Goal: Complete application form: Complete application form

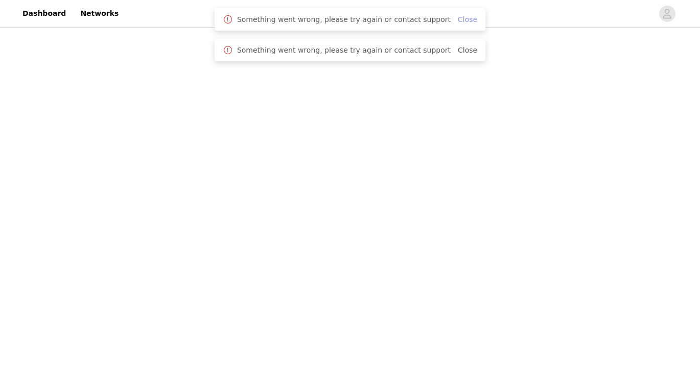
click at [458, 17] on link "Close" at bounding box center [467, 19] width 19 height 8
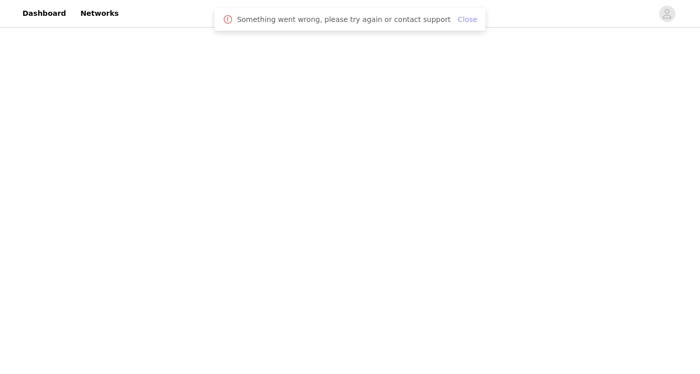
click at [458, 18] on link "Close" at bounding box center [467, 19] width 19 height 8
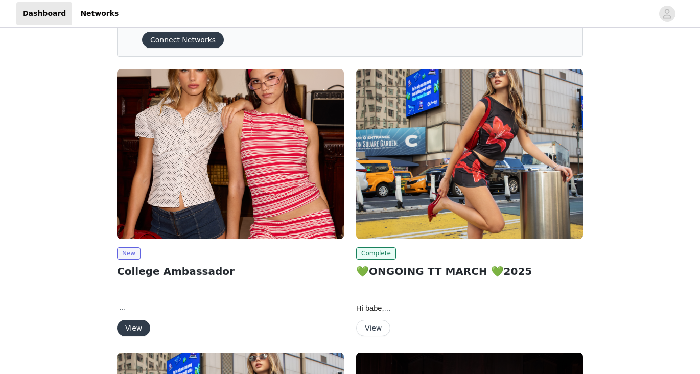
scroll to position [60, 0]
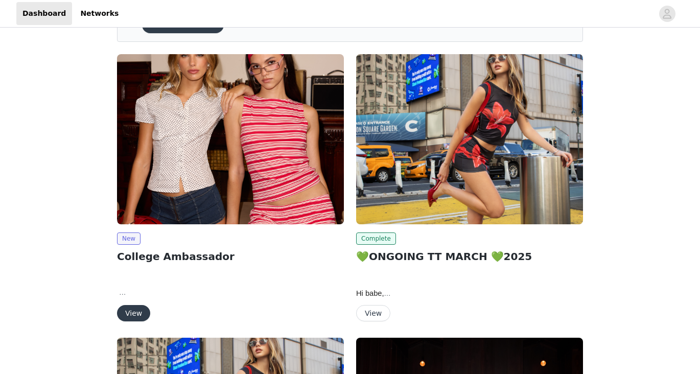
click at [136, 312] on button "View" at bounding box center [133, 313] width 33 height 16
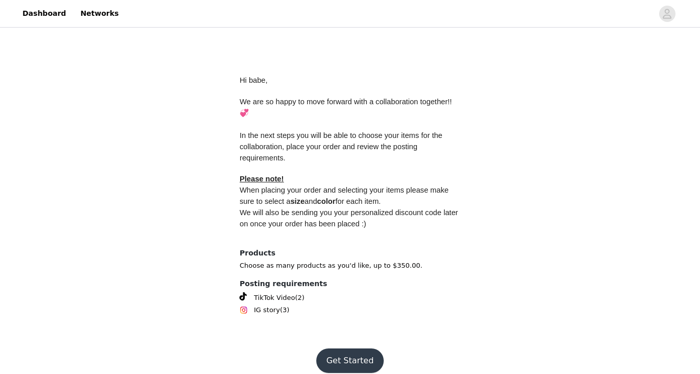
click at [368, 350] on button "Get Started" at bounding box center [350, 361] width 68 height 25
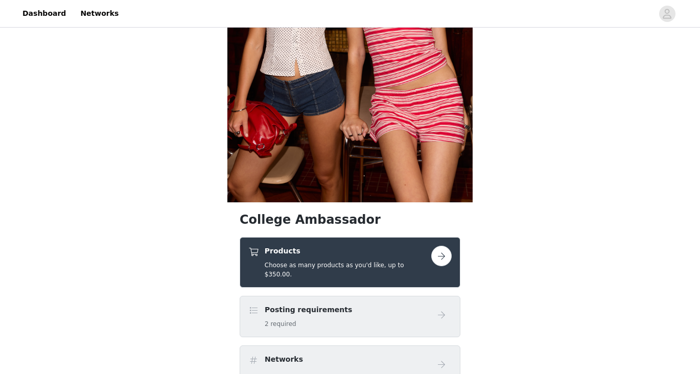
scroll to position [276, 0]
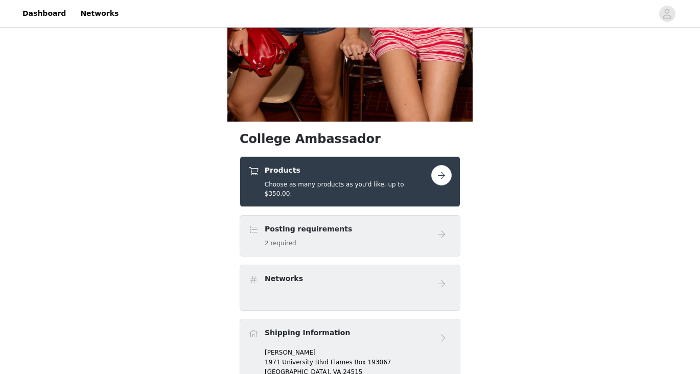
click at [444, 175] on button "button" at bounding box center [441, 175] width 20 height 20
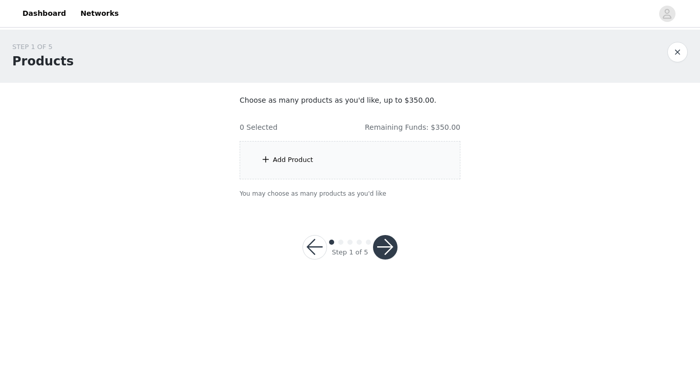
click at [421, 156] on div "Add Product" at bounding box center [350, 160] width 221 height 38
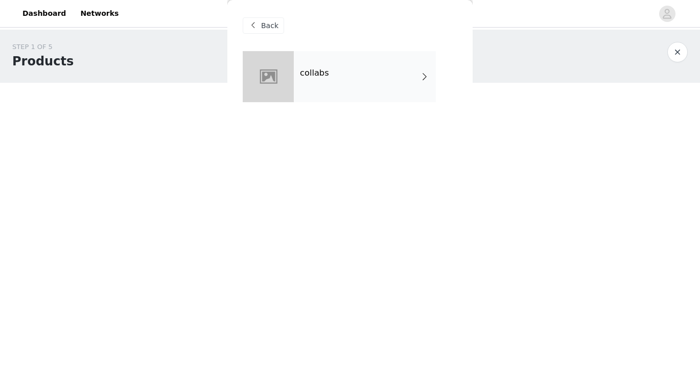
click at [382, 87] on div "collabs" at bounding box center [365, 76] width 142 height 51
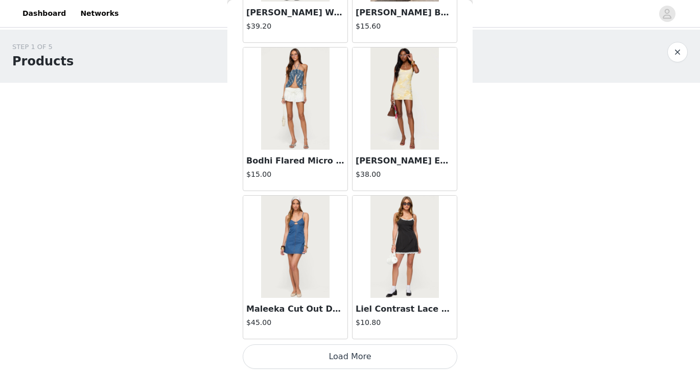
click at [422, 354] on button "Load More" at bounding box center [350, 357] width 215 height 25
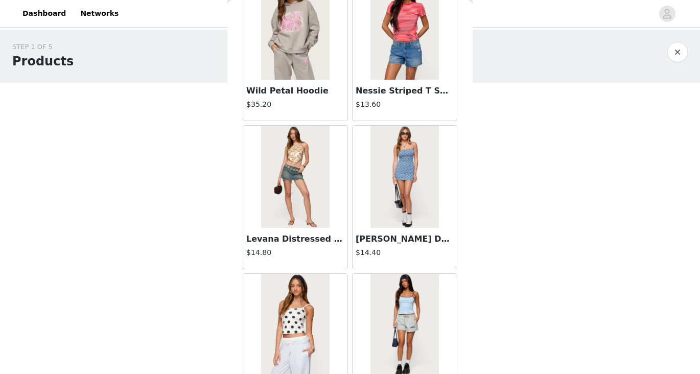
scroll to position [2673, 0]
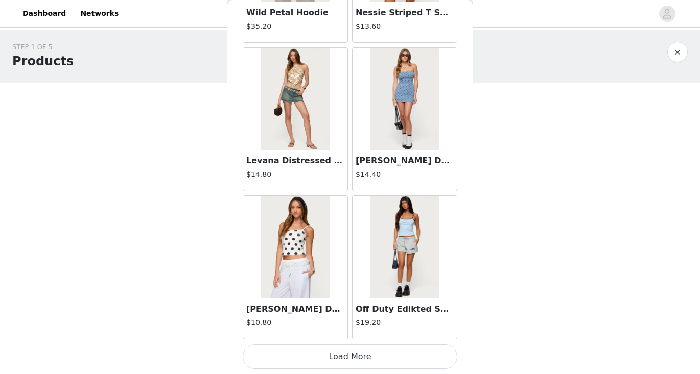
click at [357, 354] on button "Load More" at bounding box center [350, 357] width 215 height 25
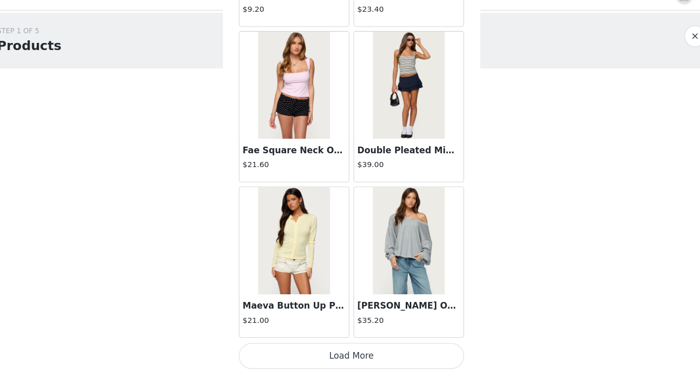
scroll to position [0, 0]
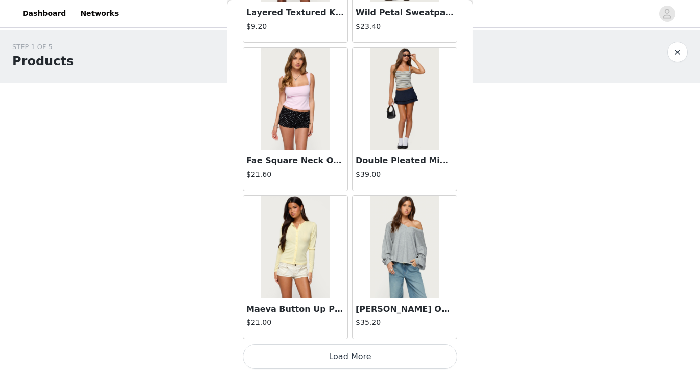
click at [357, 352] on button "Load More" at bounding box center [350, 357] width 215 height 25
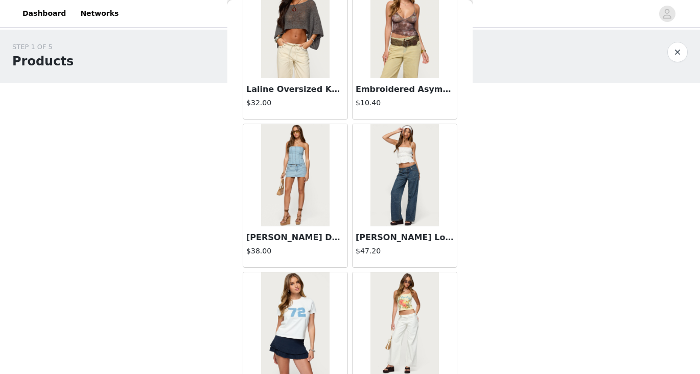
scroll to position [4550, 0]
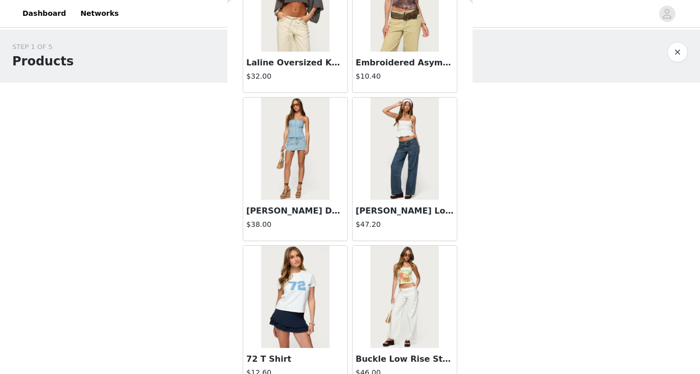
click at [293, 187] on img at bounding box center [295, 149] width 68 height 102
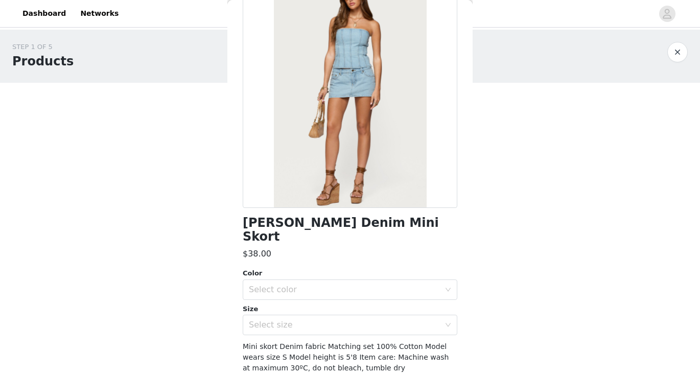
scroll to position [74, 0]
click at [356, 284] on div "Select color" at bounding box center [344, 289] width 191 height 10
click at [353, 301] on li "LIGHT BLUE" at bounding box center [350, 298] width 215 height 16
click at [353, 316] on div "Select size" at bounding box center [347, 324] width 196 height 19
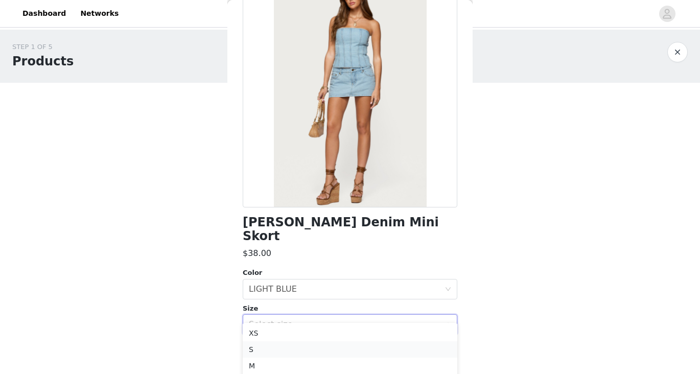
click at [348, 350] on li "S" at bounding box center [350, 349] width 215 height 16
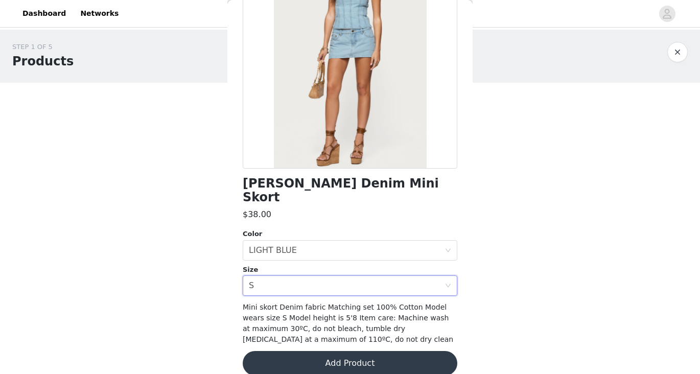
scroll to position [112, 0]
click at [337, 352] on button "Add Product" at bounding box center [350, 364] width 215 height 25
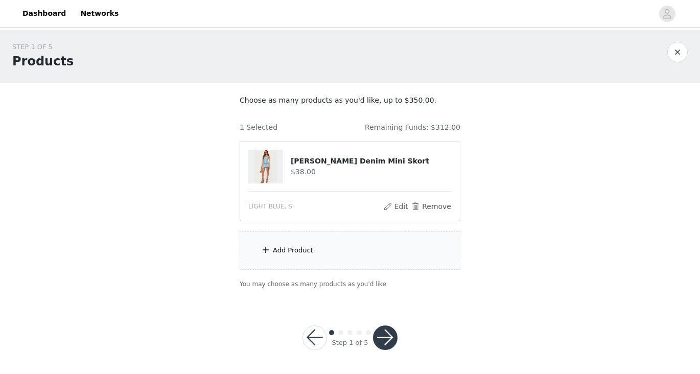
click at [339, 245] on div "Add Product" at bounding box center [350, 251] width 221 height 38
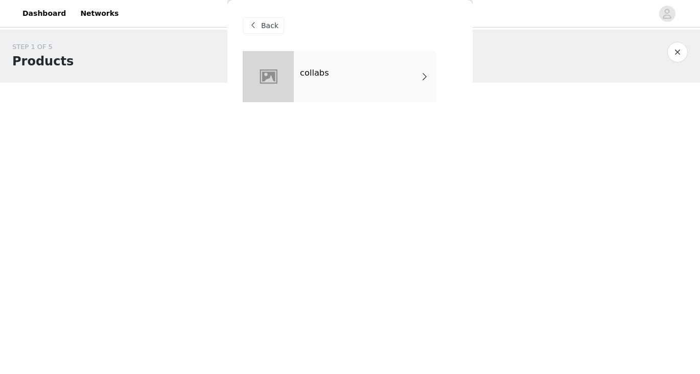
click at [353, 95] on div "collabs" at bounding box center [365, 76] width 142 height 51
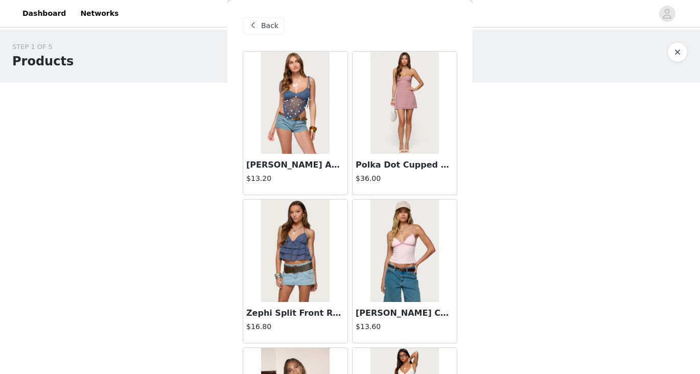
scroll to position [1190, 0]
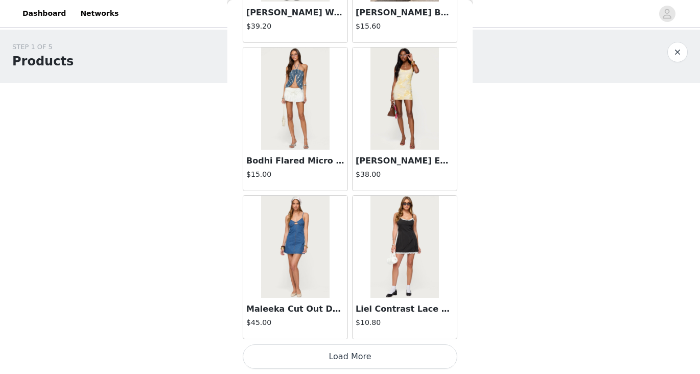
click at [362, 358] on button "Load More" at bounding box center [350, 357] width 215 height 25
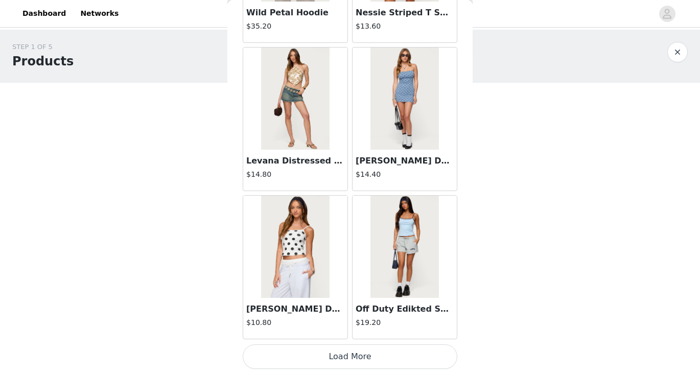
click at [362, 358] on button "Load More" at bounding box center [350, 357] width 215 height 25
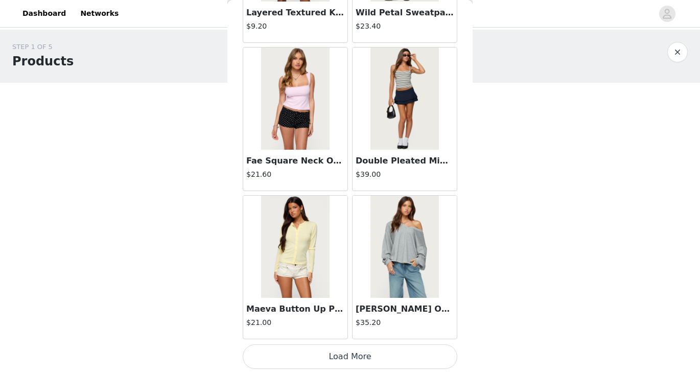
click at [362, 358] on button "Load More" at bounding box center [350, 357] width 215 height 25
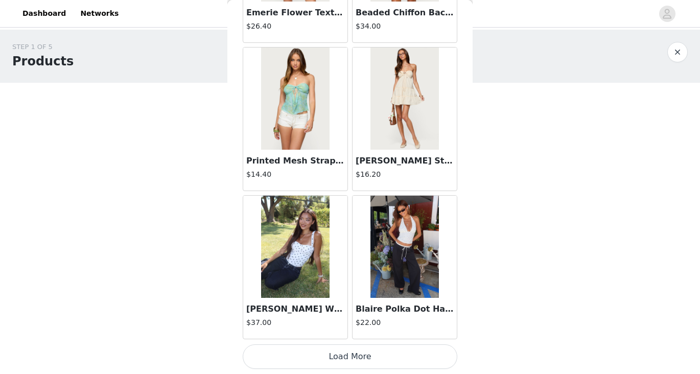
click at [362, 358] on button "Load More" at bounding box center [350, 357] width 215 height 25
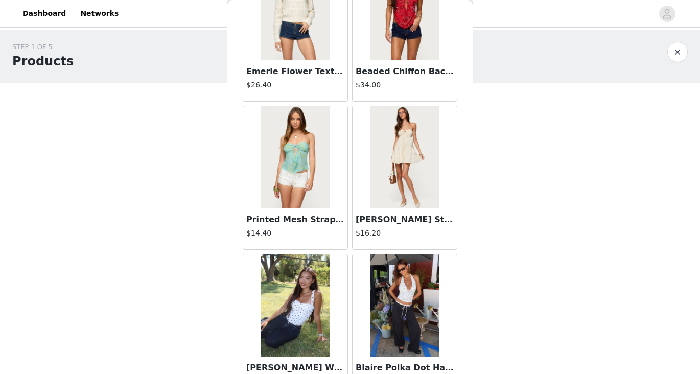
scroll to position [5581, 0]
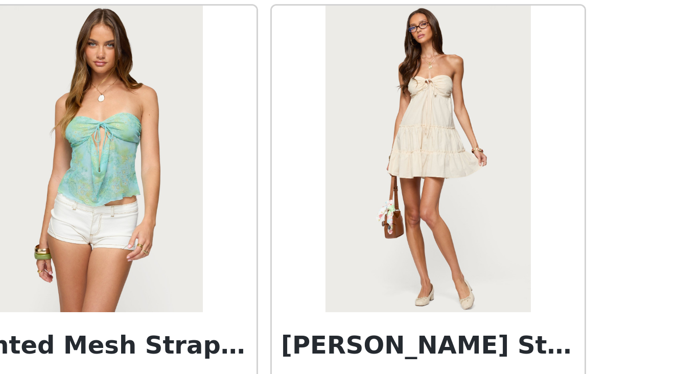
click at [425, 138] on img at bounding box center [405, 155] width 68 height 102
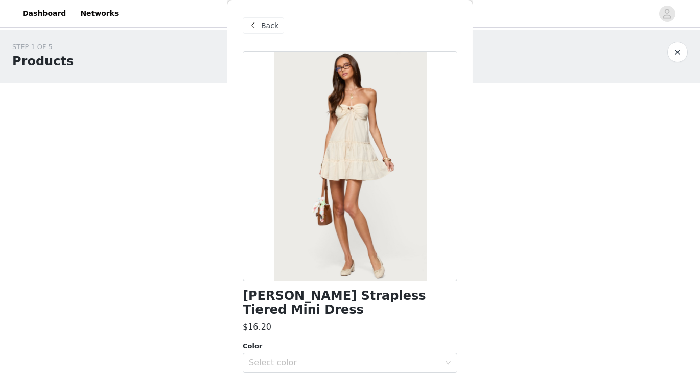
scroll to position [94, 0]
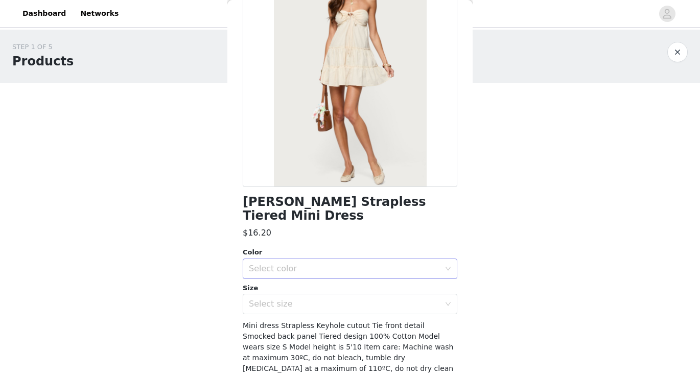
click at [339, 264] on div "Select color" at bounding box center [344, 269] width 191 height 10
click at [330, 299] on div "Select size" at bounding box center [344, 304] width 191 height 10
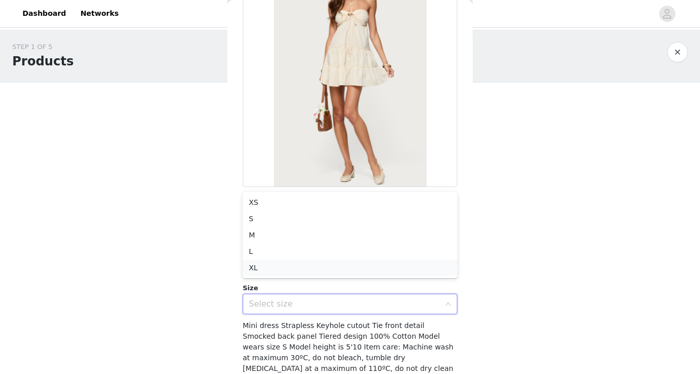
click at [330, 274] on li "XL" at bounding box center [350, 268] width 215 height 16
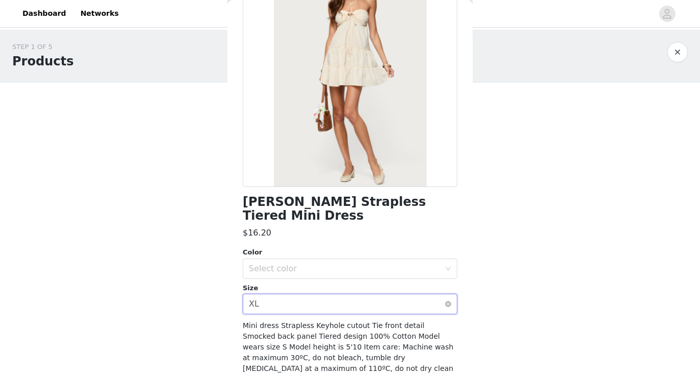
click at [320, 294] on div "Select size XL" at bounding box center [347, 303] width 196 height 19
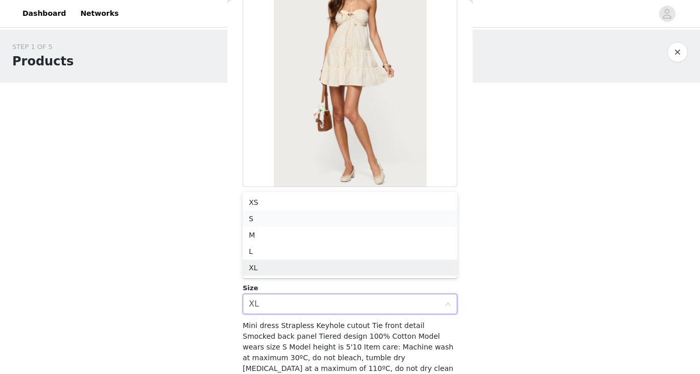
click at [298, 216] on li "S" at bounding box center [350, 219] width 215 height 16
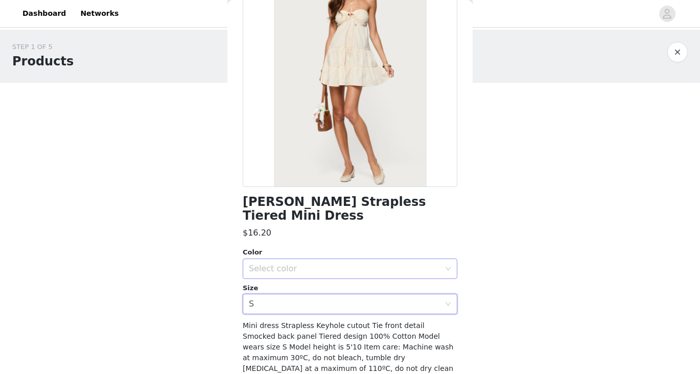
click at [303, 261] on div "Select color" at bounding box center [347, 268] width 196 height 19
click at [304, 277] on li "CREAM" at bounding box center [350, 277] width 215 height 16
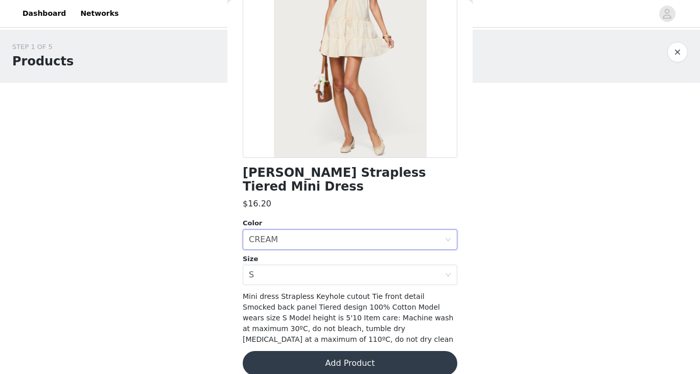
click at [333, 351] on button "Add Product" at bounding box center [350, 363] width 215 height 25
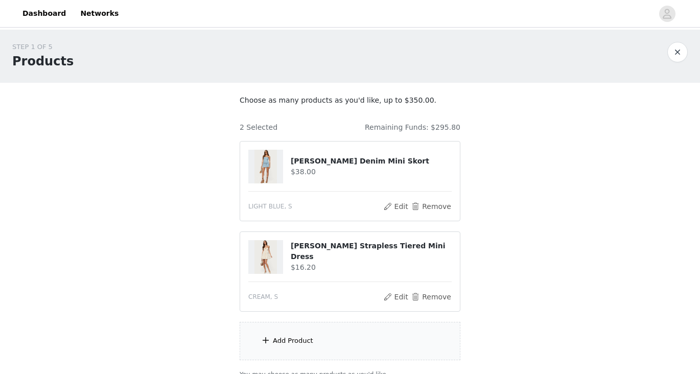
click at [334, 341] on div "Add Product" at bounding box center [350, 341] width 221 height 38
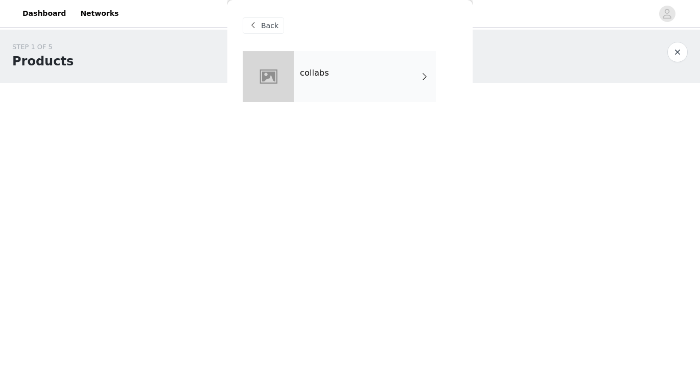
click at [323, 77] on h4 "collabs" at bounding box center [314, 73] width 29 height 9
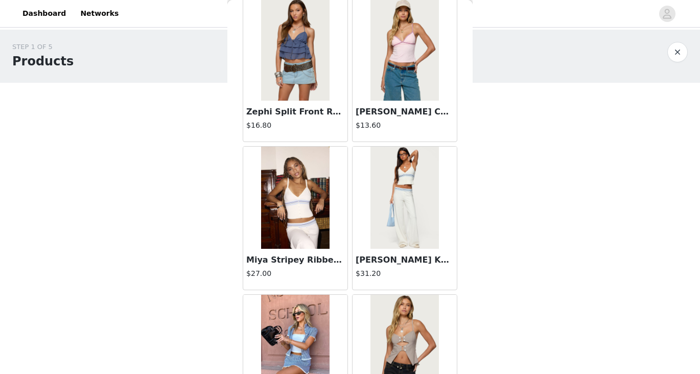
scroll to position [0, 0]
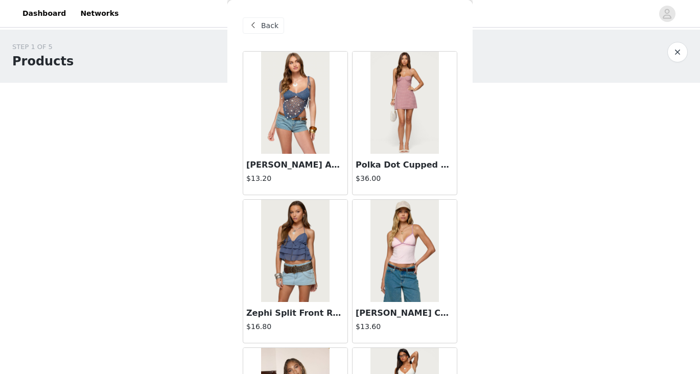
click at [293, 237] on img at bounding box center [295, 251] width 68 height 102
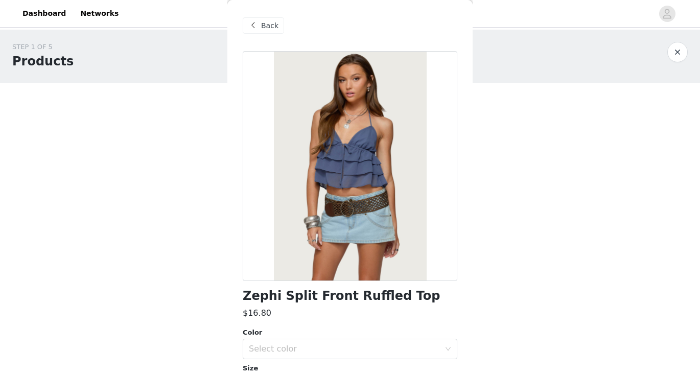
click at [254, 24] on span at bounding box center [253, 25] width 12 height 12
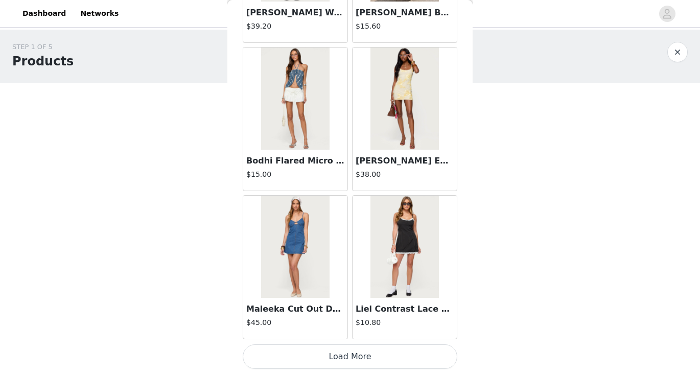
click at [388, 346] on button "Load More" at bounding box center [350, 357] width 215 height 25
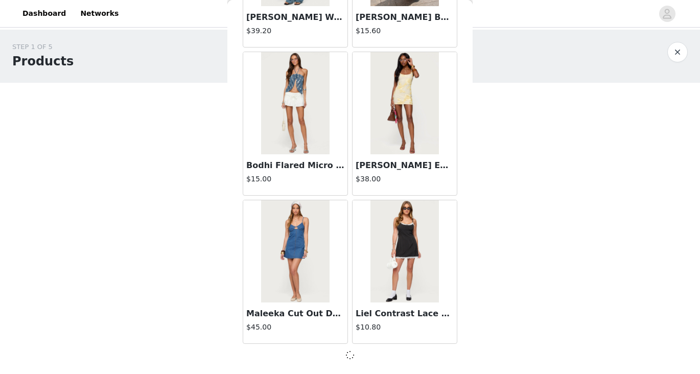
scroll to position [91, 0]
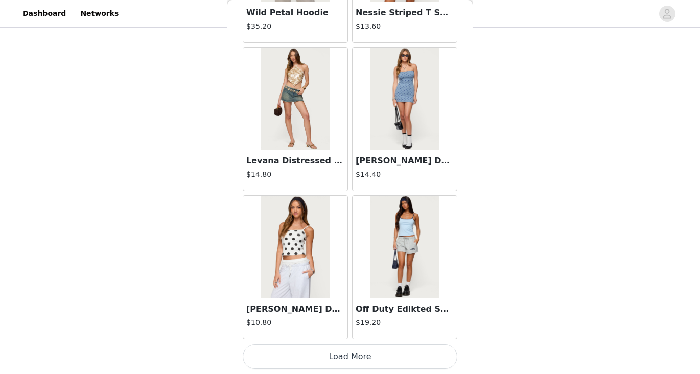
click at [374, 355] on button "Load More" at bounding box center [350, 357] width 215 height 25
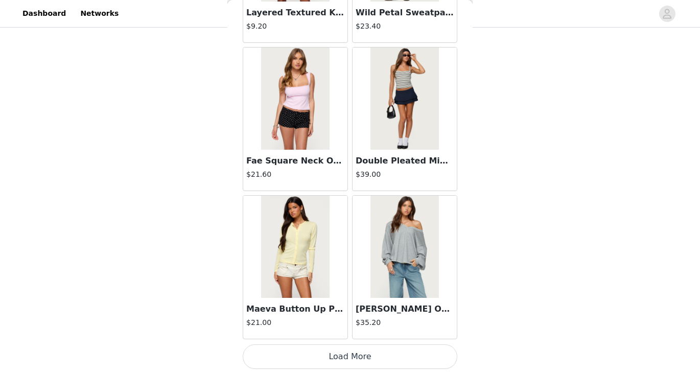
click at [374, 355] on button "Load More" at bounding box center [350, 357] width 215 height 25
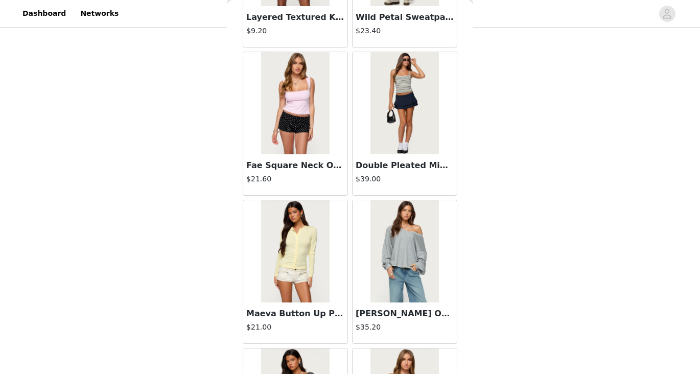
scroll to position [4155, 0]
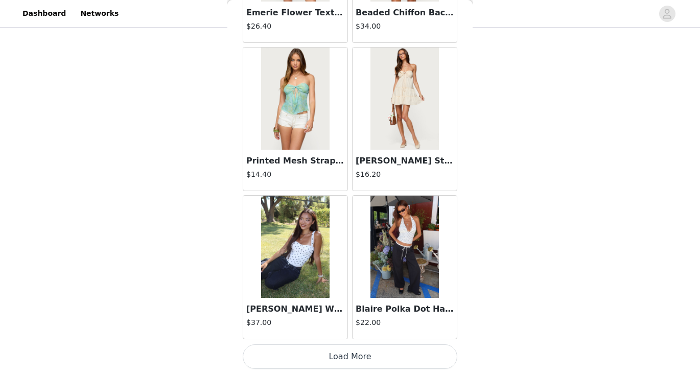
click at [374, 355] on button "Load More" at bounding box center [350, 357] width 215 height 25
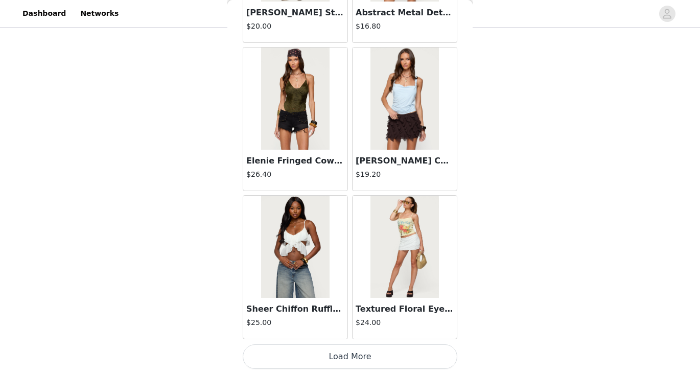
click at [374, 355] on button "Load More" at bounding box center [350, 357] width 215 height 25
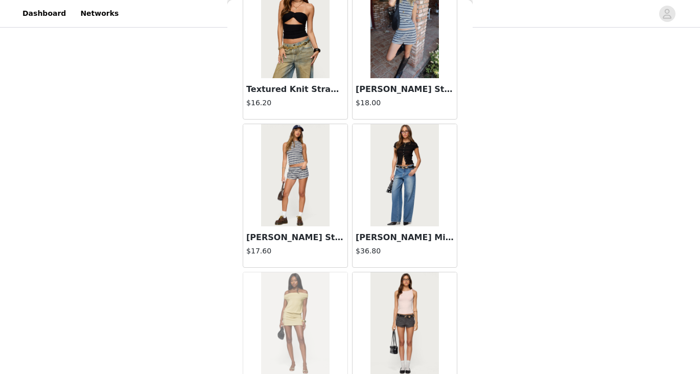
scroll to position [7509, 0]
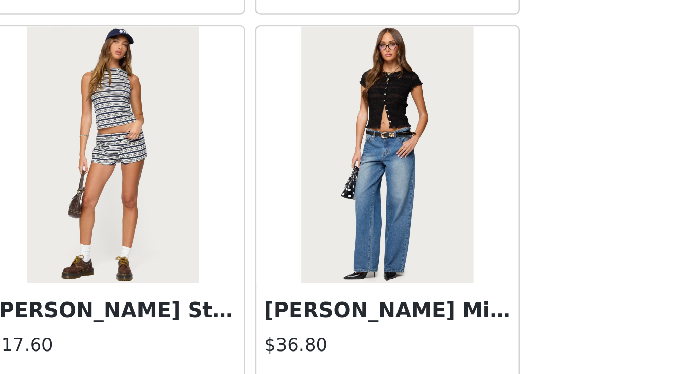
click at [403, 150] on img at bounding box center [405, 155] width 68 height 102
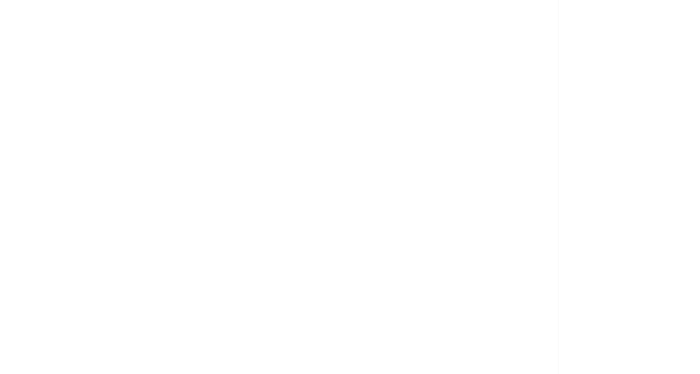
scroll to position [0, 0]
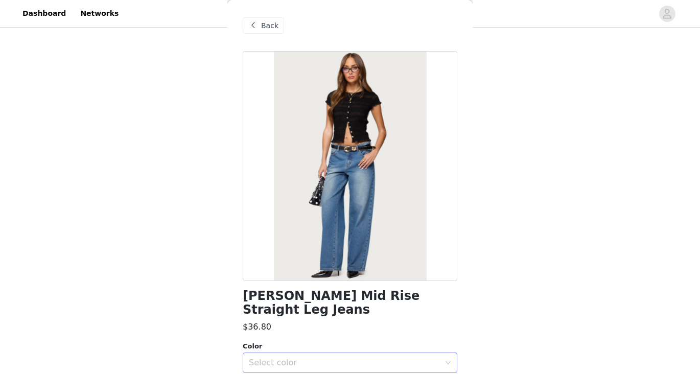
click at [375, 358] on div "Select color" at bounding box center [344, 363] width 191 height 10
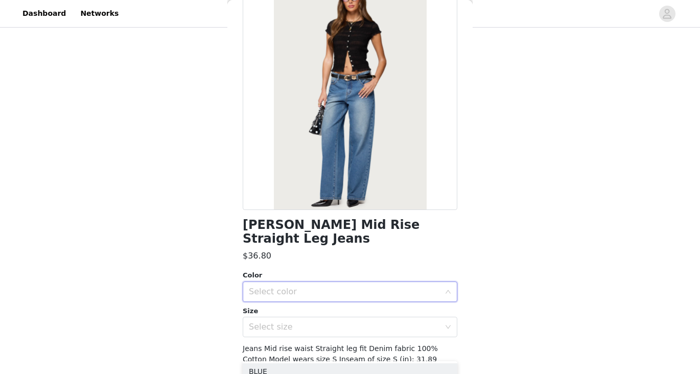
scroll to position [72, 0]
click at [356, 281] on div "Select color" at bounding box center [347, 290] width 196 height 19
click at [359, 286] on div "Select color" at bounding box center [344, 291] width 191 height 10
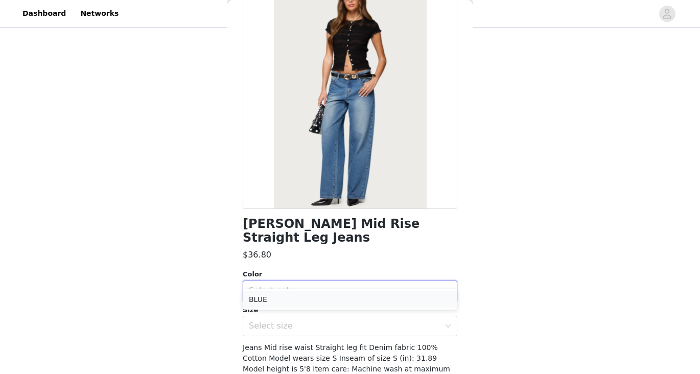
click at [351, 303] on li "BLUE" at bounding box center [350, 299] width 215 height 16
click at [346, 321] on div "Select size" at bounding box center [344, 326] width 191 height 10
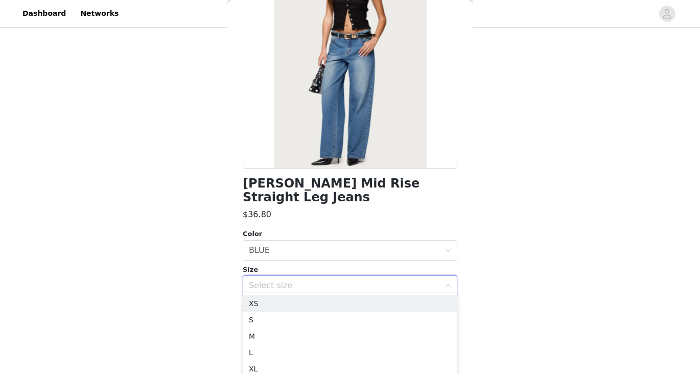
scroll to position [127, 0]
click at [321, 327] on li "M" at bounding box center [350, 331] width 215 height 16
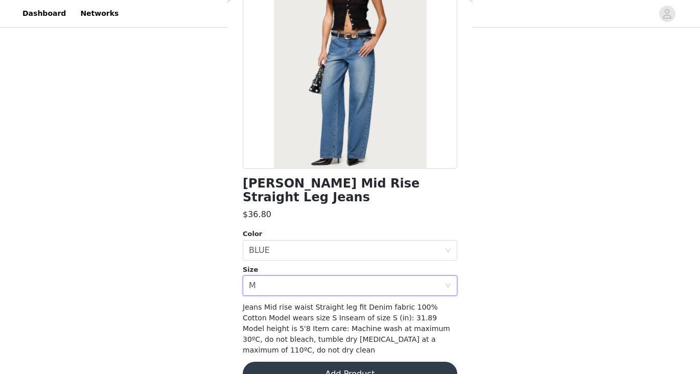
scroll to position [91, 0]
click at [335, 362] on button "Add Product" at bounding box center [350, 374] width 215 height 25
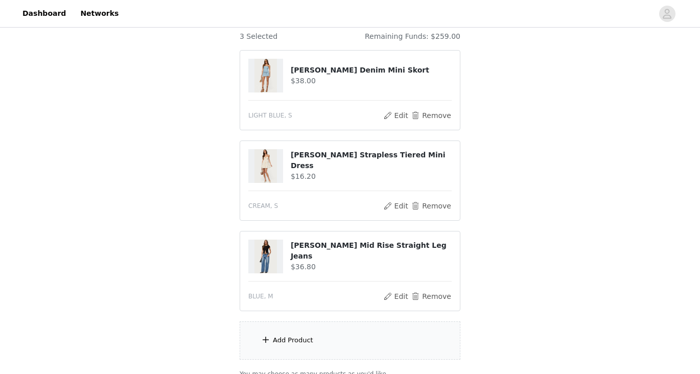
scroll to position [181, 0]
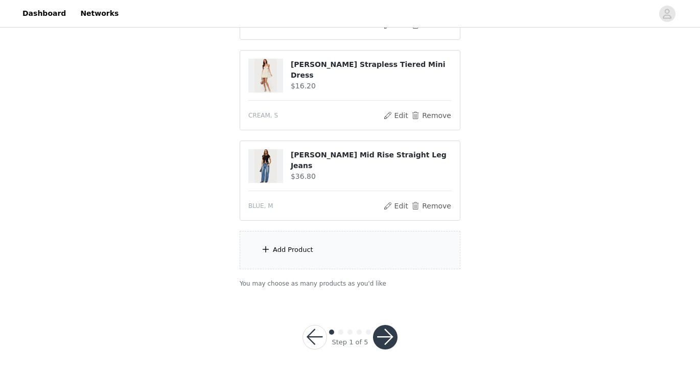
click at [334, 232] on div "Add Product" at bounding box center [350, 250] width 221 height 38
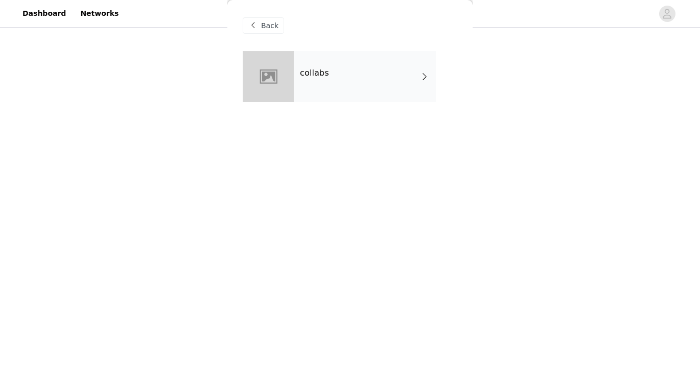
click at [322, 72] on h4 "collabs" at bounding box center [314, 73] width 29 height 9
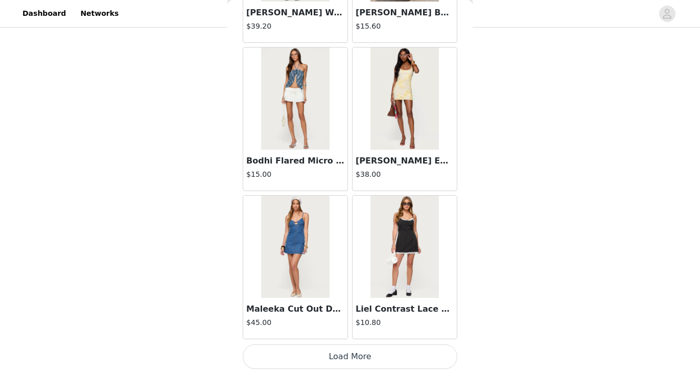
click at [366, 369] on button "Load More" at bounding box center [350, 357] width 215 height 25
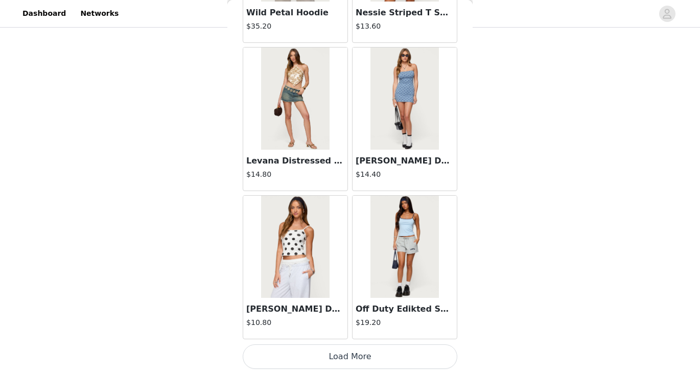
click at [366, 353] on button "Load More" at bounding box center [350, 357] width 215 height 25
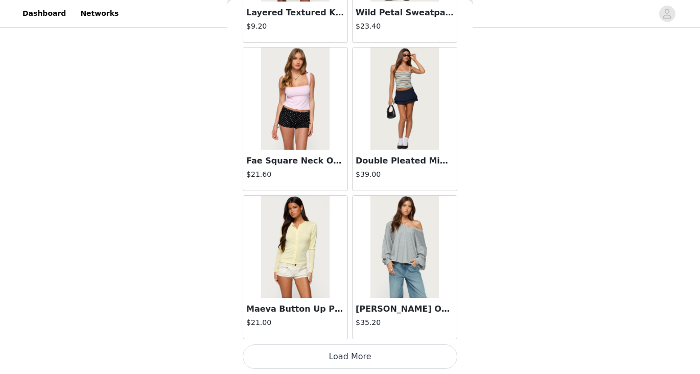
click at [367, 359] on button "Load More" at bounding box center [350, 357] width 215 height 25
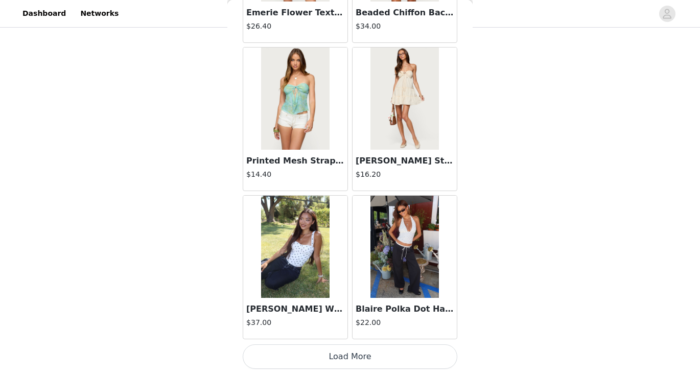
click at [367, 359] on button "Load More" at bounding box center [350, 357] width 215 height 25
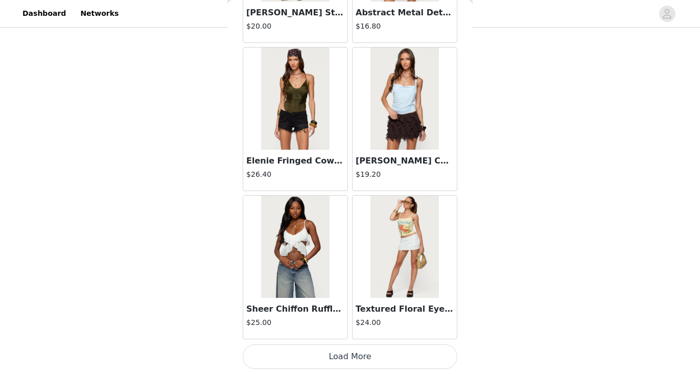
click at [367, 359] on button "Load More" at bounding box center [350, 357] width 215 height 25
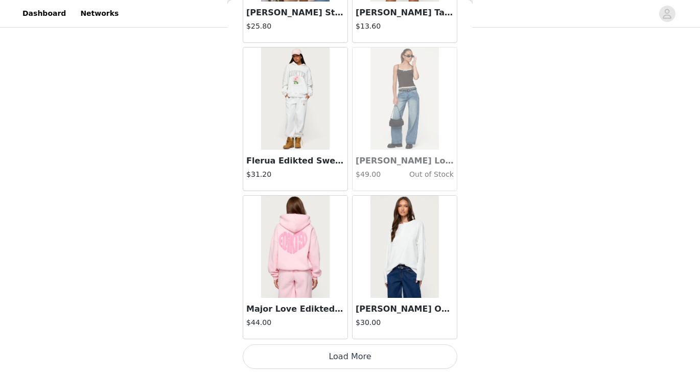
click at [367, 360] on button "Load More" at bounding box center [350, 357] width 215 height 25
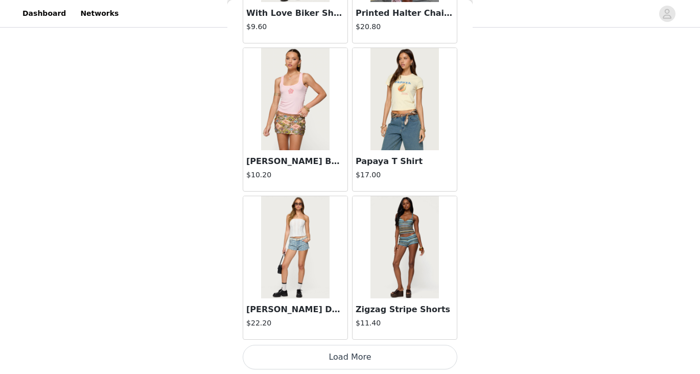
scroll to position [10085, 0]
click at [349, 366] on button "Load More" at bounding box center [350, 357] width 215 height 25
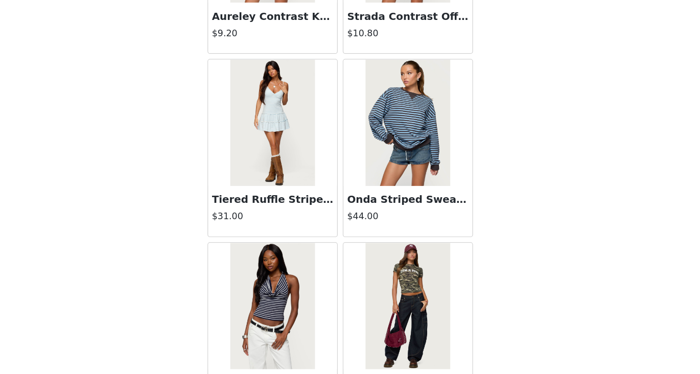
scroll to position [11494, 0]
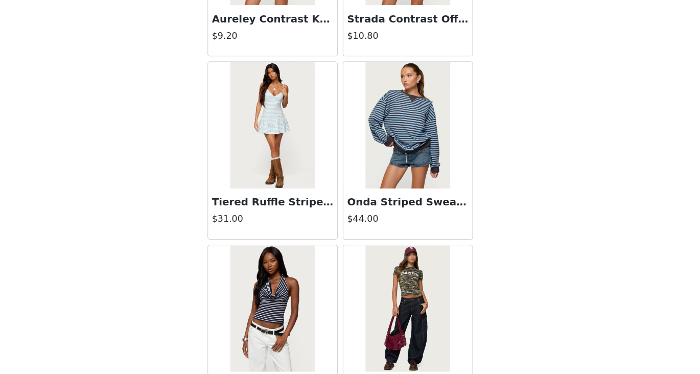
click at [403, 166] on img at bounding box center [405, 173] width 68 height 102
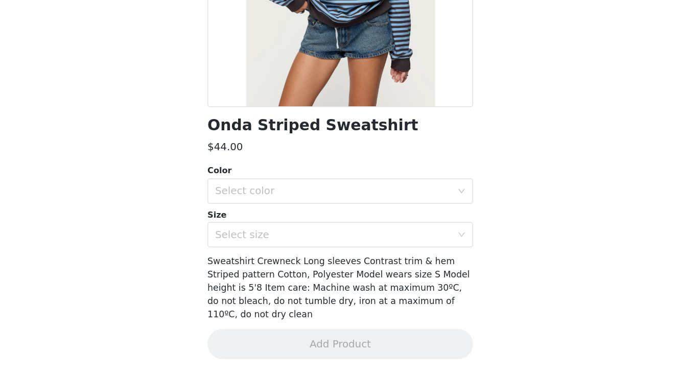
scroll to position [112, 0]
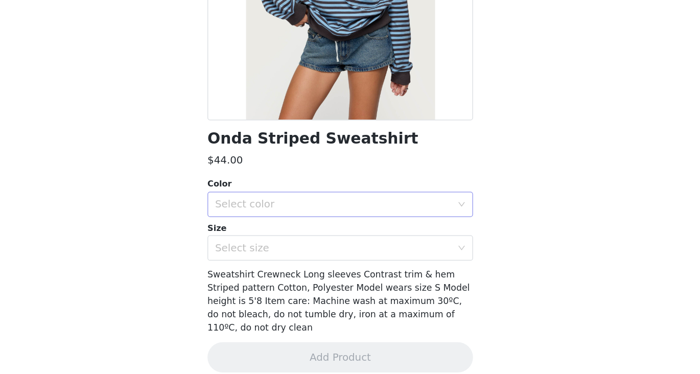
click at [397, 239] on div "Select color" at bounding box center [344, 237] width 191 height 10
click at [379, 257] on li "BLUE" at bounding box center [350, 259] width 215 height 16
click at [381, 274] on div "Select size" at bounding box center [344, 272] width 191 height 10
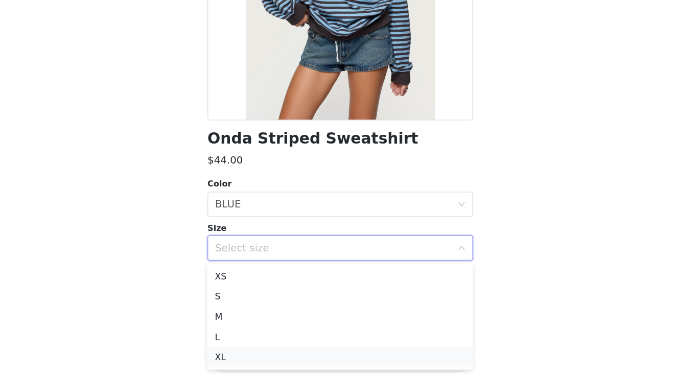
click at [343, 363] on li "XL" at bounding box center [350, 360] width 215 height 16
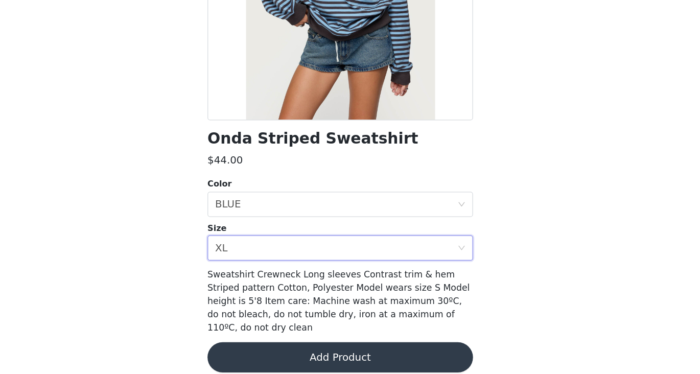
click at [344, 350] on button "Add Product" at bounding box center [350, 360] width 215 height 25
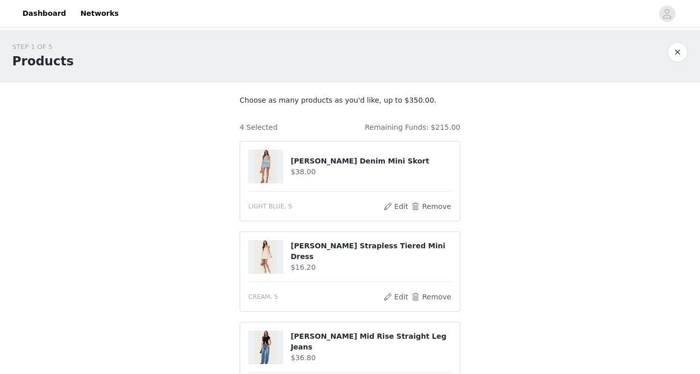
scroll to position [272, 0]
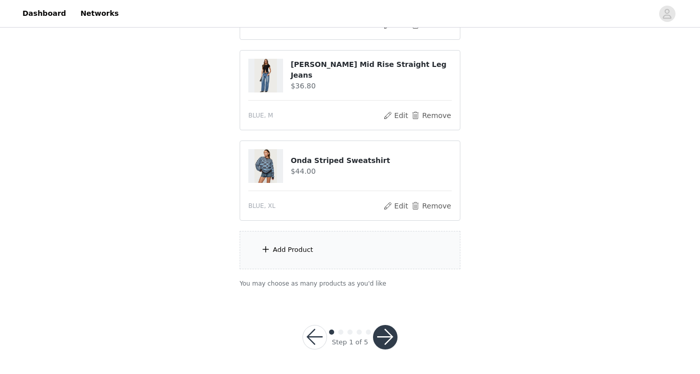
click at [308, 246] on div "Add Product" at bounding box center [293, 250] width 40 height 10
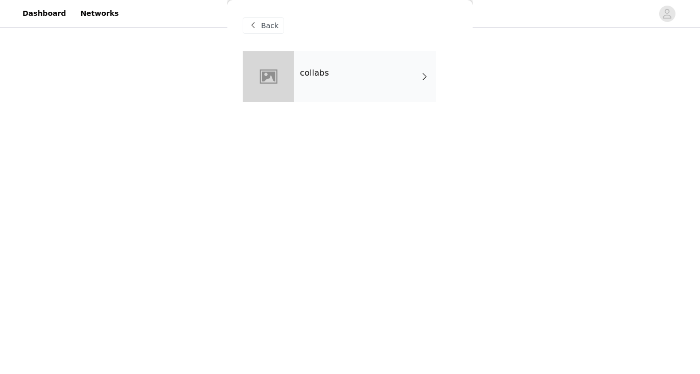
click at [314, 67] on div "collabs" at bounding box center [365, 76] width 142 height 51
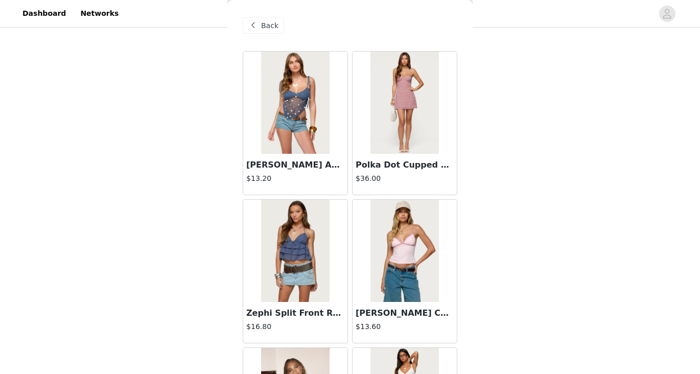
scroll to position [1190, 0]
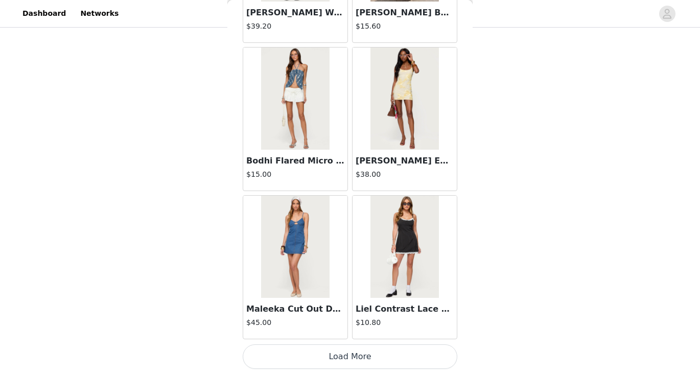
click at [393, 357] on button "Load More" at bounding box center [350, 357] width 215 height 25
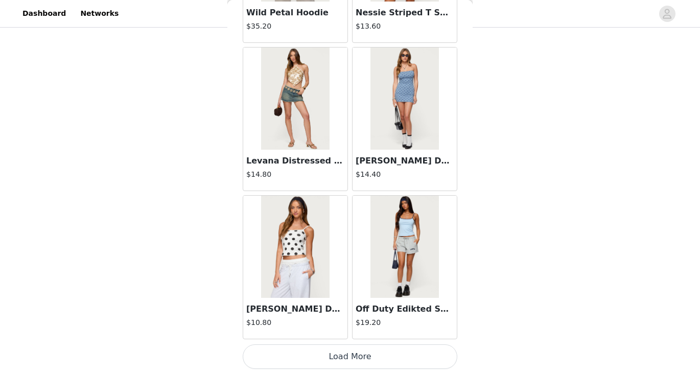
click at [381, 364] on button "Load More" at bounding box center [350, 357] width 215 height 25
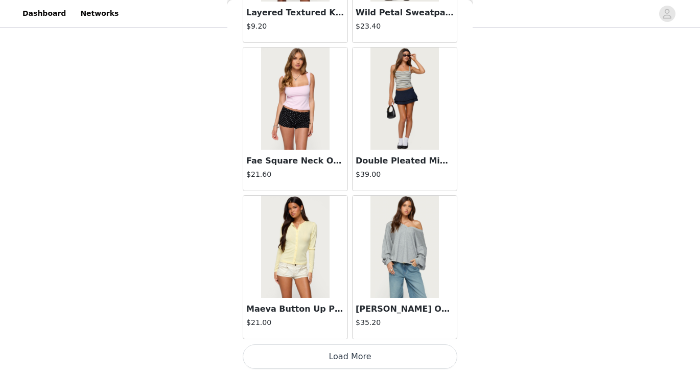
click at [374, 358] on button "Load More" at bounding box center [350, 357] width 215 height 25
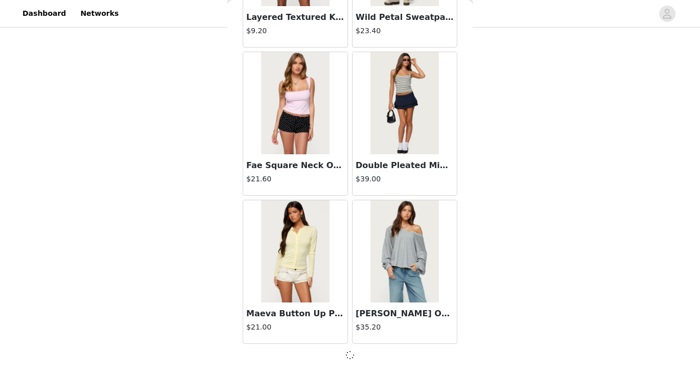
scroll to position [4151, 0]
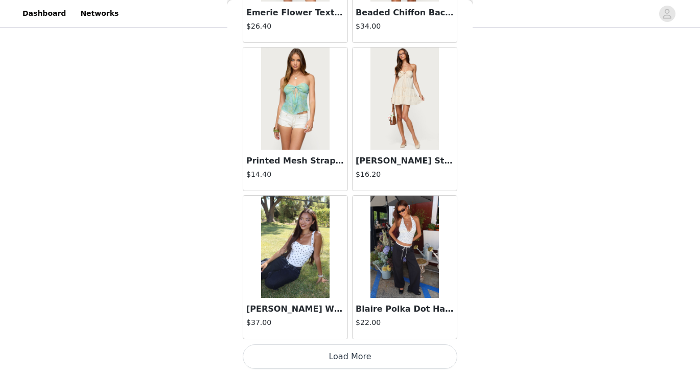
click at [374, 358] on button "Load More" at bounding box center [350, 357] width 215 height 25
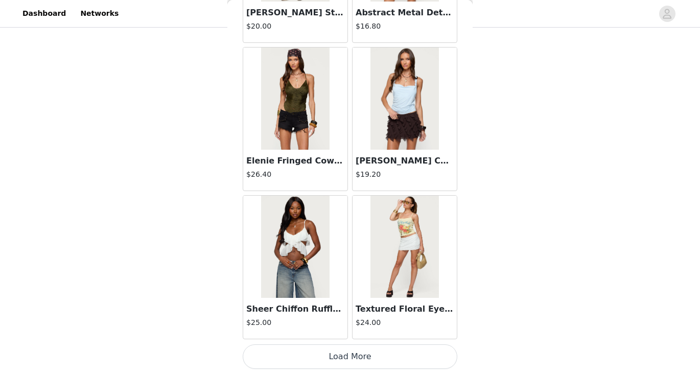
click at [374, 358] on button "Load More" at bounding box center [350, 357] width 215 height 25
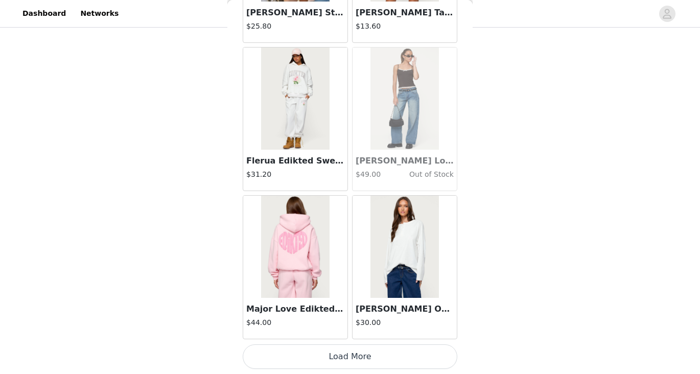
click at [374, 358] on button "Load More" at bounding box center [350, 357] width 215 height 25
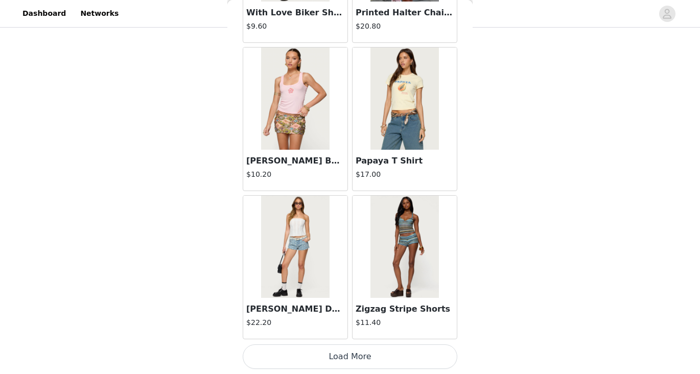
click at [374, 358] on button "Load More" at bounding box center [350, 357] width 215 height 25
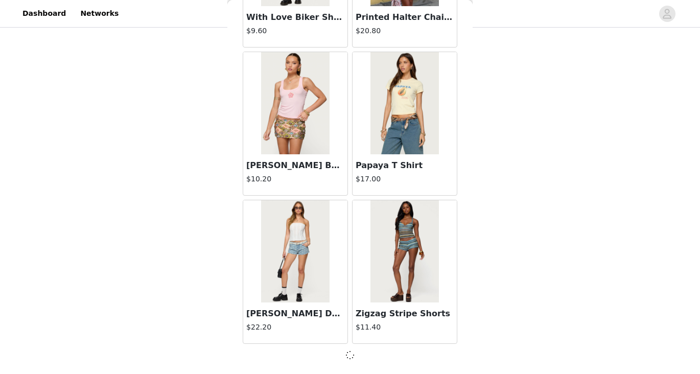
scroll to position [10081, 0]
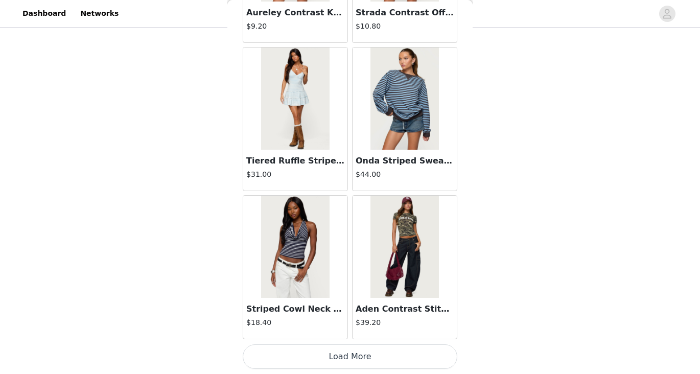
click at [374, 357] on button "Load More" at bounding box center [350, 357] width 215 height 25
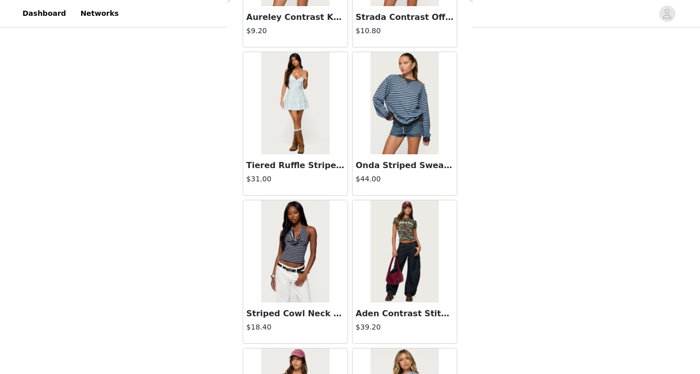
scroll to position [11568, 0]
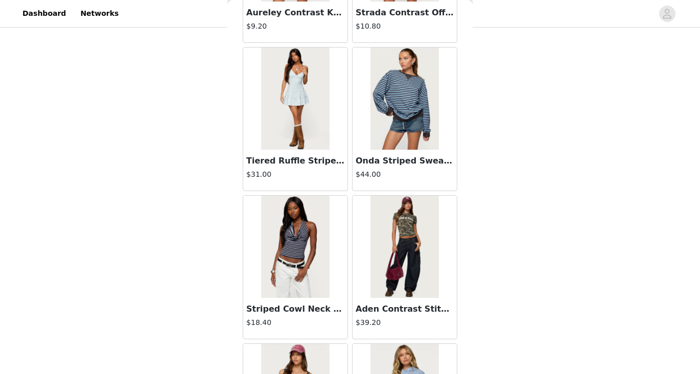
click at [408, 255] on img at bounding box center [405, 247] width 68 height 102
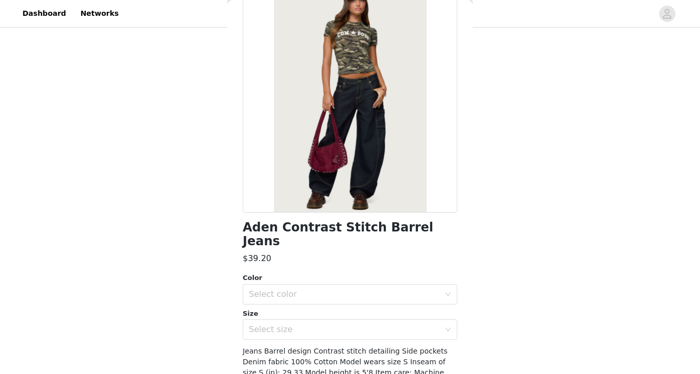
scroll to position [70, 0]
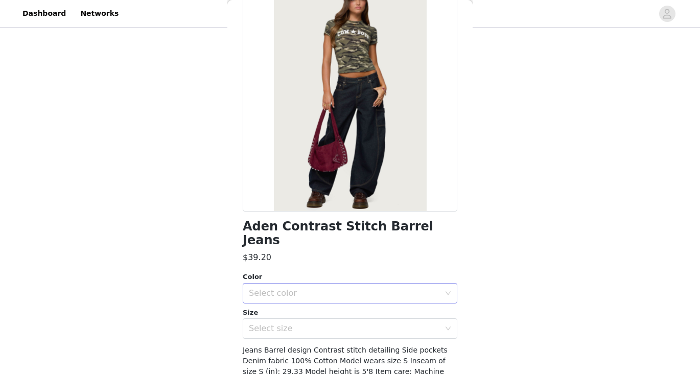
click at [354, 288] on div "Select color" at bounding box center [344, 293] width 191 height 10
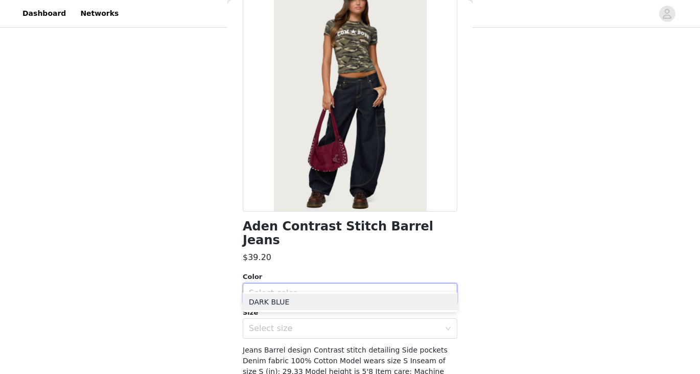
click at [348, 288] on div "Select color" at bounding box center [347, 293] width 196 height 19
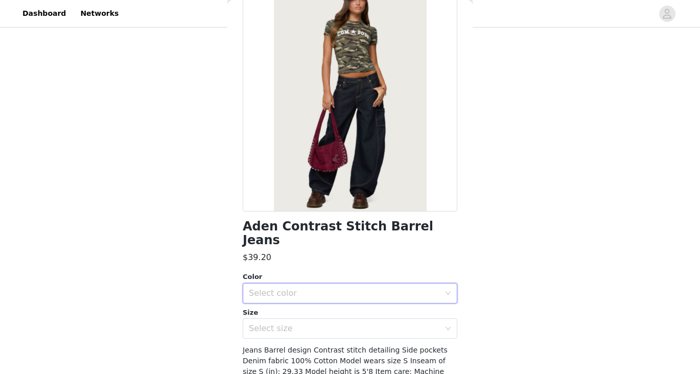
click at [350, 288] on div "Select color" at bounding box center [344, 293] width 191 height 10
click at [338, 300] on li "DARK BLUE" at bounding box center [350, 302] width 215 height 16
click at [347, 321] on div "Select size" at bounding box center [347, 328] width 196 height 19
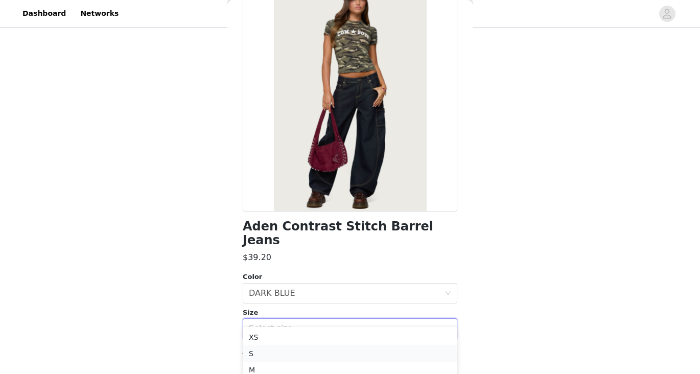
scroll to position [311, 0]
click at [316, 335] on li "M" at bounding box center [350, 331] width 215 height 16
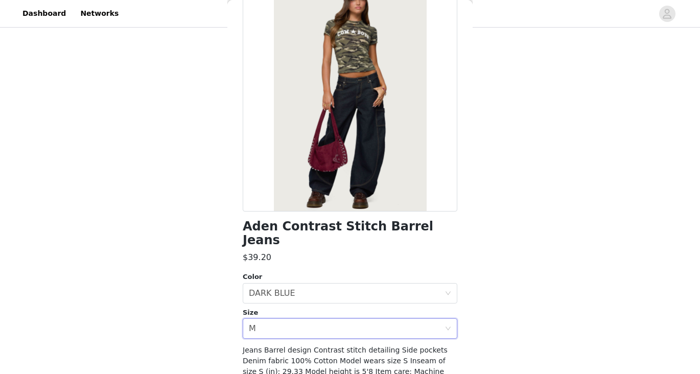
scroll to position [123, 0]
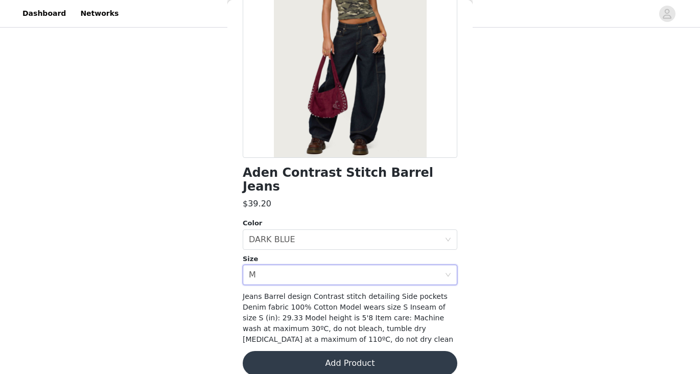
click at [323, 351] on button "Add Product" at bounding box center [350, 363] width 215 height 25
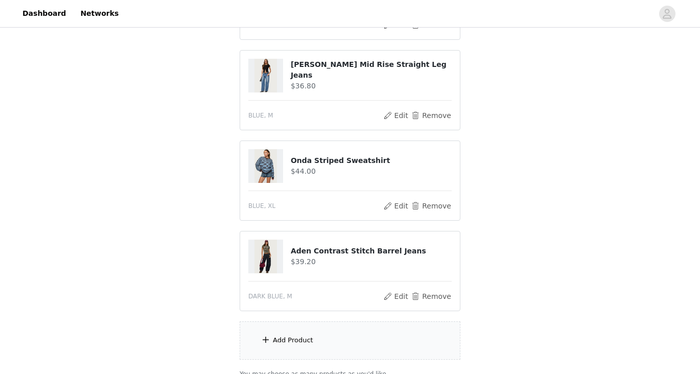
click at [349, 351] on div "Add Product" at bounding box center [350, 341] width 221 height 38
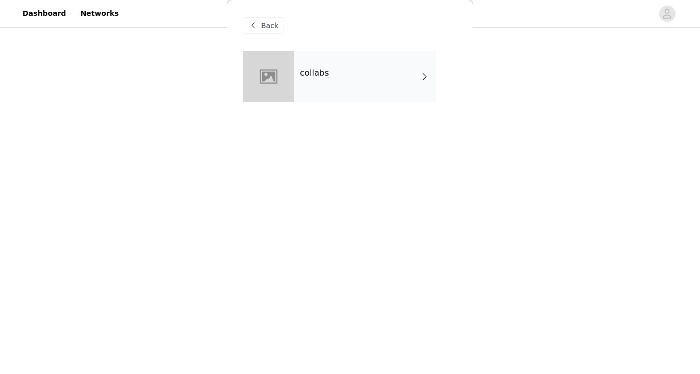
scroll to position [362, 0]
click at [340, 72] on div "collabs" at bounding box center [365, 76] width 142 height 51
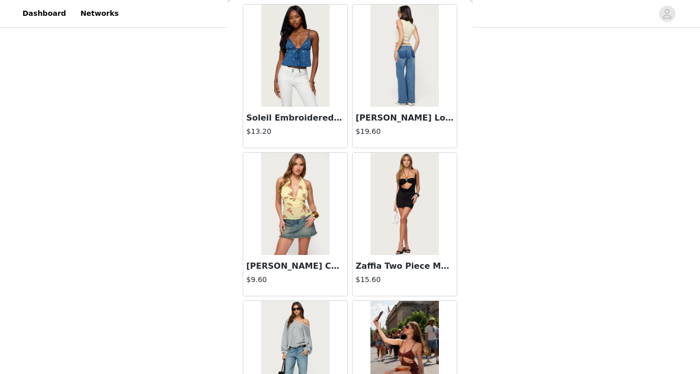
scroll to position [1190, 0]
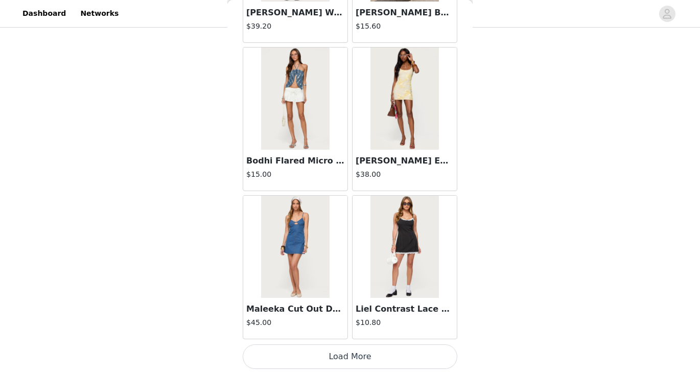
click at [313, 355] on button "Load More" at bounding box center [350, 357] width 215 height 25
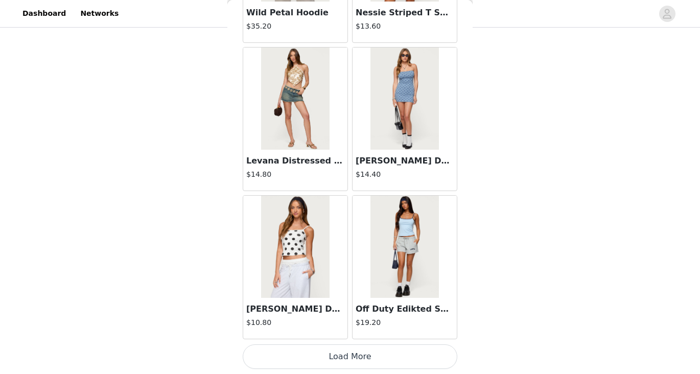
click at [313, 355] on button "Load More" at bounding box center [350, 357] width 215 height 25
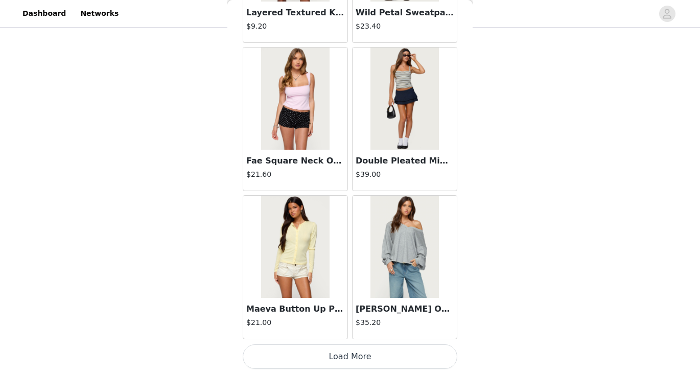
click at [313, 355] on button "Load More" at bounding box center [350, 357] width 215 height 25
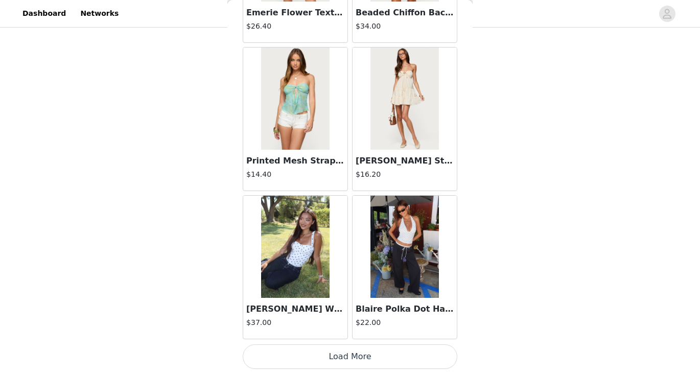
click at [329, 359] on button "Load More" at bounding box center [350, 357] width 215 height 25
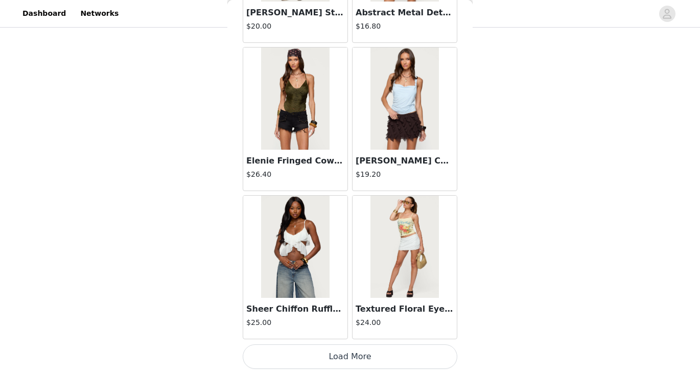
click at [329, 359] on button "Load More" at bounding box center [350, 357] width 215 height 25
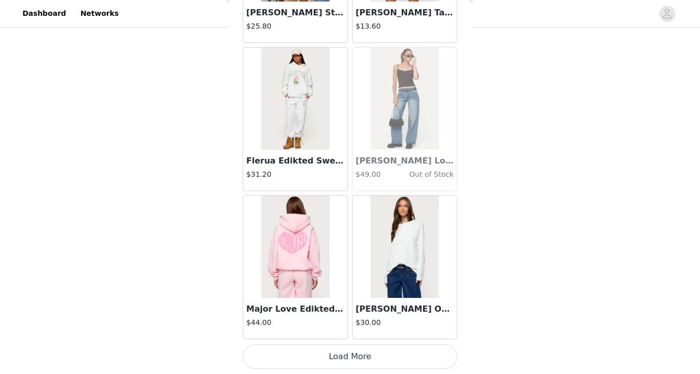
click at [329, 358] on button "Load More" at bounding box center [350, 357] width 215 height 25
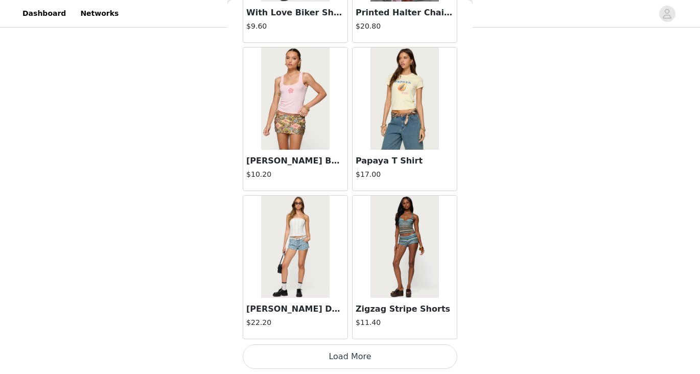
click at [329, 358] on button "Load More" at bounding box center [350, 357] width 215 height 25
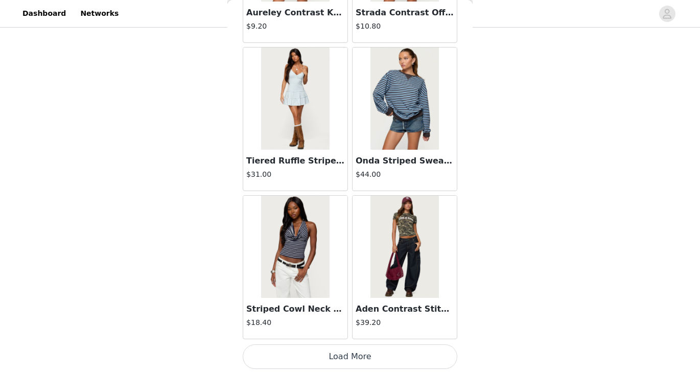
click at [329, 358] on button "Load More" at bounding box center [350, 357] width 215 height 25
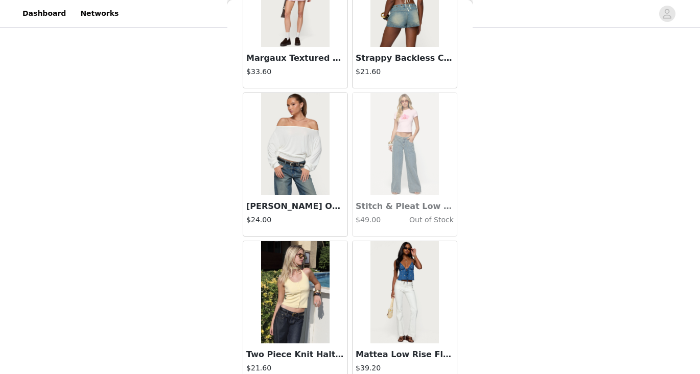
scroll to position [12559, 0]
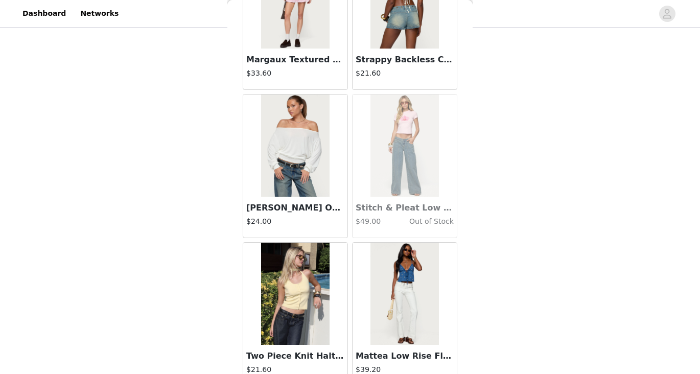
click at [310, 148] on img at bounding box center [295, 146] width 68 height 102
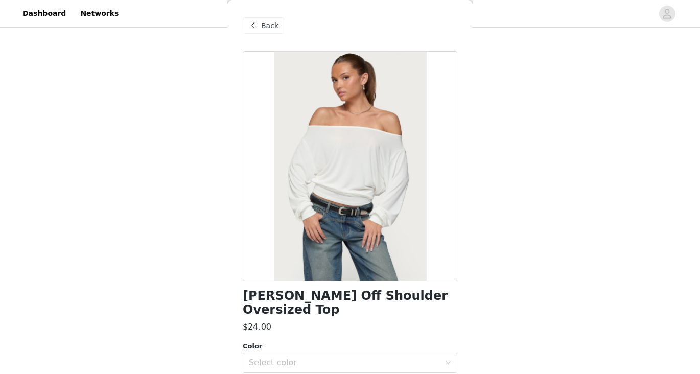
scroll to position [123, 0]
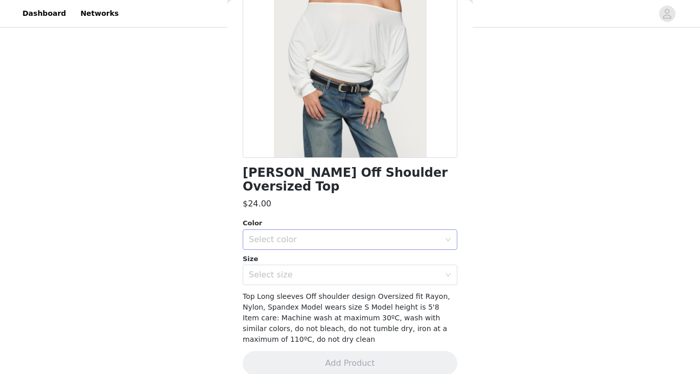
click at [351, 230] on div "Select color" at bounding box center [347, 239] width 196 height 19
click at [336, 249] on li "WHITE" at bounding box center [350, 248] width 215 height 16
click at [336, 270] on div "Select size" at bounding box center [344, 275] width 191 height 10
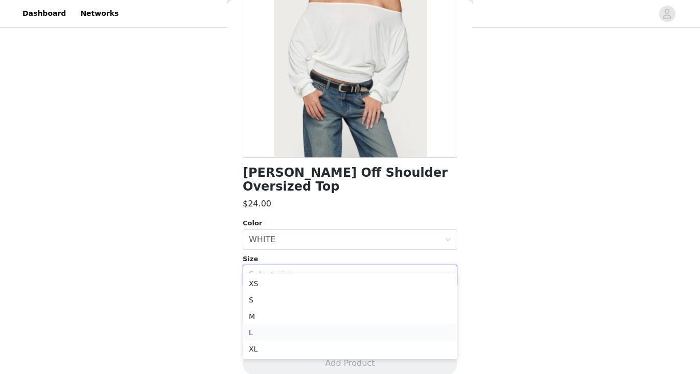
click at [314, 335] on li "L" at bounding box center [350, 333] width 215 height 16
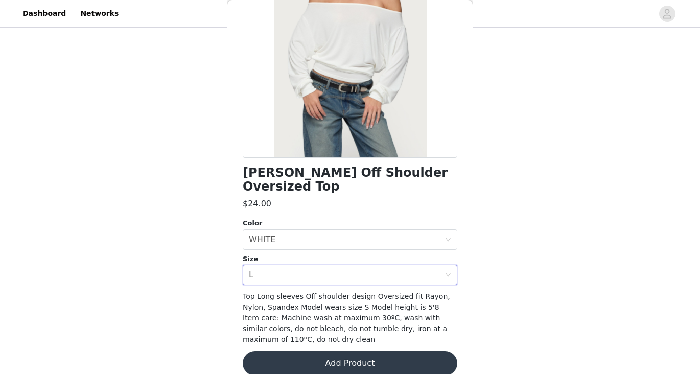
click at [325, 351] on button "Add Product" at bounding box center [350, 363] width 215 height 25
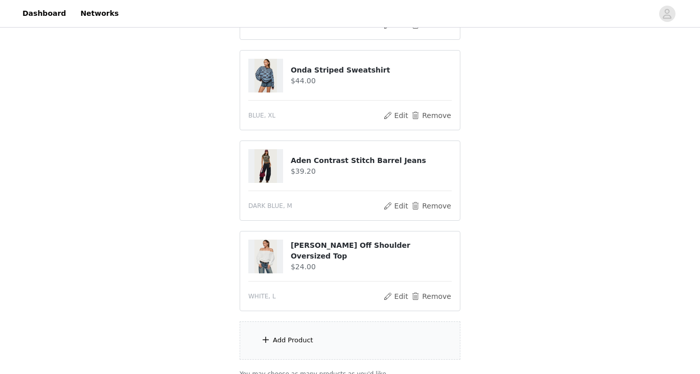
scroll to position [453, 0]
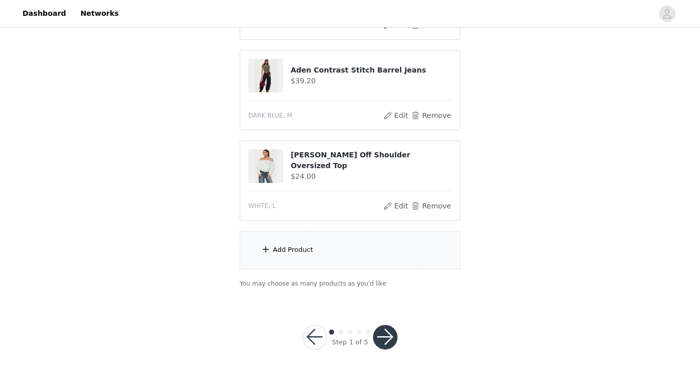
click at [324, 236] on div "Add Product" at bounding box center [350, 250] width 221 height 38
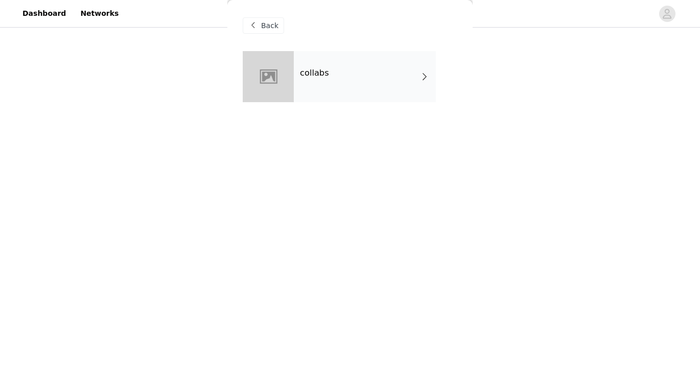
click at [365, 89] on div "collabs" at bounding box center [365, 76] width 142 height 51
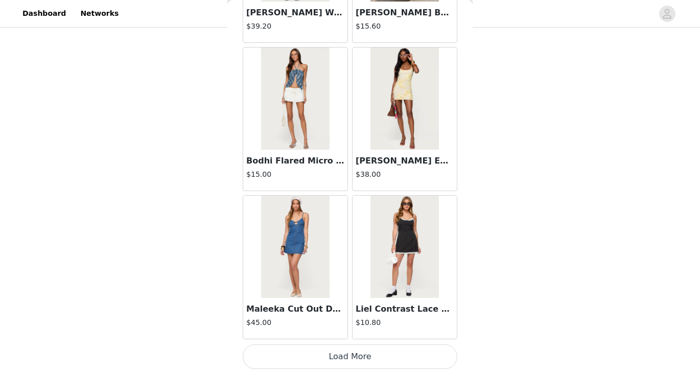
click at [369, 354] on button "Load More" at bounding box center [350, 357] width 215 height 25
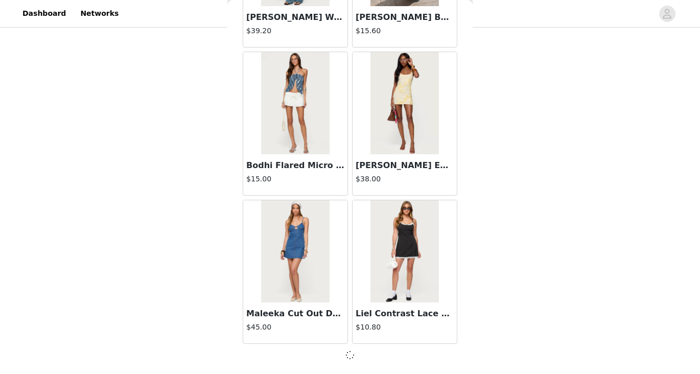
scroll to position [1186, 0]
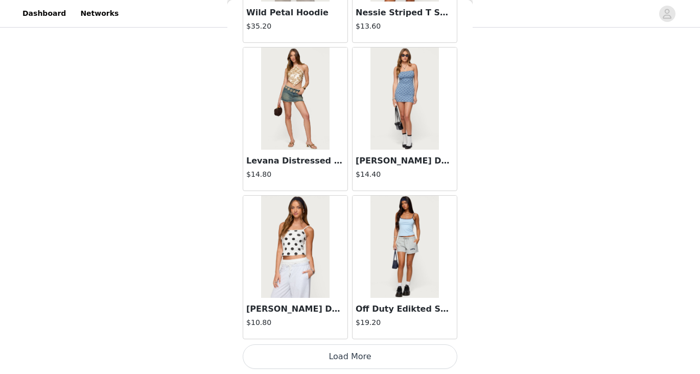
click at [369, 354] on button "Load More" at bounding box center [350, 357] width 215 height 25
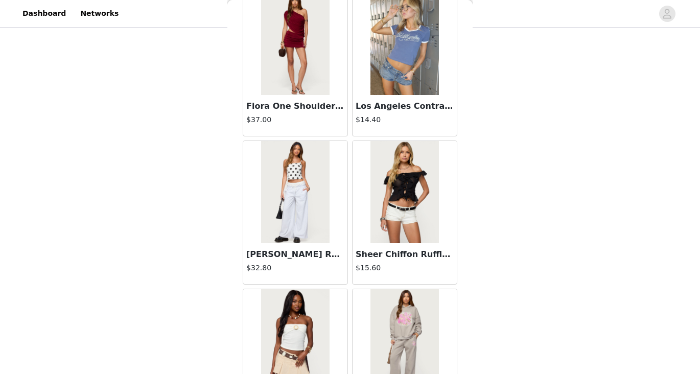
scroll to position [4155, 0]
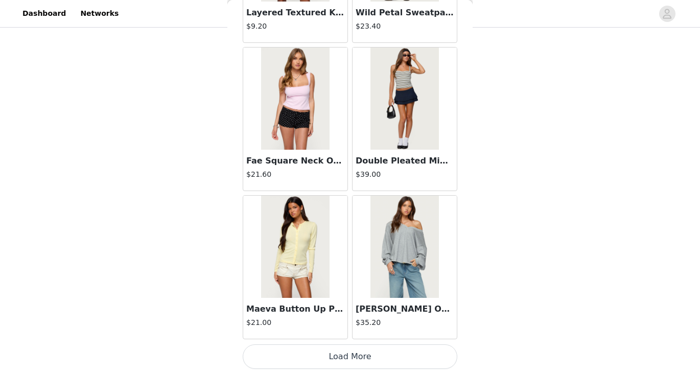
click at [354, 357] on button "Load More" at bounding box center [350, 357] width 215 height 25
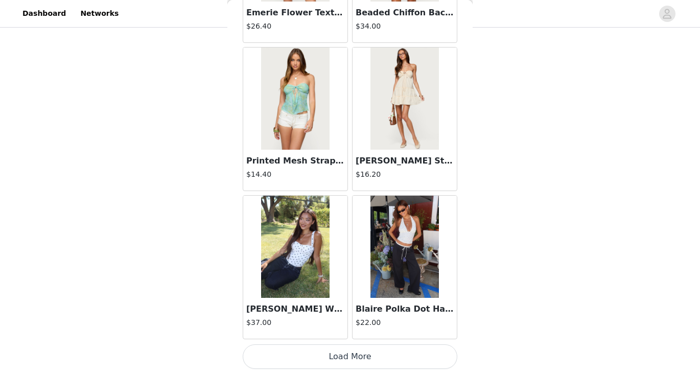
click at [354, 357] on button "Load More" at bounding box center [350, 357] width 215 height 25
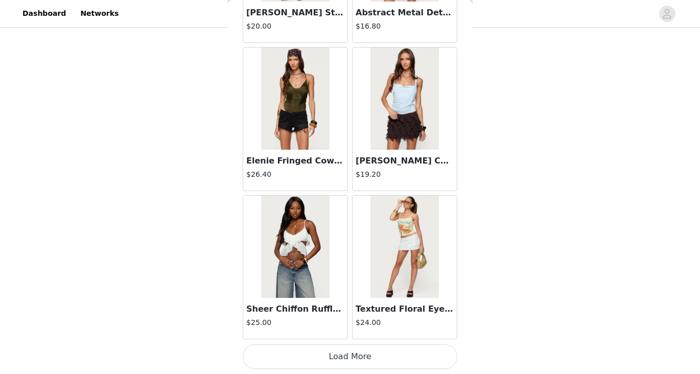
click at [354, 357] on button "Load More" at bounding box center [350, 357] width 215 height 25
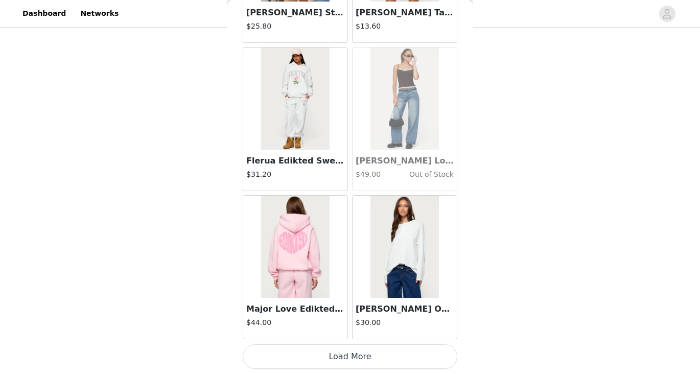
click at [354, 357] on button "Load More" at bounding box center [350, 357] width 215 height 25
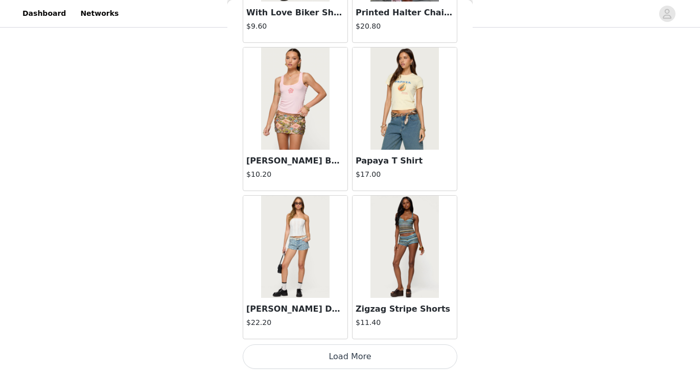
click at [354, 357] on button "Load More" at bounding box center [350, 357] width 215 height 25
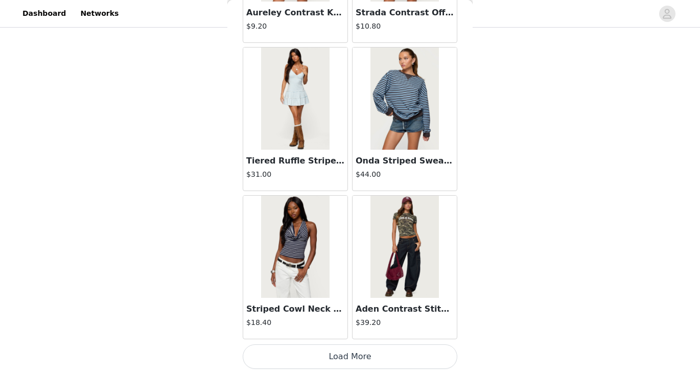
click at [354, 357] on button "Load More" at bounding box center [350, 357] width 215 height 25
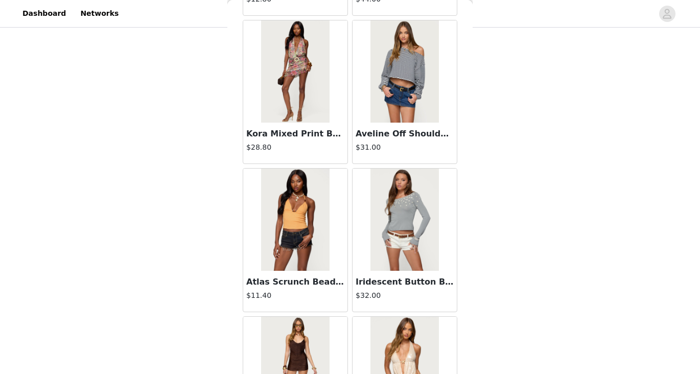
scroll to position [12076, 0]
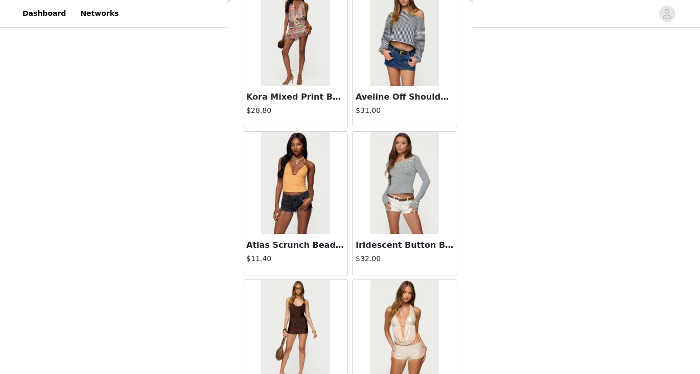
click at [403, 38] on img at bounding box center [405, 35] width 68 height 102
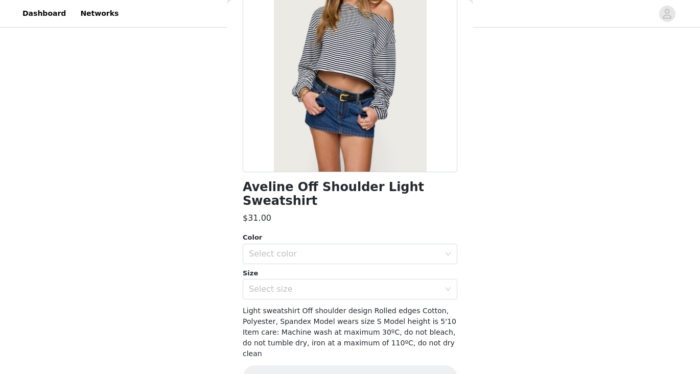
scroll to position [112, 0]
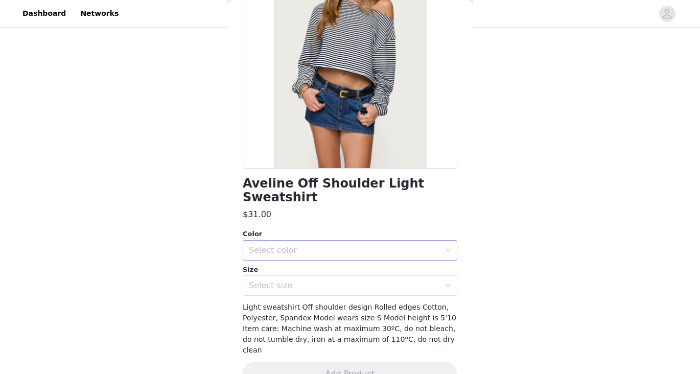
click at [385, 245] on div "Select color" at bounding box center [344, 250] width 191 height 10
click at [362, 267] on li "NAVY AND WHITE" at bounding box center [350, 259] width 215 height 16
click at [362, 281] on div "Select size" at bounding box center [344, 286] width 191 height 10
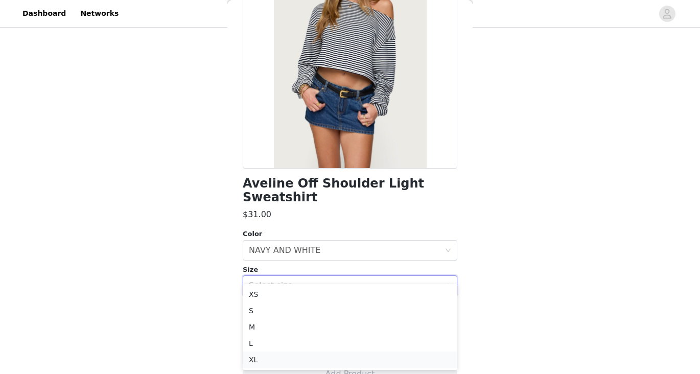
click at [349, 360] on li "XL" at bounding box center [350, 360] width 215 height 16
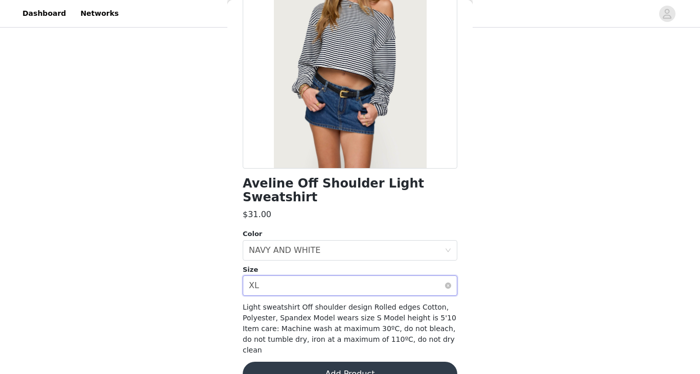
click at [358, 276] on div "Select size XL" at bounding box center [347, 285] width 196 height 19
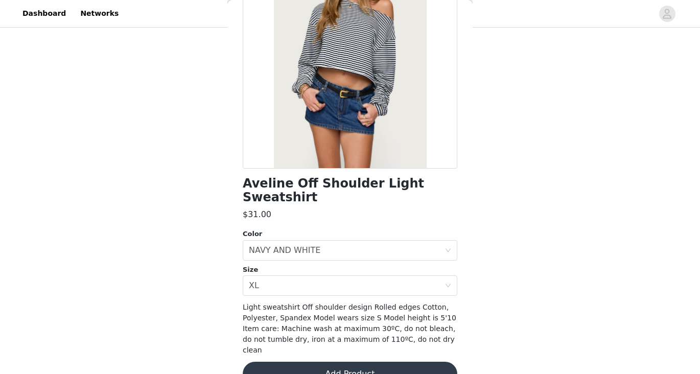
click at [379, 362] on div "Aveline Off Shoulder Light Sweatshirt $31.00 Color Select color NAVY AND WHITE …" at bounding box center [350, 169] width 215 height 460
click at [379, 362] on button "Add Product" at bounding box center [350, 374] width 215 height 25
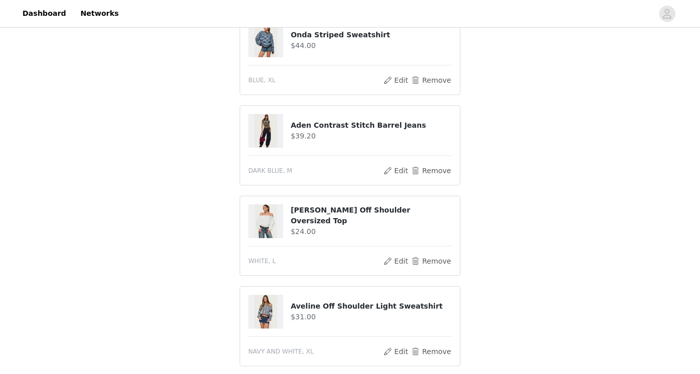
scroll to position [543, 0]
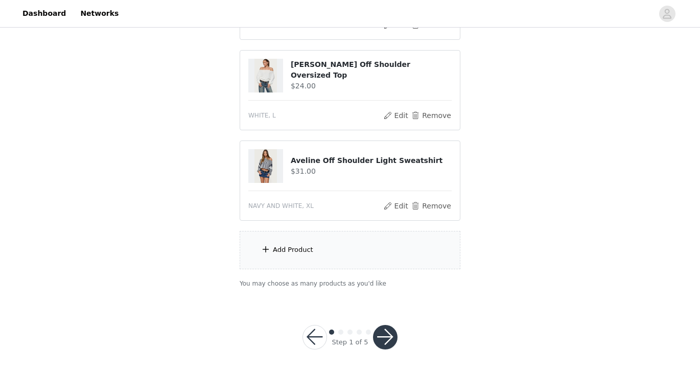
click at [361, 246] on div "Add Product" at bounding box center [350, 250] width 221 height 38
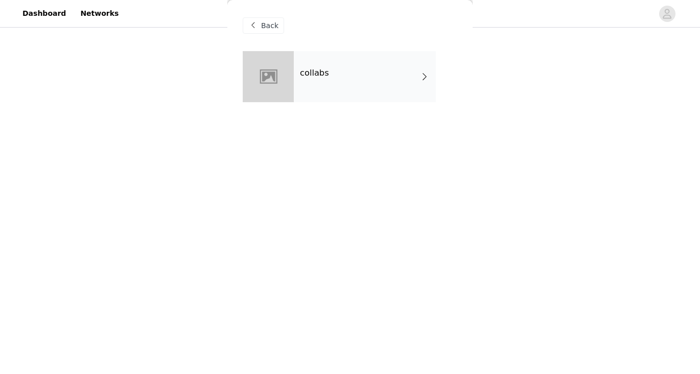
click at [382, 71] on div "collabs" at bounding box center [365, 76] width 142 height 51
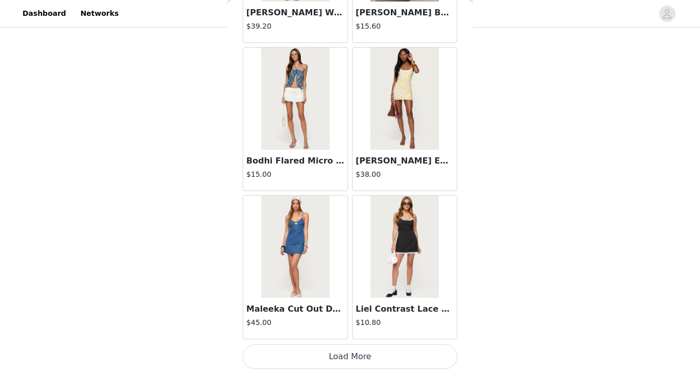
click at [362, 354] on button "Load More" at bounding box center [350, 357] width 215 height 25
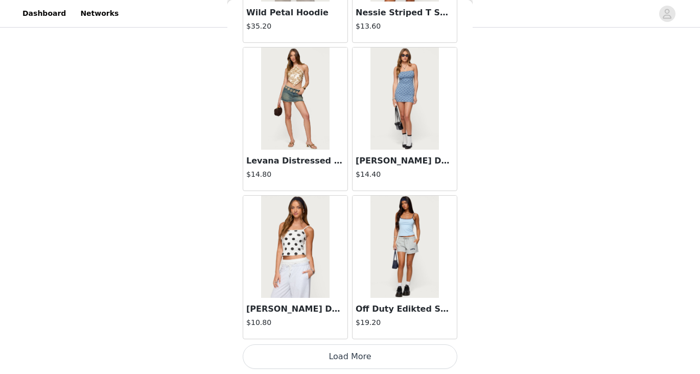
click at [362, 356] on button "Load More" at bounding box center [350, 357] width 215 height 25
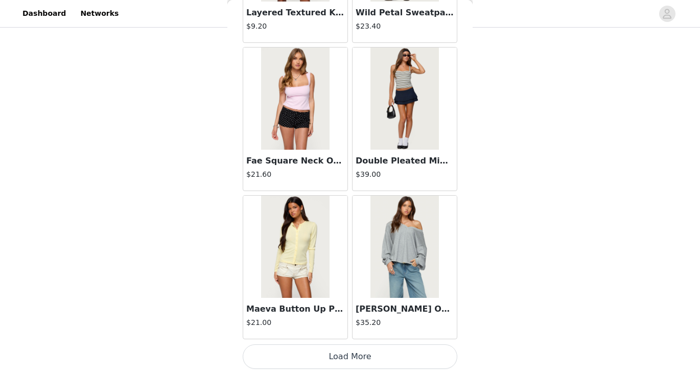
click at [362, 354] on button "Load More" at bounding box center [350, 357] width 215 height 25
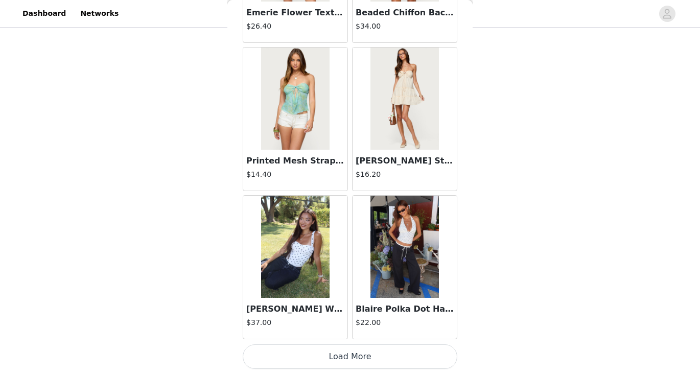
click at [362, 354] on button "Load More" at bounding box center [350, 357] width 215 height 25
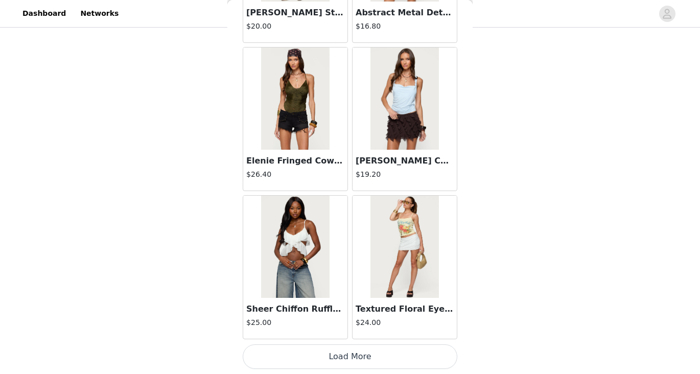
click at [362, 354] on button "Load More" at bounding box center [350, 357] width 215 height 25
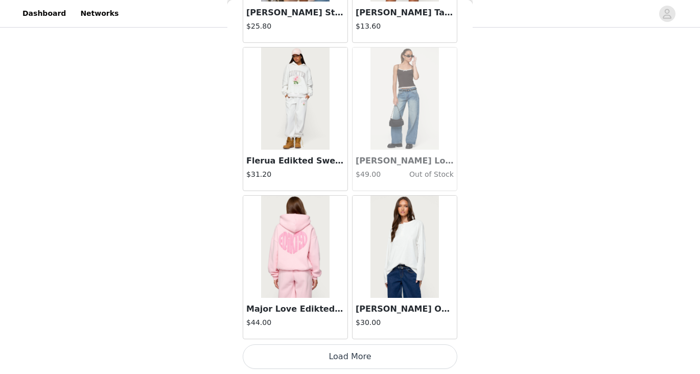
click at [362, 357] on button "Load More" at bounding box center [350, 357] width 215 height 25
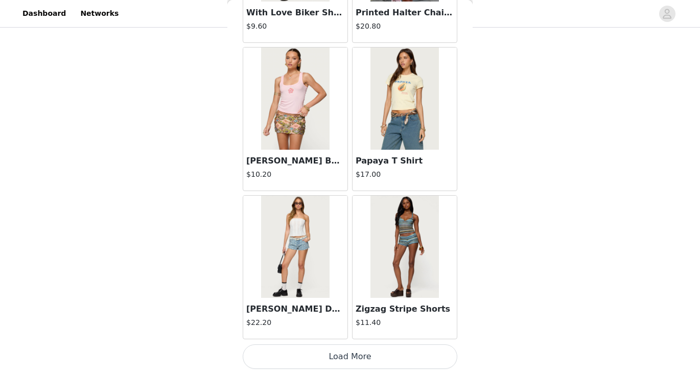
click at [362, 354] on button "Load More" at bounding box center [350, 357] width 215 height 25
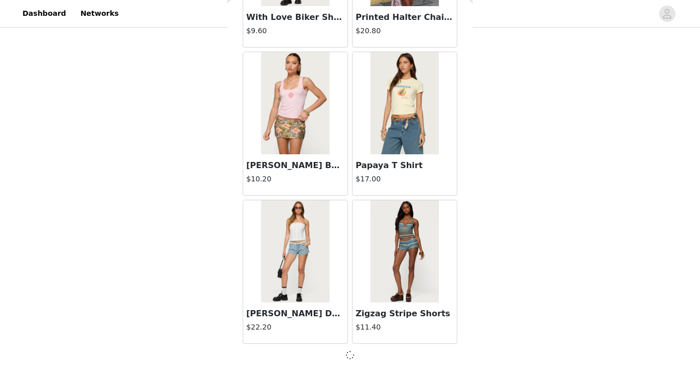
scroll to position [10081, 0]
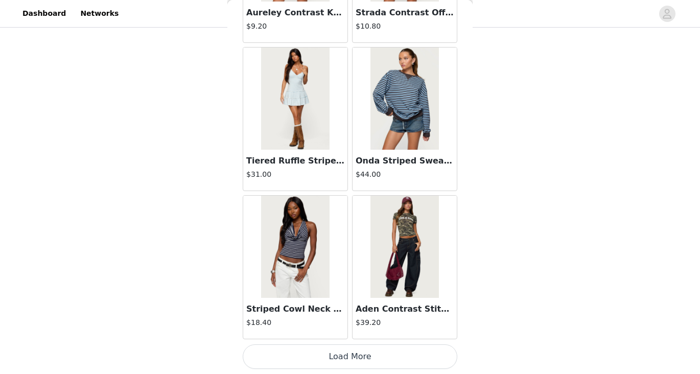
click at [362, 354] on button "Load More" at bounding box center [350, 357] width 215 height 25
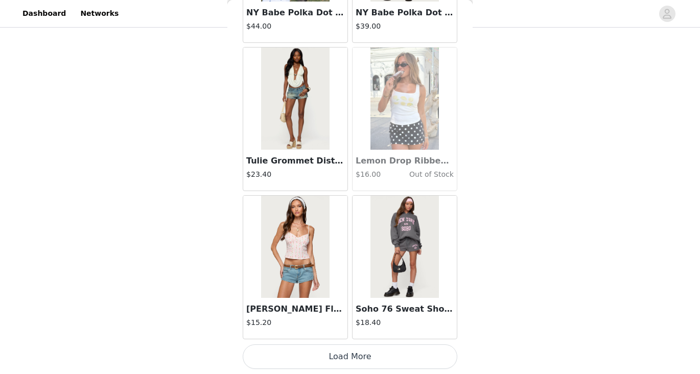
scroll to position [13048, 0]
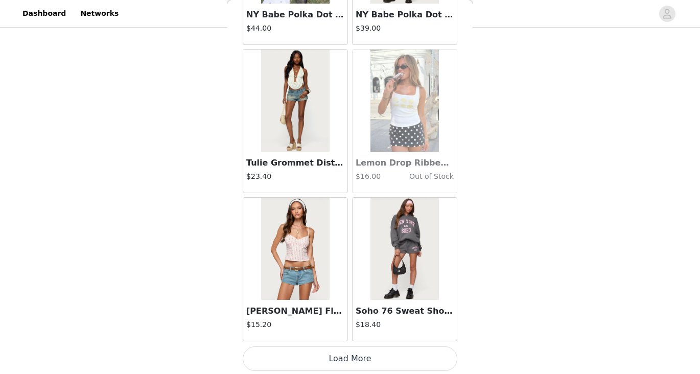
click at [371, 349] on button "Load More" at bounding box center [350, 359] width 215 height 25
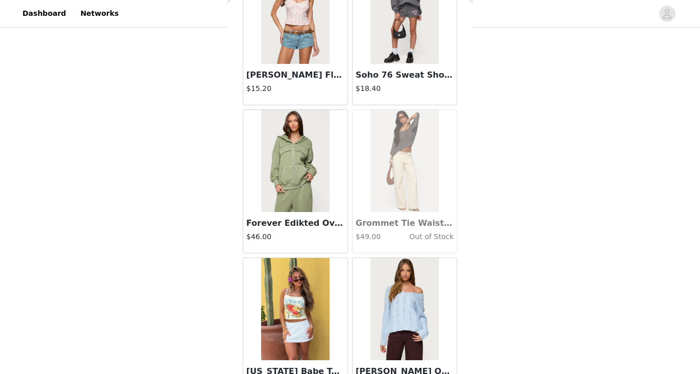
scroll to position [13285, 0]
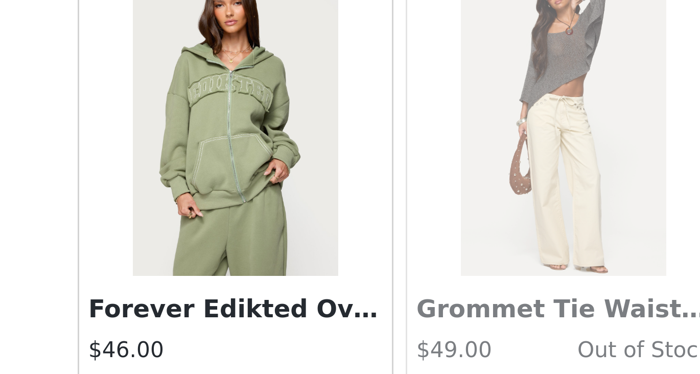
click at [295, 168] on img at bounding box center [295, 160] width 68 height 102
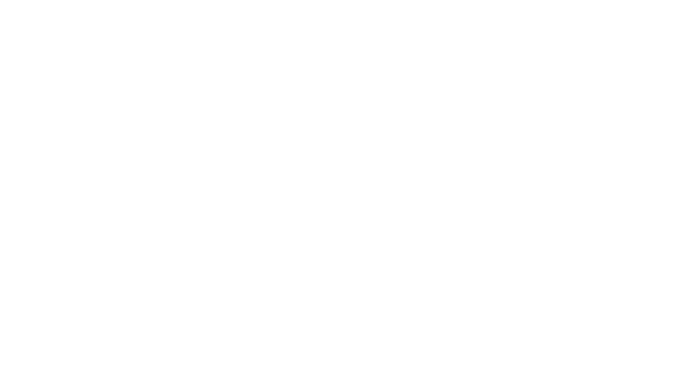
scroll to position [0, 0]
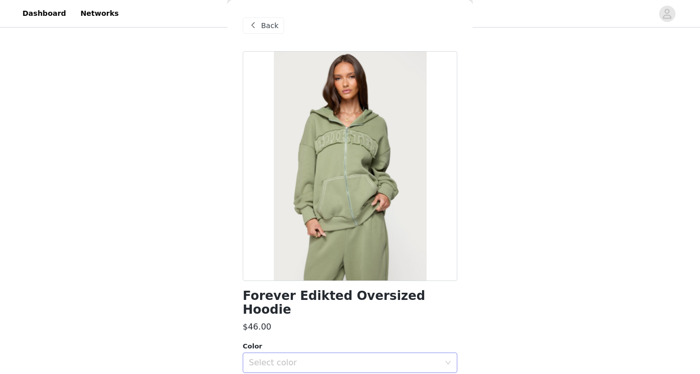
click at [347, 358] on div "Select color" at bounding box center [344, 363] width 191 height 10
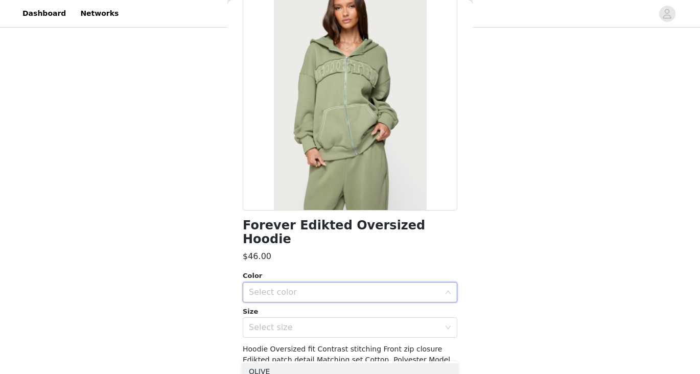
scroll to position [72, 0]
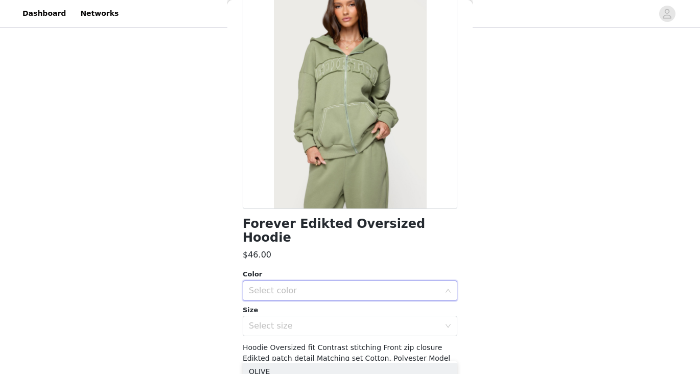
click at [343, 282] on div "Select color" at bounding box center [347, 290] width 196 height 19
click at [321, 300] on li "OLIVE" at bounding box center [350, 299] width 215 height 16
click at [321, 319] on div "Select size" at bounding box center [347, 325] width 196 height 19
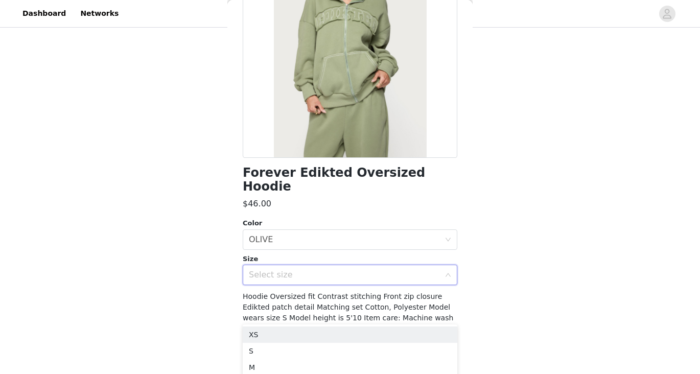
scroll to position [580, 0]
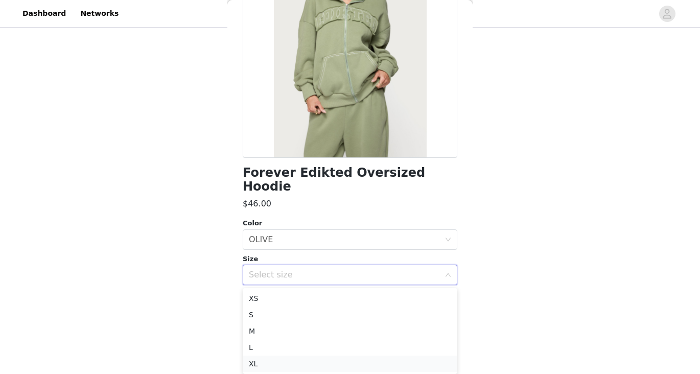
click at [313, 365] on li "XL" at bounding box center [350, 364] width 215 height 16
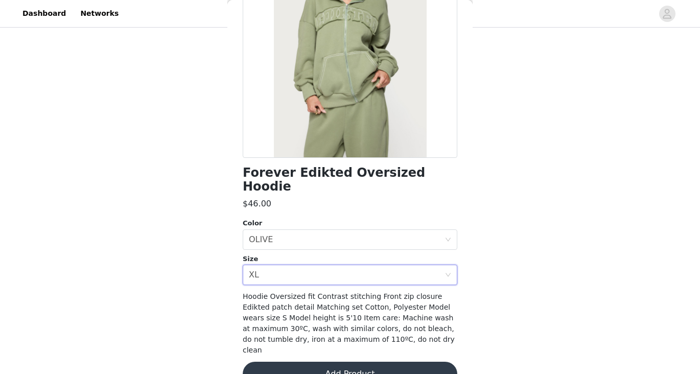
scroll to position [543, 0]
click at [326, 362] on button "Add Product" at bounding box center [350, 374] width 215 height 25
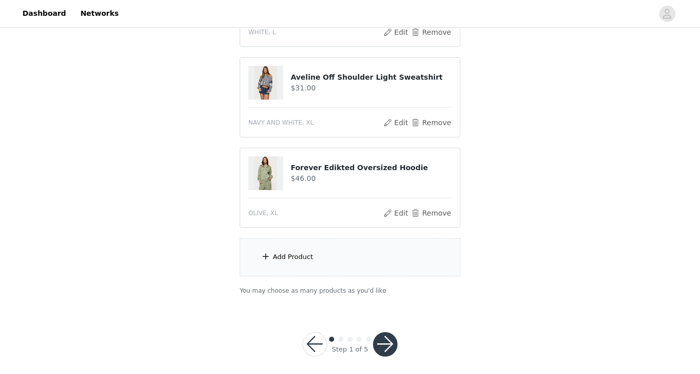
scroll to position [634, 0]
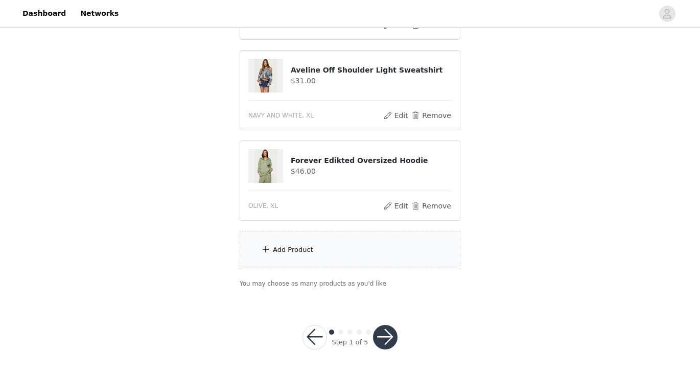
click at [362, 257] on div "Add Product" at bounding box center [350, 250] width 221 height 38
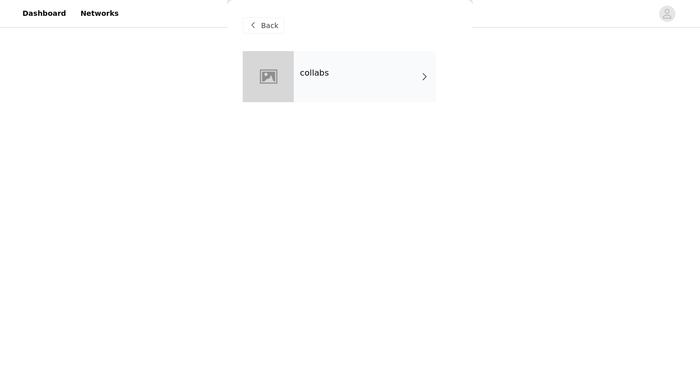
click at [348, 83] on div "collabs" at bounding box center [365, 76] width 142 height 51
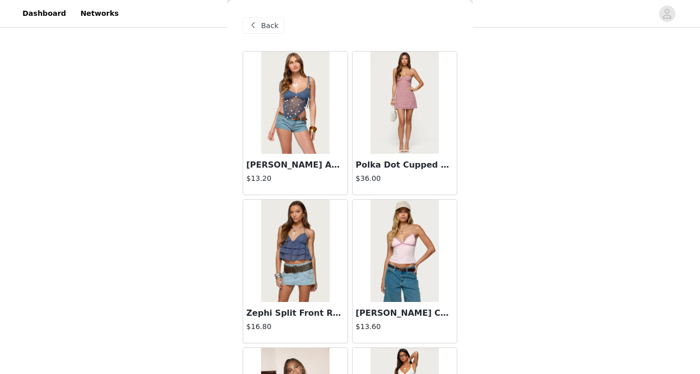
scroll to position [1190, 0]
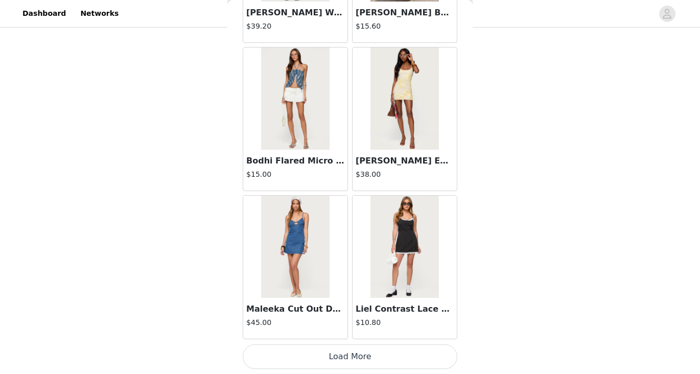
click at [390, 346] on button "Load More" at bounding box center [350, 357] width 215 height 25
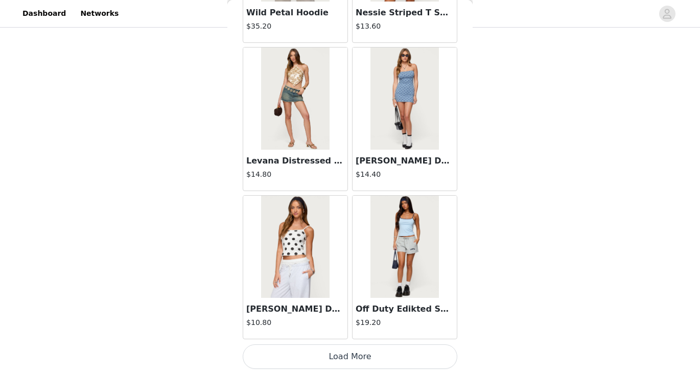
click at [345, 358] on button "Load More" at bounding box center [350, 357] width 215 height 25
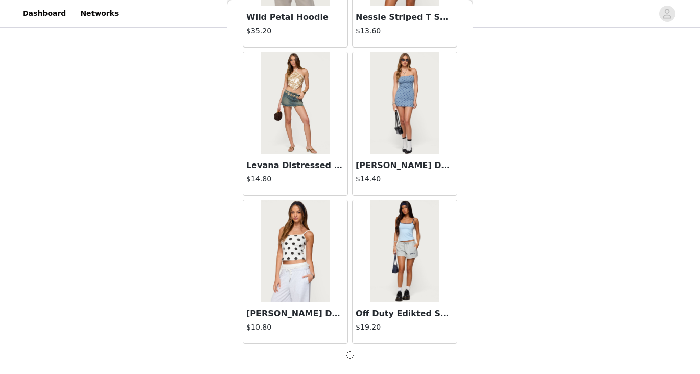
scroll to position [2668, 0]
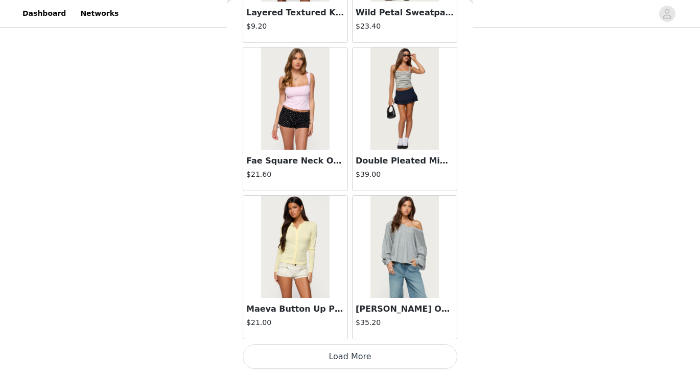
click at [345, 358] on button "Load More" at bounding box center [350, 357] width 215 height 25
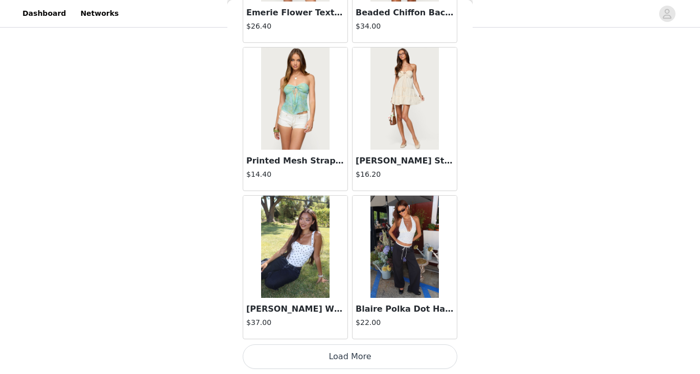
click at [345, 358] on button "Load More" at bounding box center [350, 357] width 215 height 25
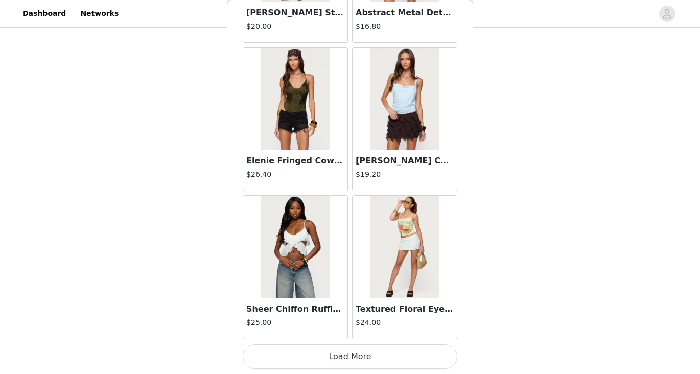
click at [345, 358] on button "Load More" at bounding box center [350, 357] width 215 height 25
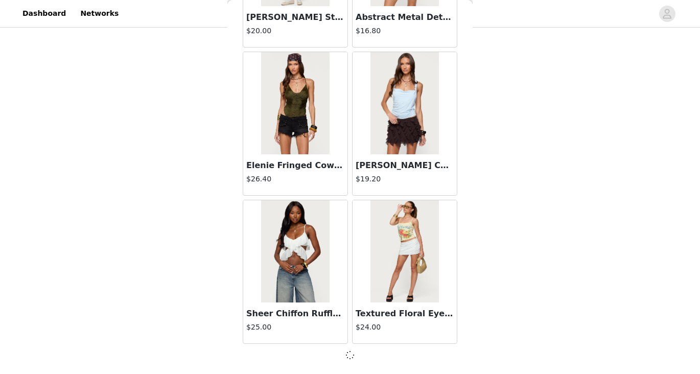
scroll to position [7116, 0]
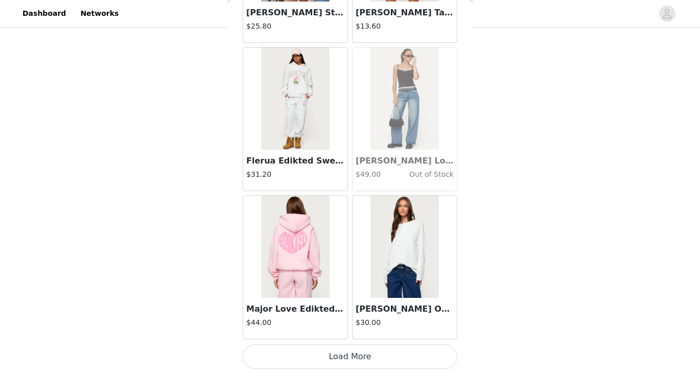
click at [345, 358] on button "Load More" at bounding box center [350, 357] width 215 height 25
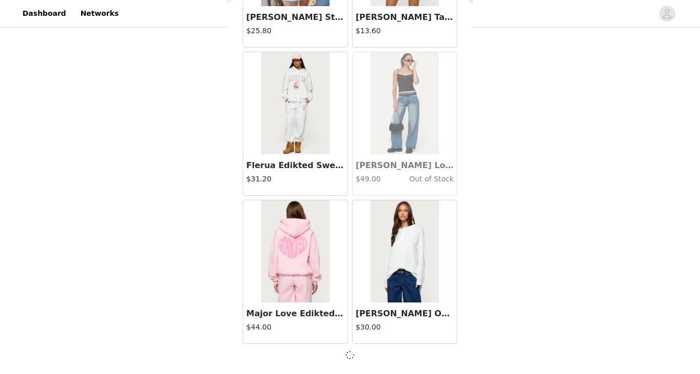
scroll to position [8598, 0]
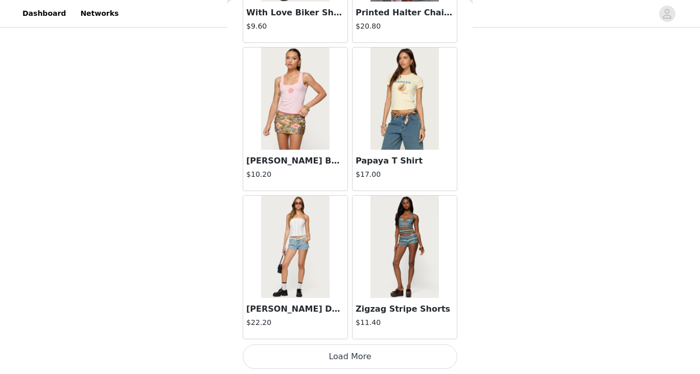
click at [345, 358] on button "Load More" at bounding box center [350, 357] width 215 height 25
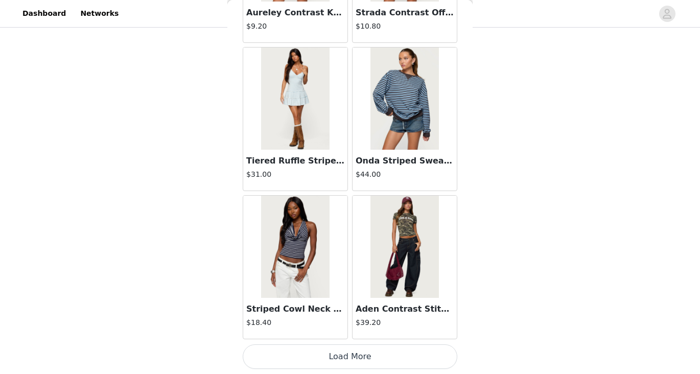
click at [345, 358] on button "Load More" at bounding box center [350, 357] width 215 height 25
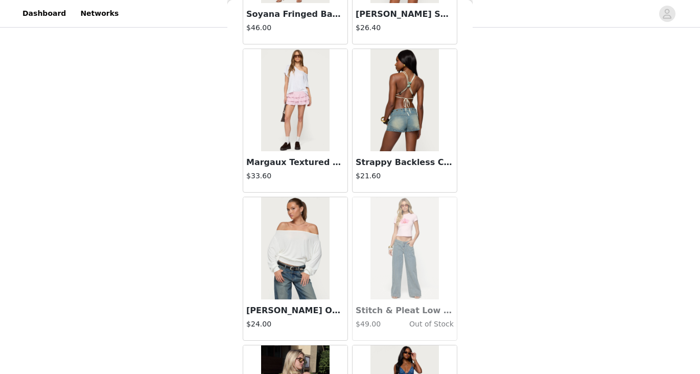
scroll to position [13050, 0]
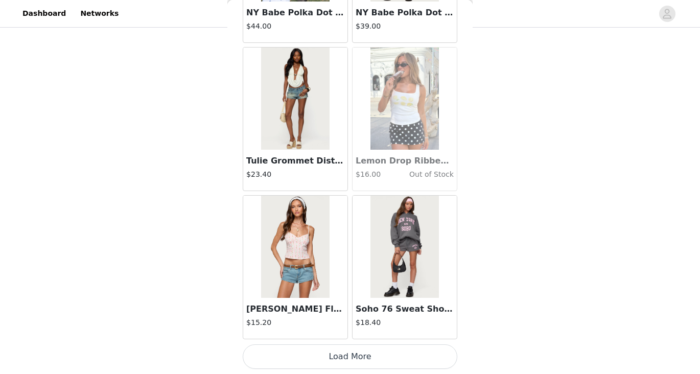
click at [345, 358] on button "Load More" at bounding box center [350, 357] width 215 height 25
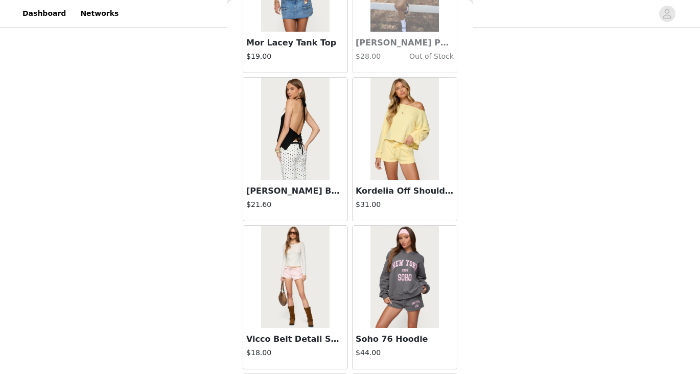
scroll to position [14065, 0]
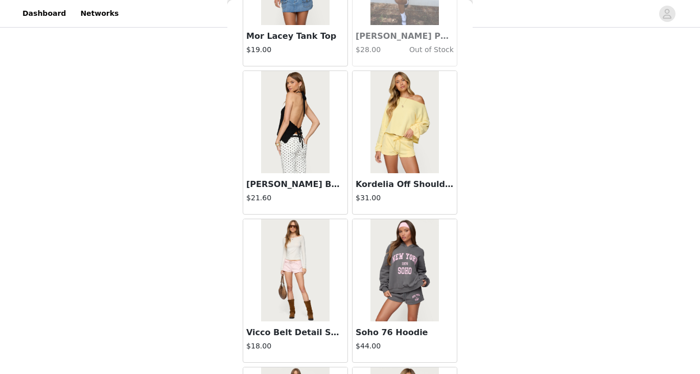
click at [422, 133] on img at bounding box center [405, 122] width 68 height 102
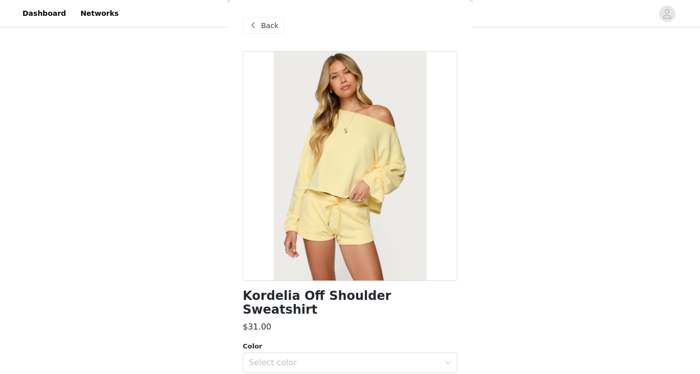
scroll to position [112, 0]
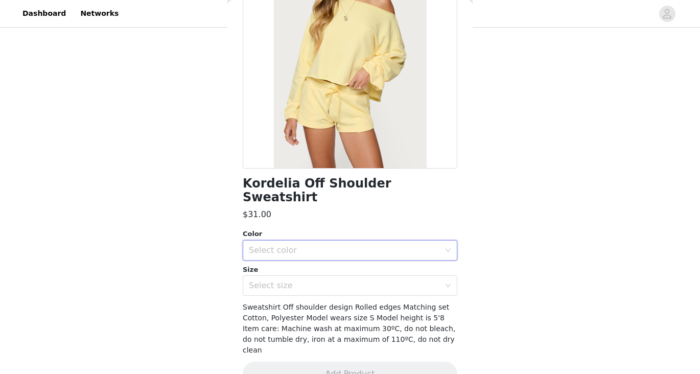
click at [366, 240] on div "Select color" at bounding box center [350, 250] width 215 height 20
click at [350, 264] on li "YELLOW" at bounding box center [350, 259] width 215 height 16
click at [356, 278] on div "Select size" at bounding box center [347, 285] width 196 height 19
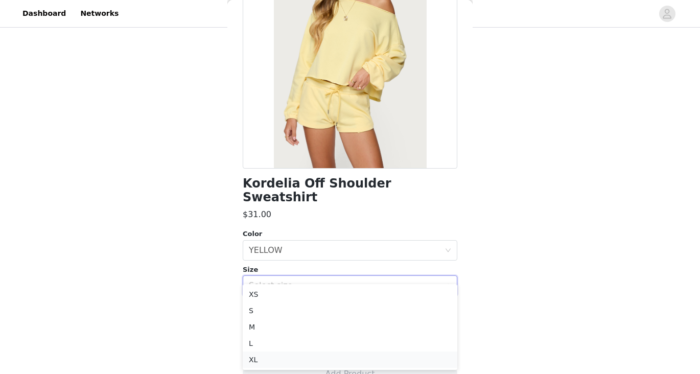
click at [333, 354] on li "XL" at bounding box center [350, 360] width 215 height 16
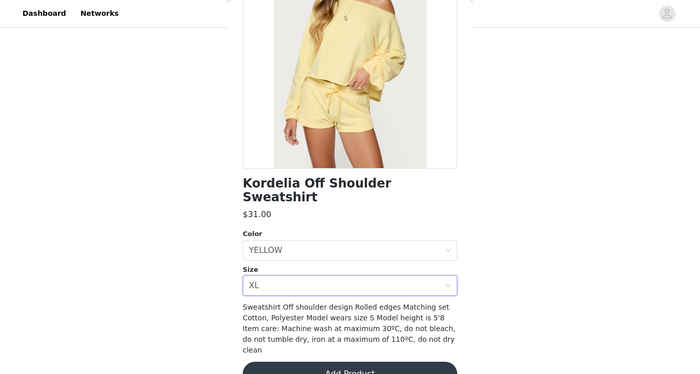
click at [333, 362] on button "Add Product" at bounding box center [350, 374] width 215 height 25
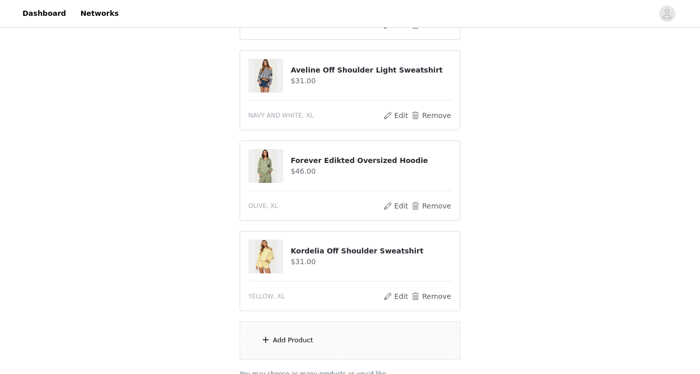
click at [329, 344] on div "Add Product" at bounding box center [350, 341] width 221 height 38
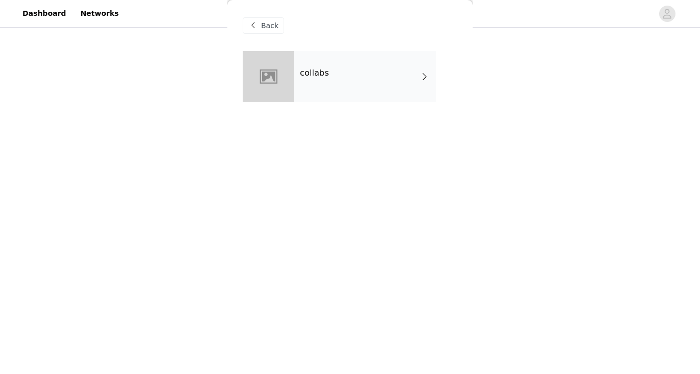
click at [328, 81] on div "collabs" at bounding box center [365, 76] width 142 height 51
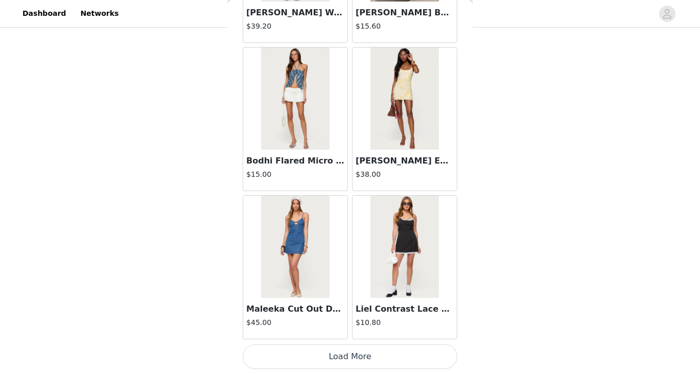
click at [362, 362] on button "Load More" at bounding box center [350, 357] width 215 height 25
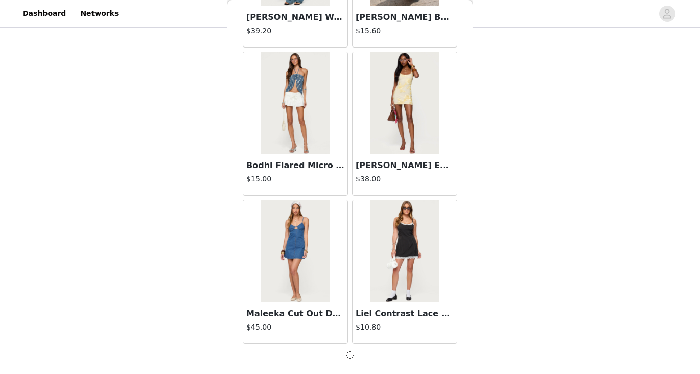
scroll to position [724, 0]
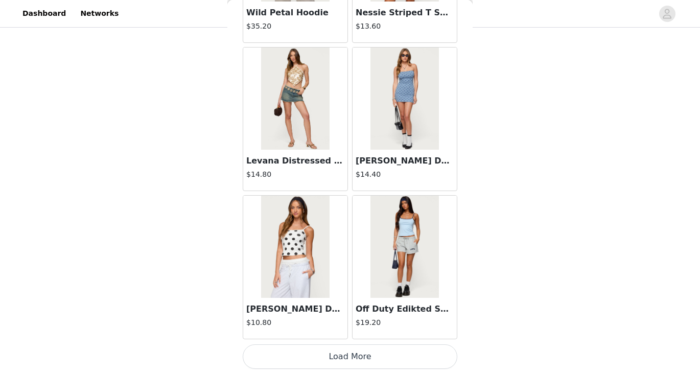
click at [349, 352] on button "Load More" at bounding box center [350, 357] width 215 height 25
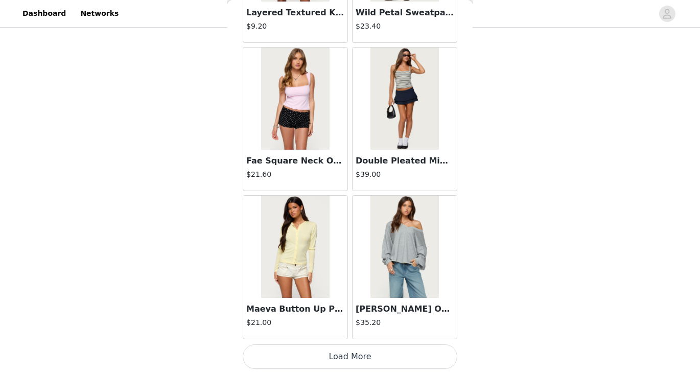
click at [349, 352] on button "Load More" at bounding box center [350, 357] width 215 height 25
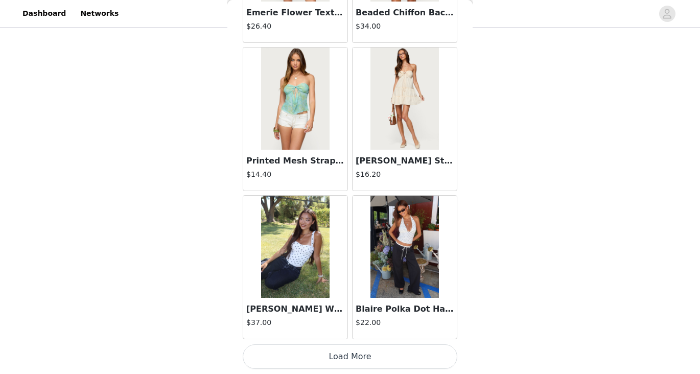
click at [349, 352] on button "Load More" at bounding box center [350, 357] width 215 height 25
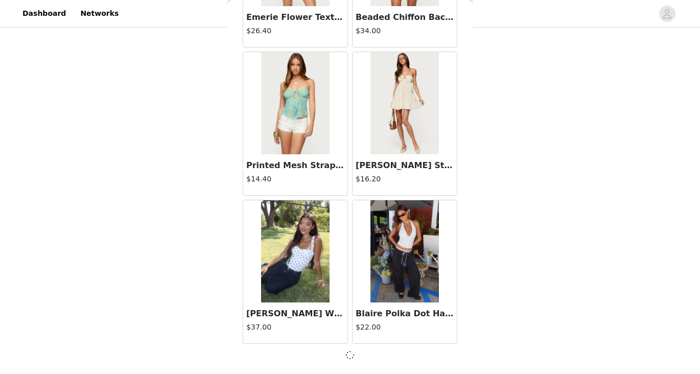
scroll to position [5633, 0]
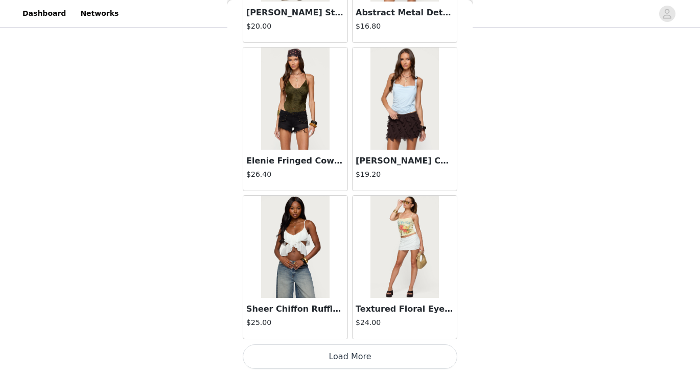
click at [349, 352] on button "Load More" at bounding box center [350, 357] width 215 height 25
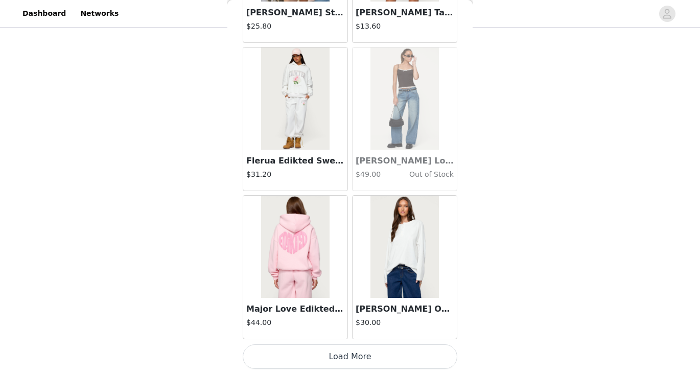
click at [349, 352] on button "Load More" at bounding box center [350, 357] width 215 height 25
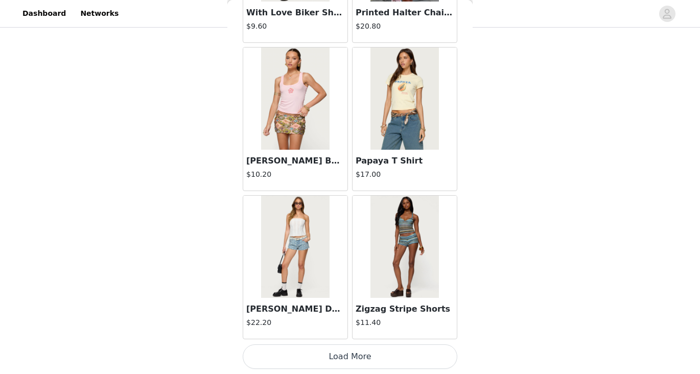
click at [349, 352] on button "Load More" at bounding box center [350, 357] width 215 height 25
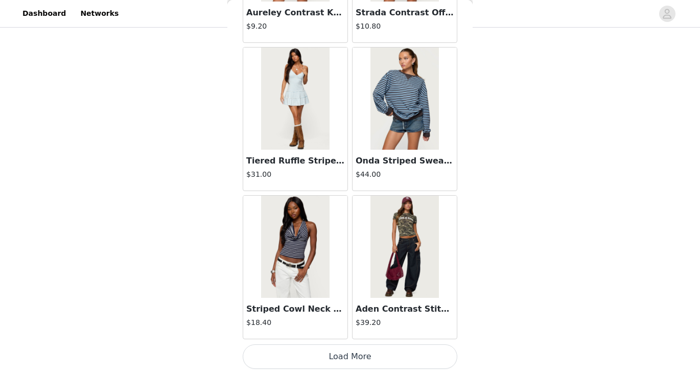
click at [349, 352] on button "Load More" at bounding box center [350, 357] width 215 height 25
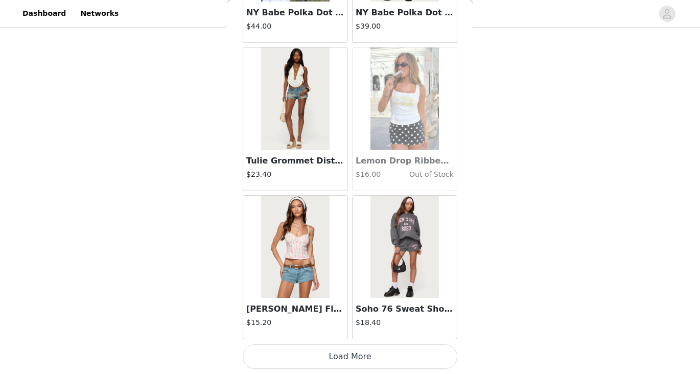
click at [349, 352] on button "Load More" at bounding box center [350, 357] width 215 height 25
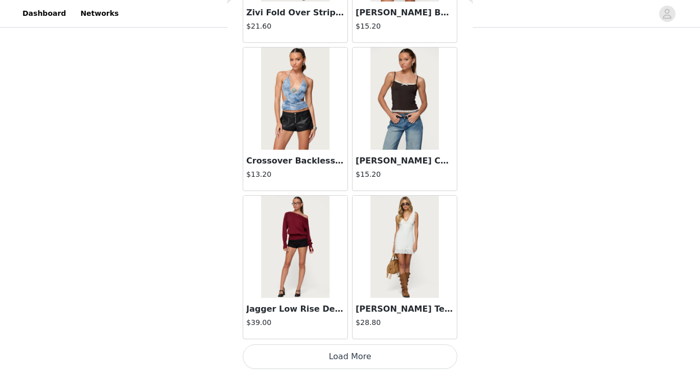
scroll to position [724, 0]
click at [400, 366] on button "Load More" at bounding box center [350, 357] width 215 height 25
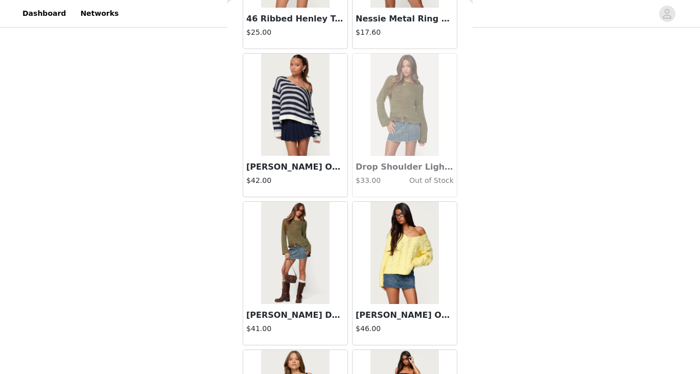
scroll to position [15411, 0]
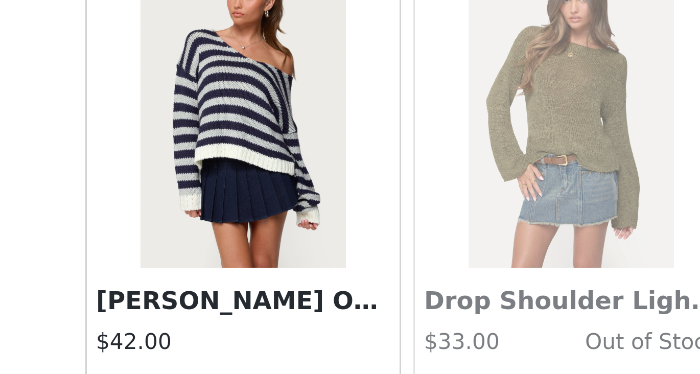
click at [303, 126] on img at bounding box center [295, 110] width 68 height 102
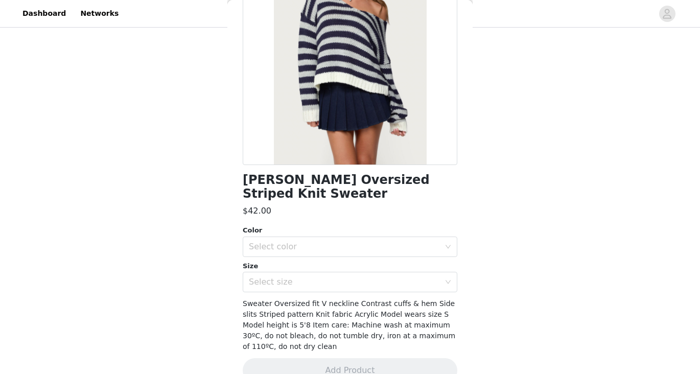
scroll to position [117, 0]
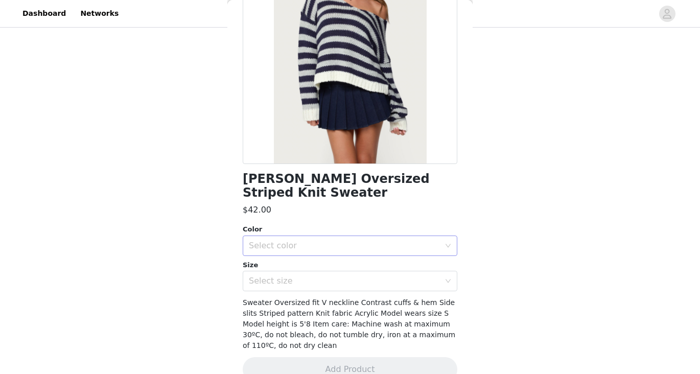
click at [332, 247] on div "Select color" at bounding box center [344, 246] width 191 height 10
click at [327, 270] on li "NAVY" at bounding box center [350, 268] width 215 height 16
click at [327, 274] on div "Select size" at bounding box center [347, 280] width 196 height 19
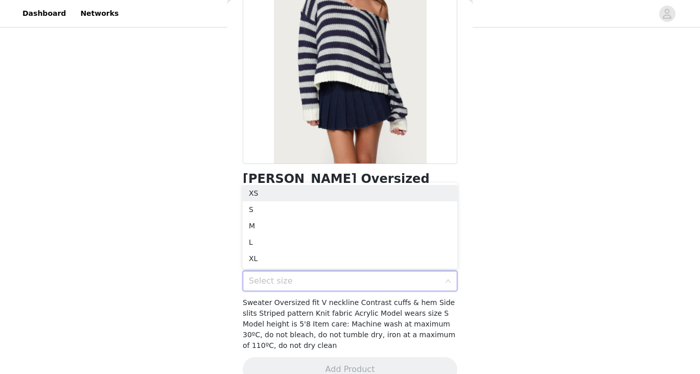
scroll to position [137, 0]
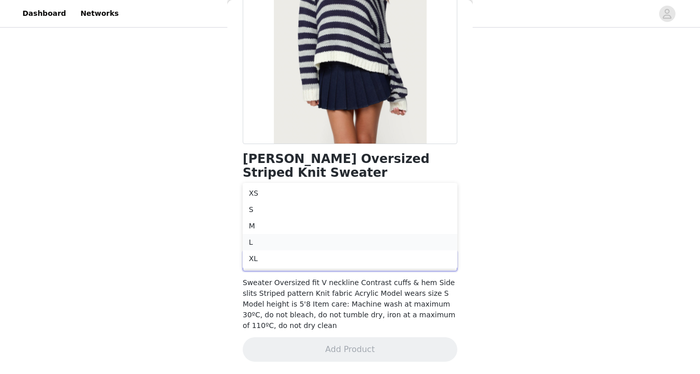
click at [306, 246] on li "L" at bounding box center [350, 242] width 215 height 16
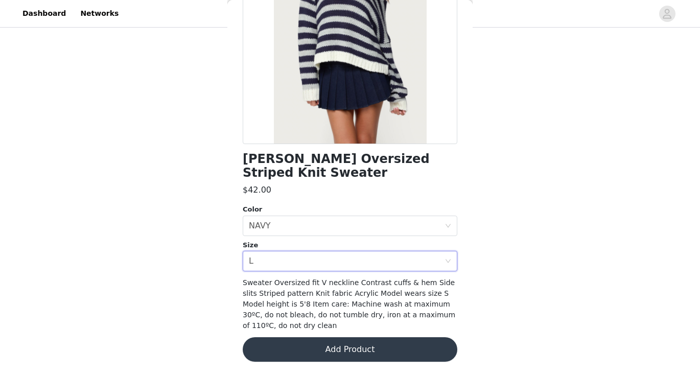
click at [347, 357] on button "Add Product" at bounding box center [350, 349] width 215 height 25
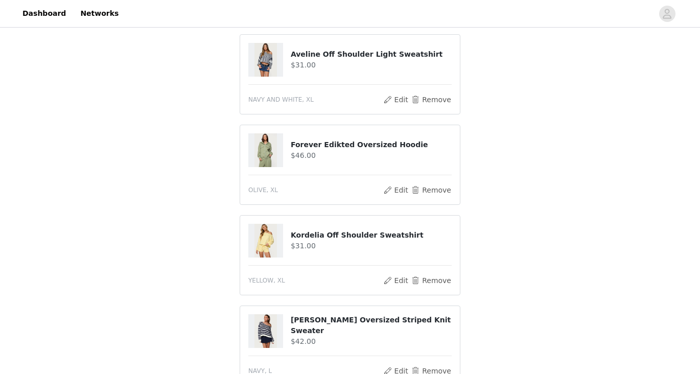
scroll to position [815, 0]
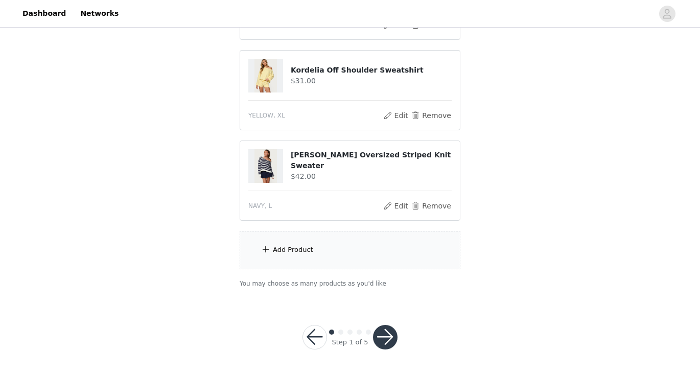
click at [349, 242] on div "Add Product" at bounding box center [350, 250] width 221 height 38
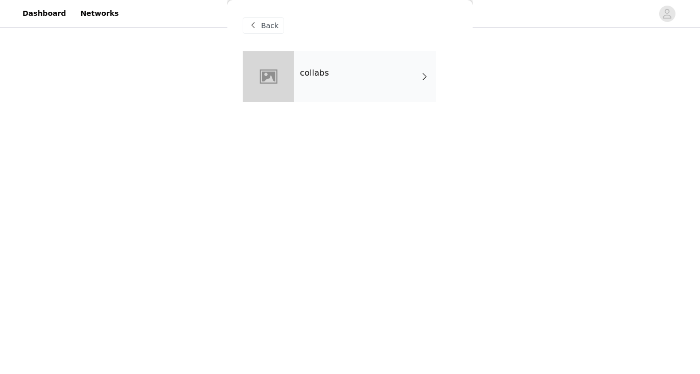
click at [320, 84] on div "collabs" at bounding box center [365, 76] width 142 height 51
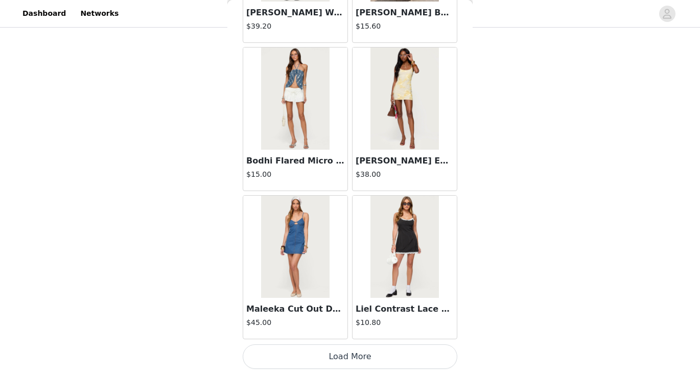
click at [357, 353] on button "Load More" at bounding box center [350, 357] width 215 height 25
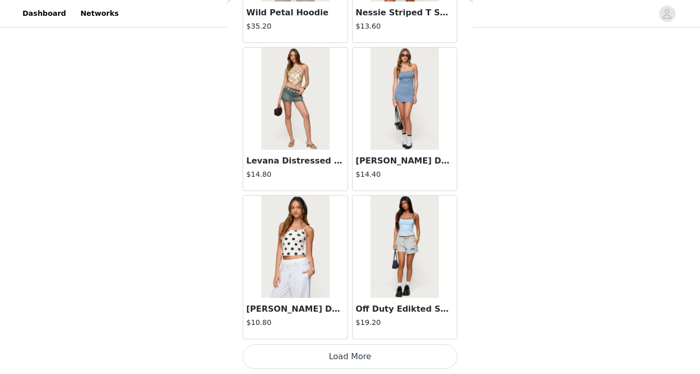
click at [357, 353] on button "Load More" at bounding box center [350, 357] width 215 height 25
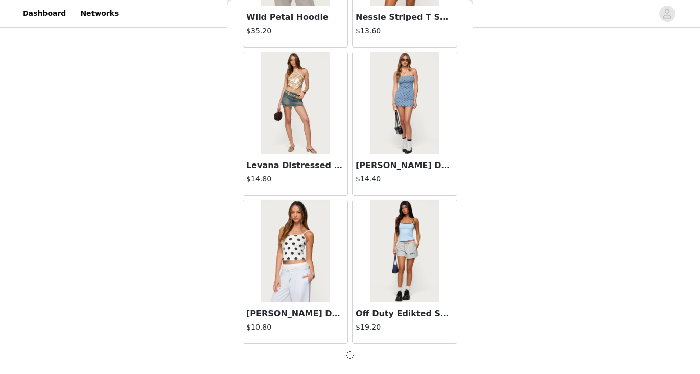
scroll to position [2668, 0]
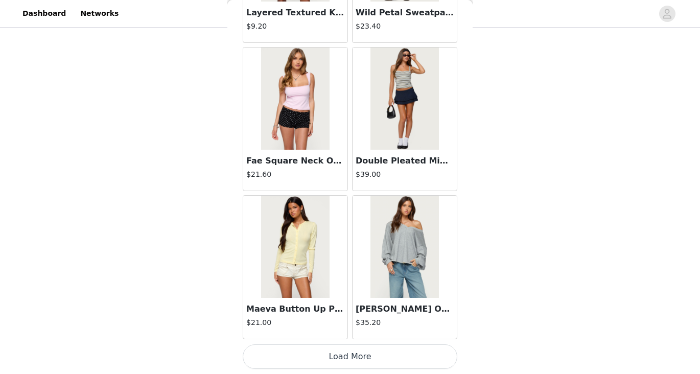
click at [357, 353] on button "Load More" at bounding box center [350, 357] width 215 height 25
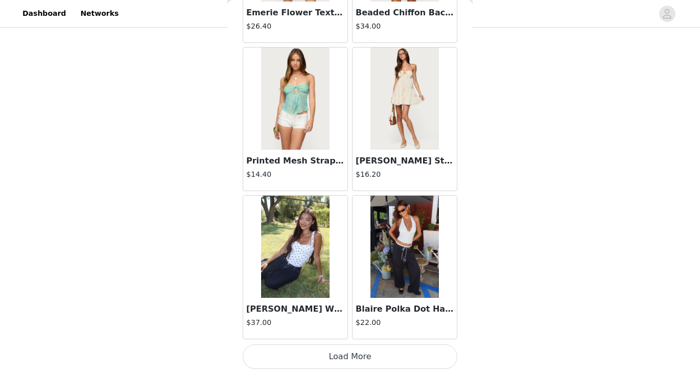
click at [357, 353] on button "Load More" at bounding box center [350, 357] width 215 height 25
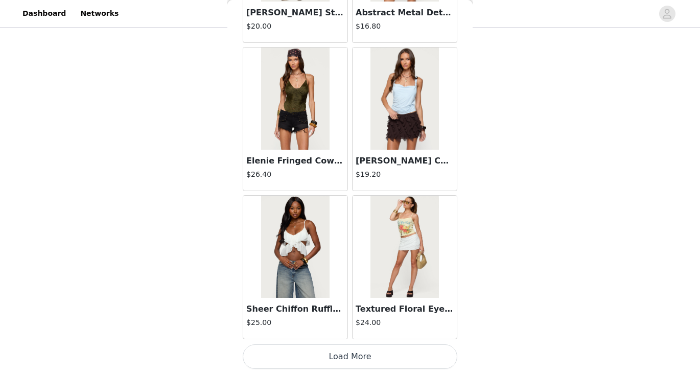
click at [357, 353] on button "Load More" at bounding box center [350, 357] width 215 height 25
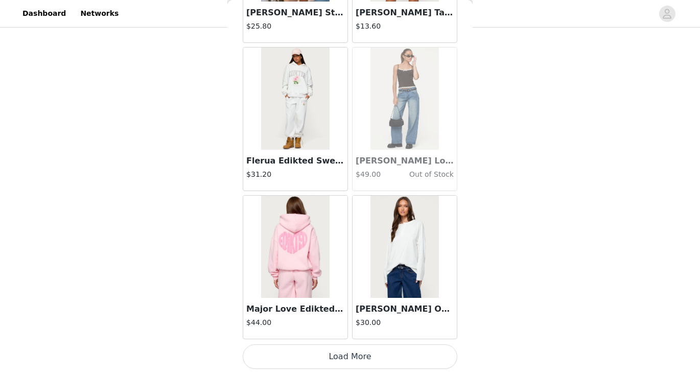
click at [357, 353] on button "Load More" at bounding box center [350, 357] width 215 height 25
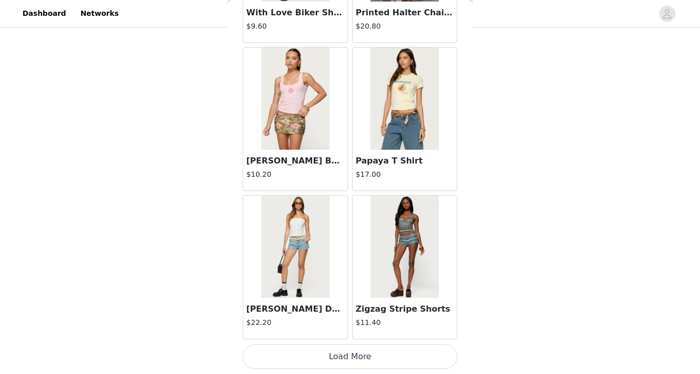
click at [357, 353] on button "Load More" at bounding box center [350, 357] width 215 height 25
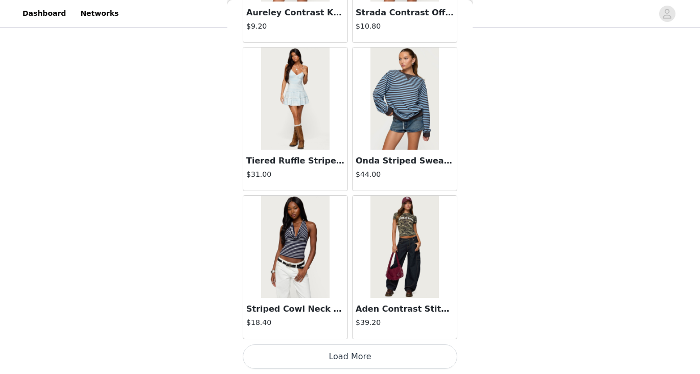
click at [357, 353] on button "Load More" at bounding box center [350, 357] width 215 height 25
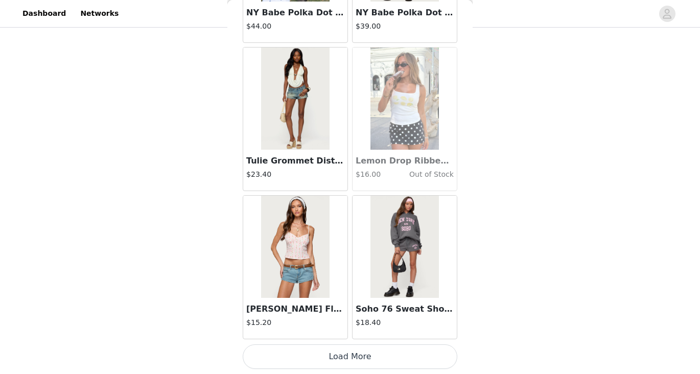
click at [357, 356] on button "Load More" at bounding box center [350, 357] width 215 height 25
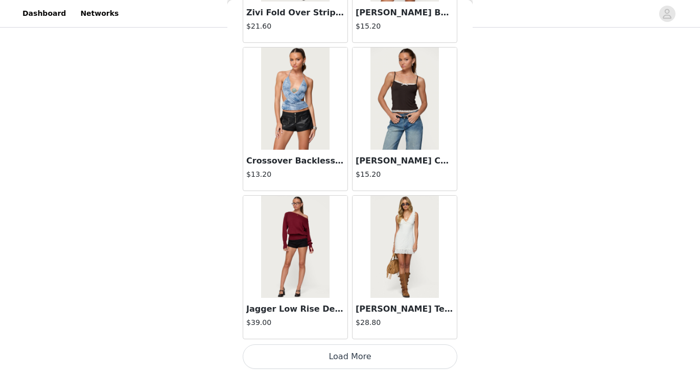
click at [362, 363] on button "Load More" at bounding box center [350, 357] width 215 height 25
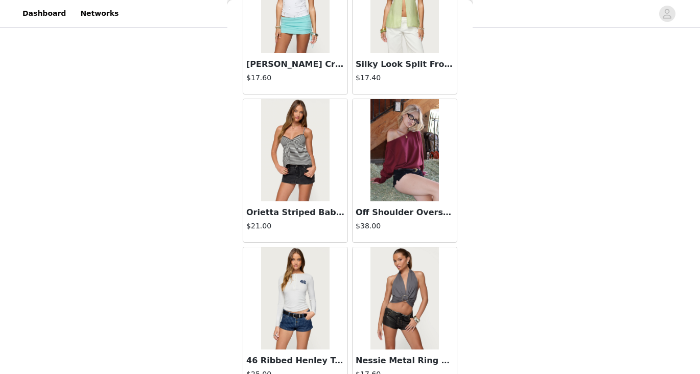
scroll to position [15072, 0]
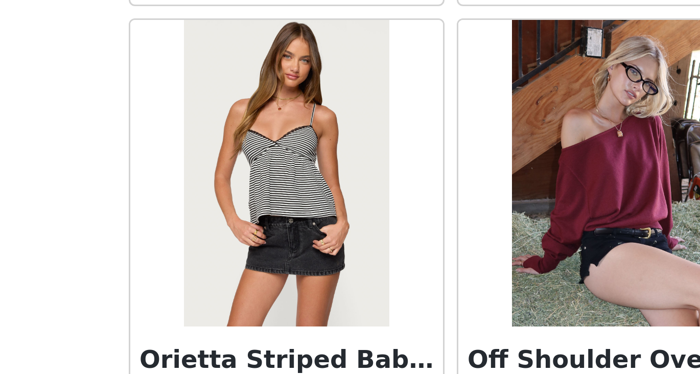
click at [294, 156] on img at bounding box center [295, 153] width 68 height 102
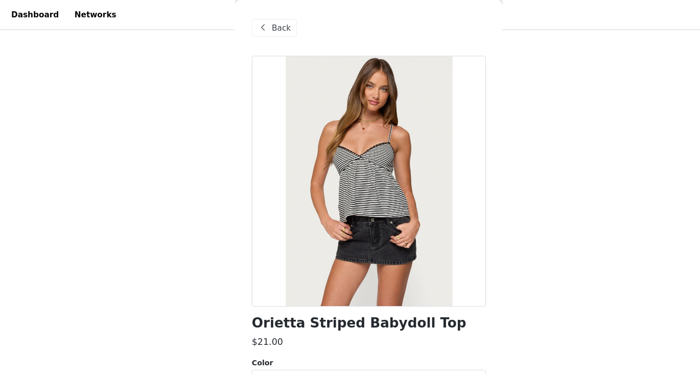
scroll to position [123, 0]
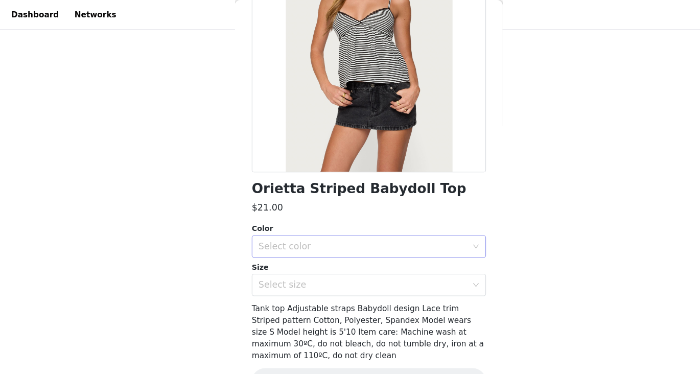
click at [343, 228] on div "Select color" at bounding box center [344, 226] width 191 height 10
click at [321, 247] on li "BLACK" at bounding box center [350, 248] width 215 height 16
click at [322, 258] on div "Select size" at bounding box center [344, 261] width 191 height 10
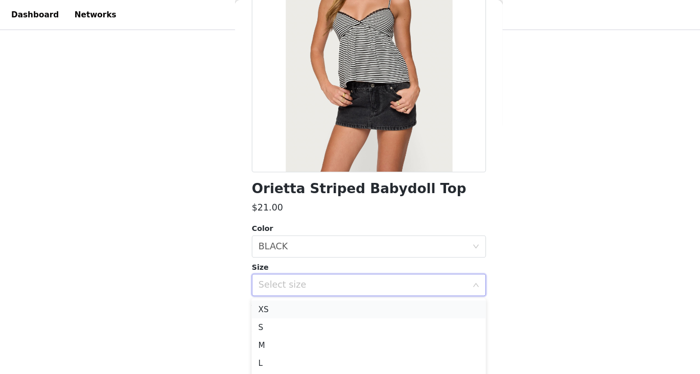
scroll to position [815, 0]
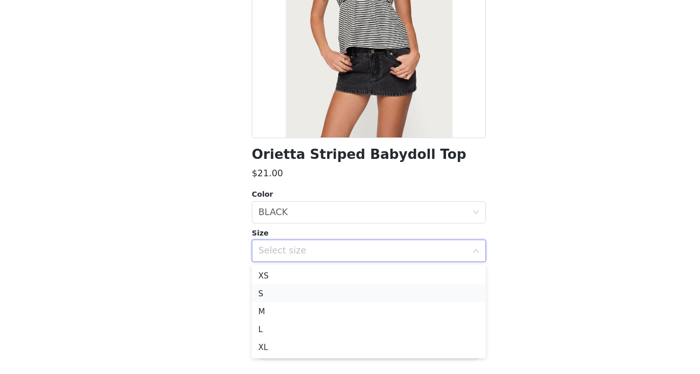
click at [307, 300] on li "S" at bounding box center [350, 300] width 215 height 16
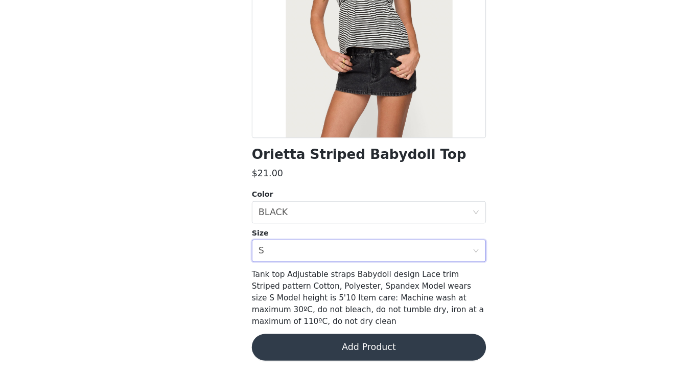
click at [342, 358] on button "Add Product" at bounding box center [350, 349] width 215 height 25
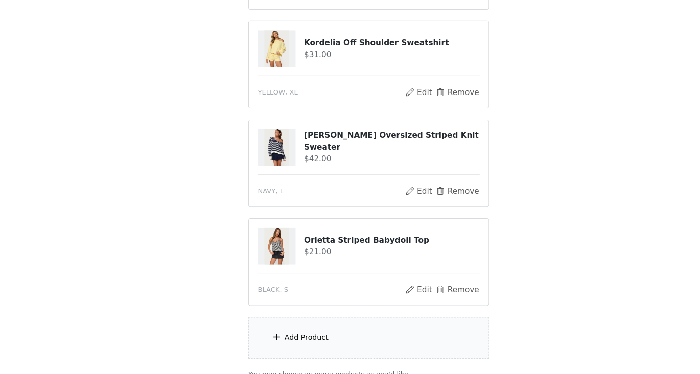
click at [330, 372] on p "You may choose as many products as you'd like" at bounding box center [350, 374] width 221 height 9
click at [339, 349] on div "Add Product" at bounding box center [350, 341] width 221 height 38
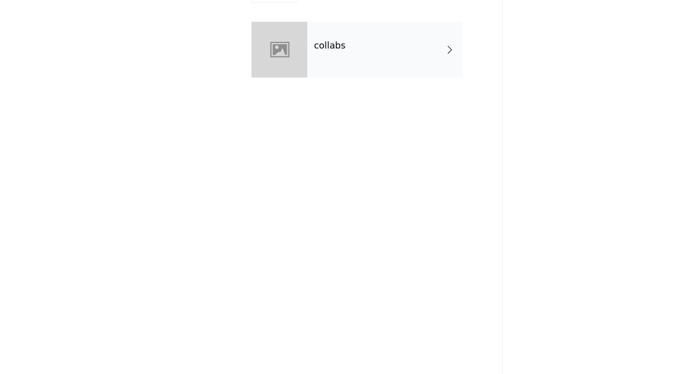
click at [311, 67] on div "collabs" at bounding box center [365, 76] width 142 height 51
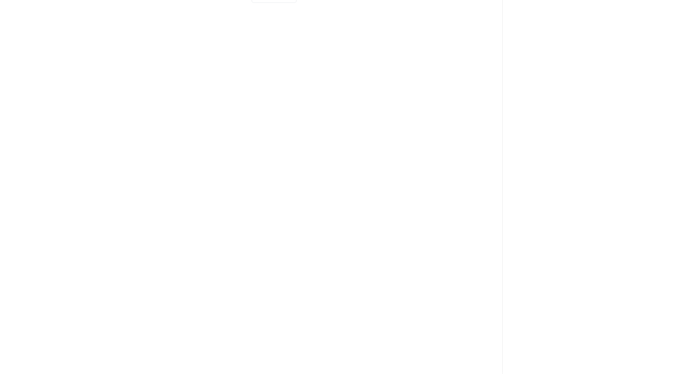
scroll to position [905, 0]
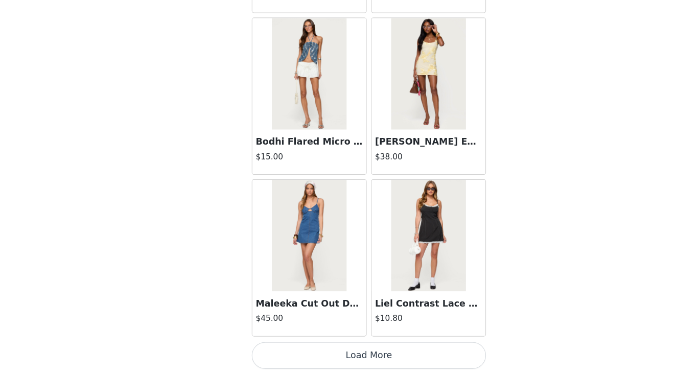
click at [358, 369] on button "Load More" at bounding box center [350, 357] width 215 height 25
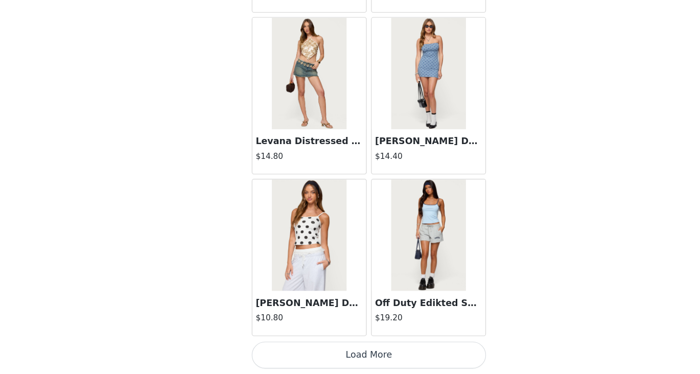
click at [349, 356] on button "Load More" at bounding box center [350, 357] width 215 height 25
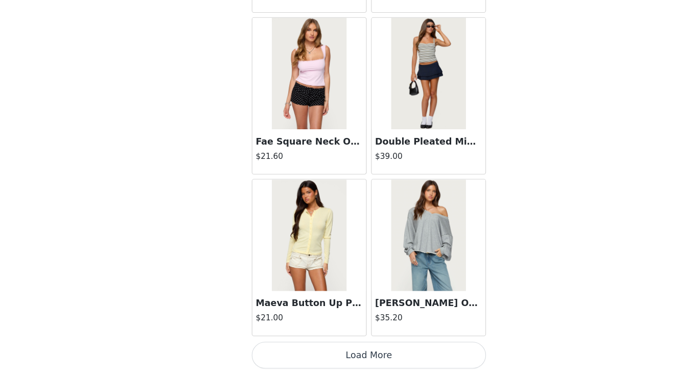
click at [349, 356] on button "Load More" at bounding box center [350, 357] width 215 height 25
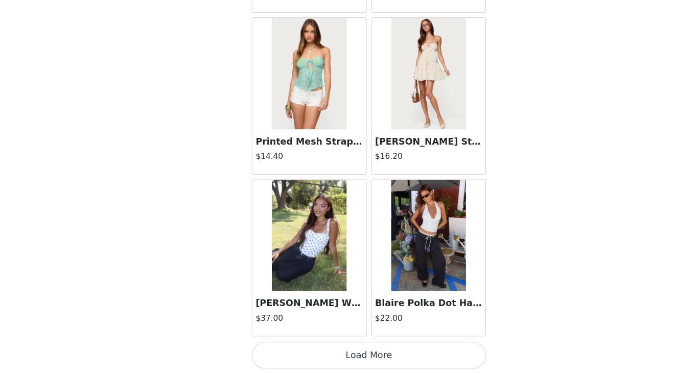
click at [349, 356] on button "Load More" at bounding box center [350, 357] width 215 height 25
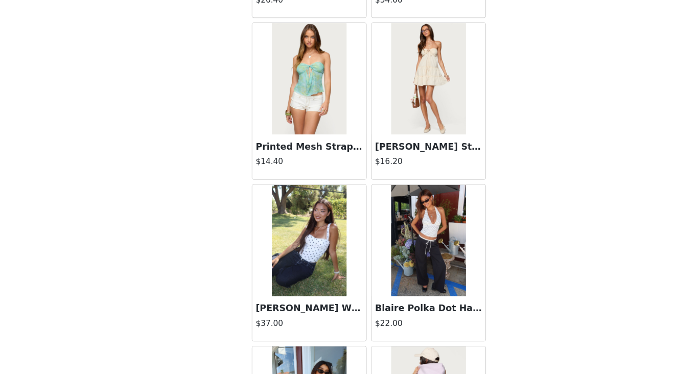
scroll to position [5638, 0]
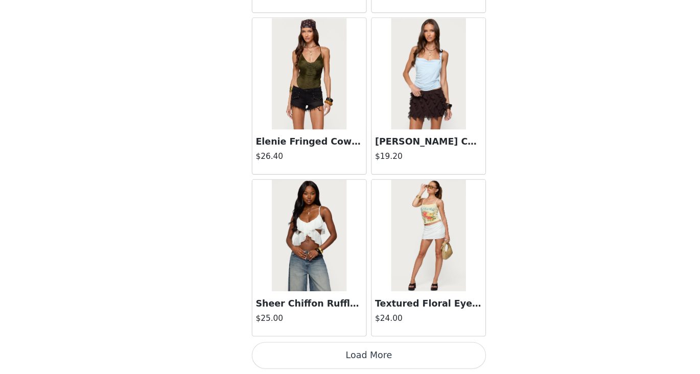
click at [348, 356] on button "Load More" at bounding box center [350, 357] width 215 height 25
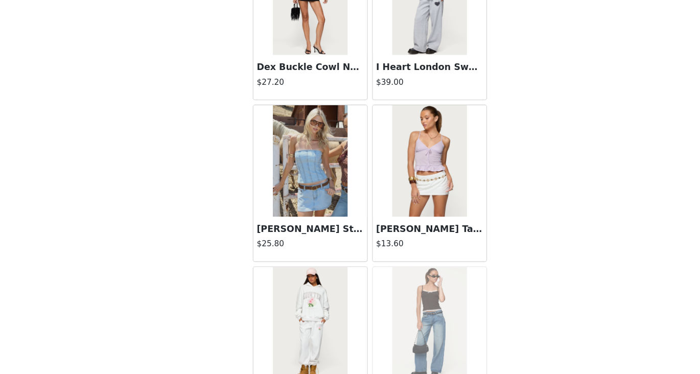
scroll to position [8603, 0]
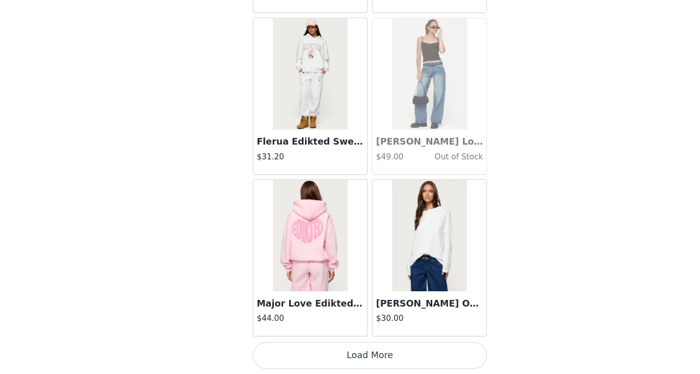
click at [341, 363] on button "Load More" at bounding box center [350, 357] width 215 height 25
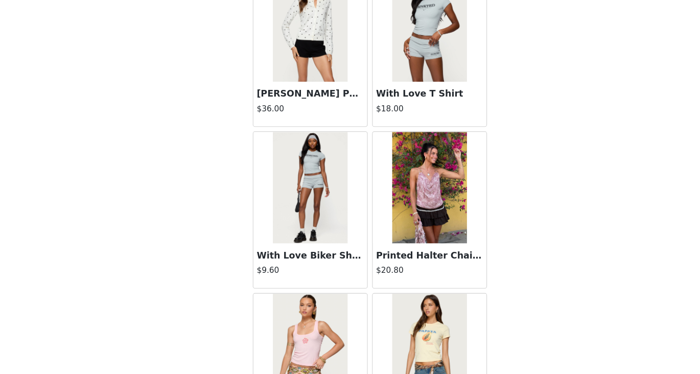
scroll to position [10085, 0]
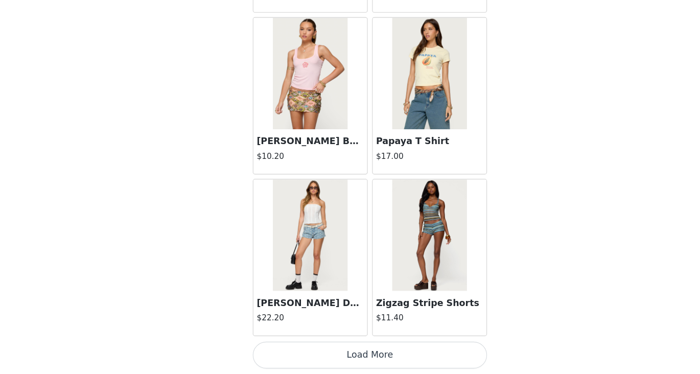
click at [341, 363] on button "Load More" at bounding box center [350, 357] width 215 height 25
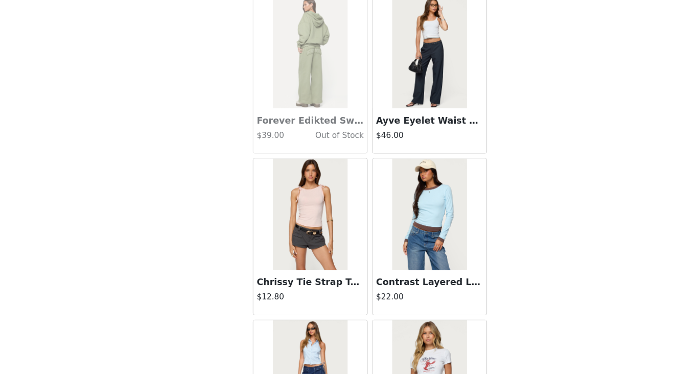
scroll to position [11568, 0]
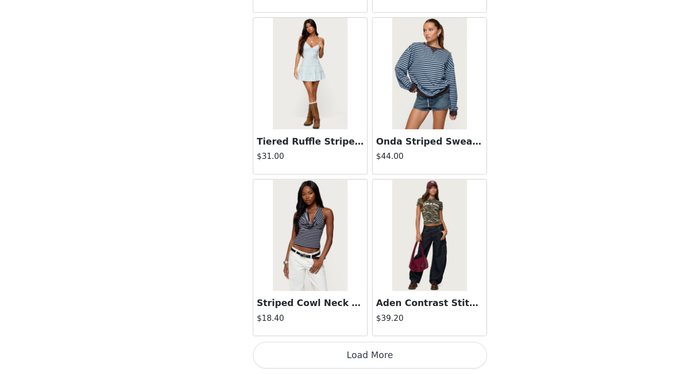
click at [344, 357] on button "Load More" at bounding box center [350, 357] width 215 height 25
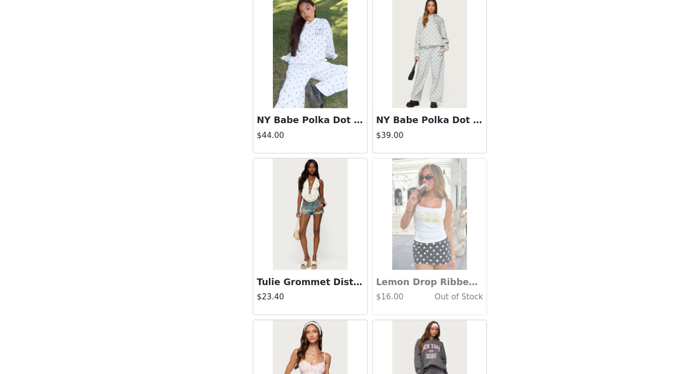
scroll to position [13050, 0]
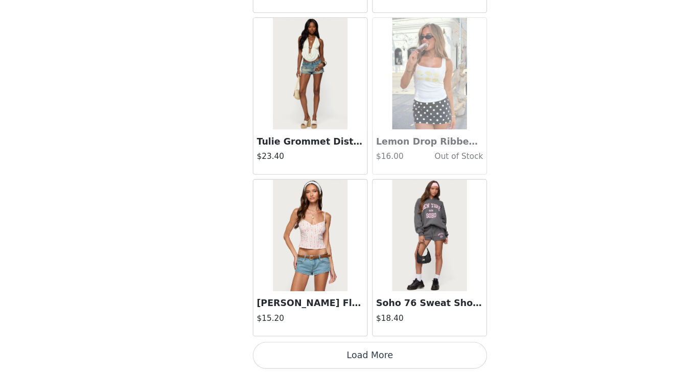
click at [364, 356] on button "Load More" at bounding box center [350, 357] width 215 height 25
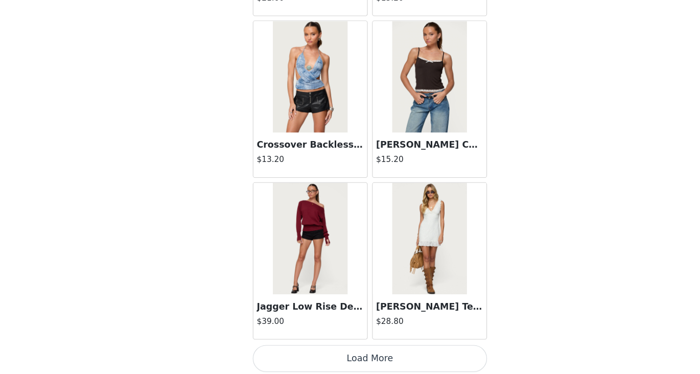
scroll to position [14533, 0]
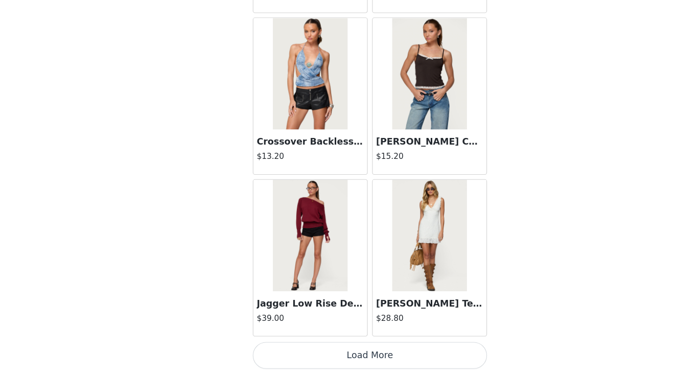
click at [347, 367] on button "Load More" at bounding box center [350, 357] width 215 height 25
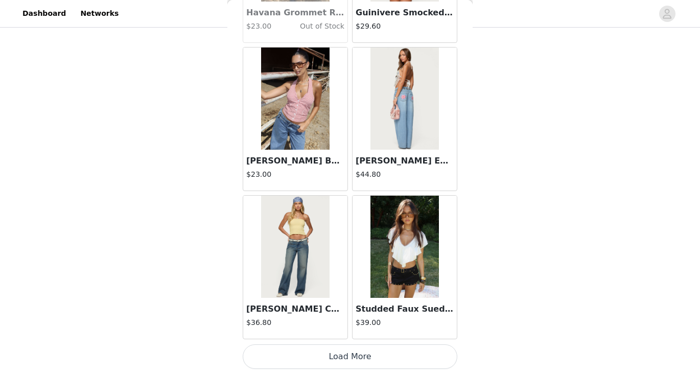
scroll to position [905, 0]
click at [322, 355] on button "Load More" at bounding box center [350, 357] width 215 height 25
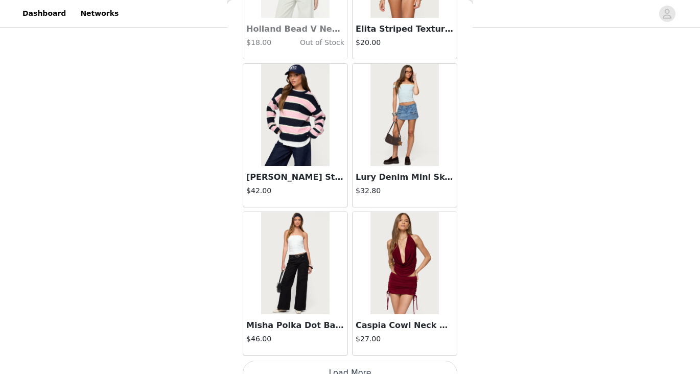
scroll to position [17498, 0]
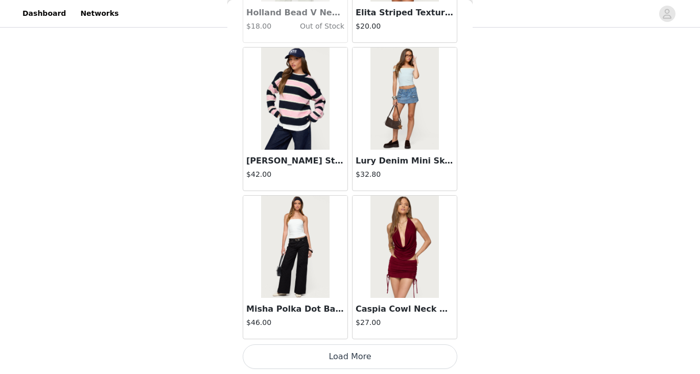
click at [333, 362] on button "Load More" at bounding box center [350, 357] width 215 height 25
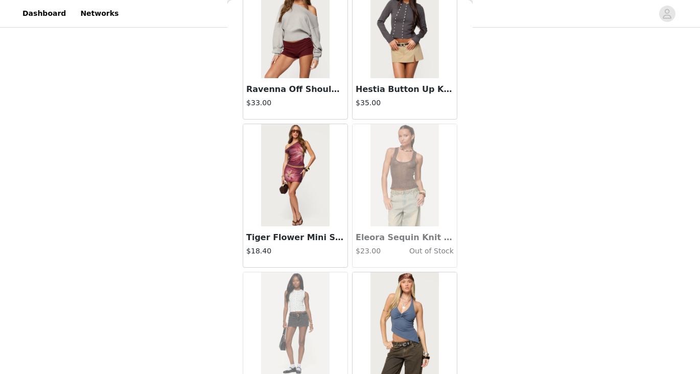
scroll to position [18980, 0]
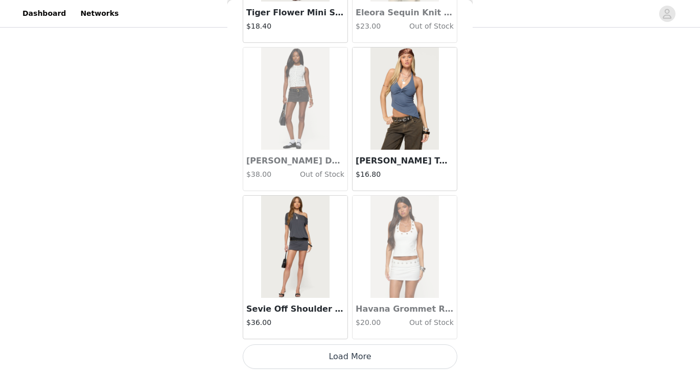
click at [344, 357] on button "Load More" at bounding box center [350, 357] width 215 height 25
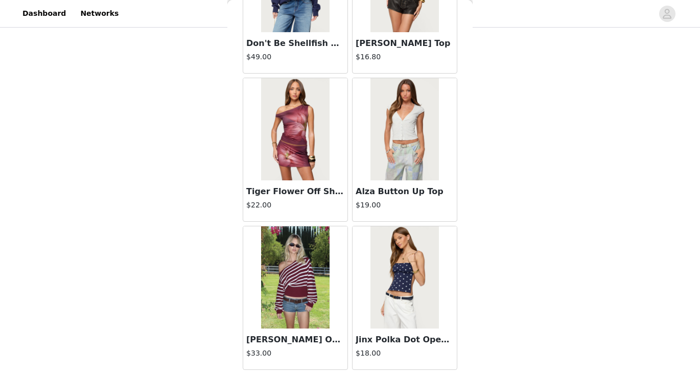
scroll to position [19539, 0]
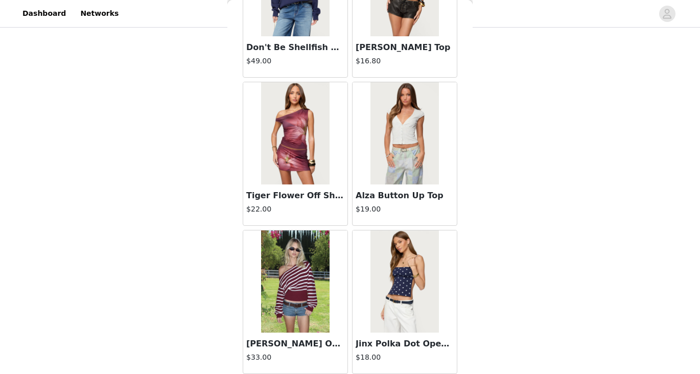
click at [414, 132] on img at bounding box center [405, 133] width 68 height 102
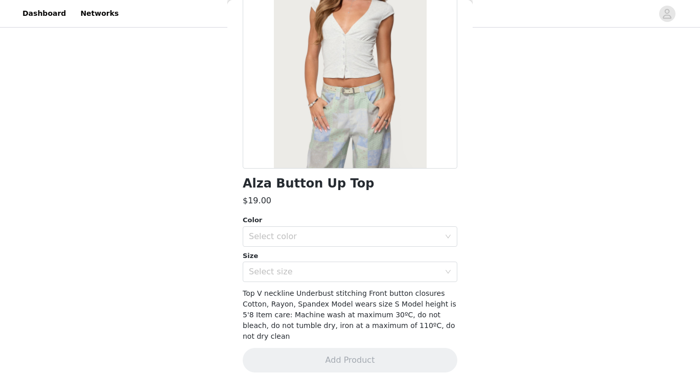
scroll to position [458, 0]
click at [366, 243] on div "Select color" at bounding box center [347, 236] width 196 height 19
click at [356, 261] on li "GRAY MELANGE" at bounding box center [350, 259] width 215 height 16
click at [356, 270] on div "Select size" at bounding box center [344, 272] width 191 height 10
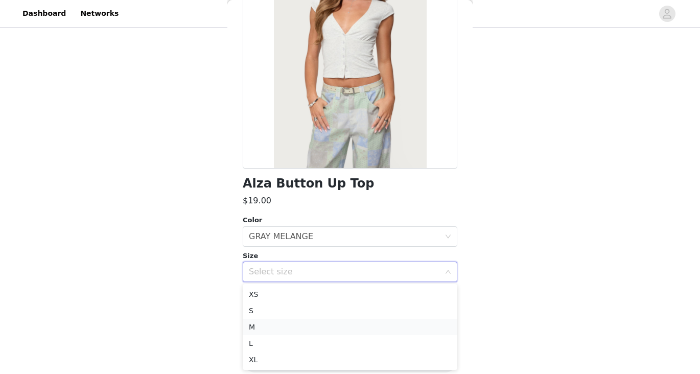
click at [322, 326] on li "M" at bounding box center [350, 327] width 215 height 16
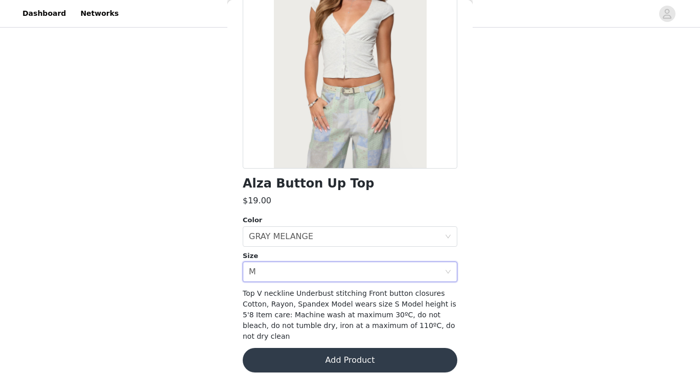
scroll to position [529, 0]
click at [322, 348] on button "Add Product" at bounding box center [350, 360] width 215 height 25
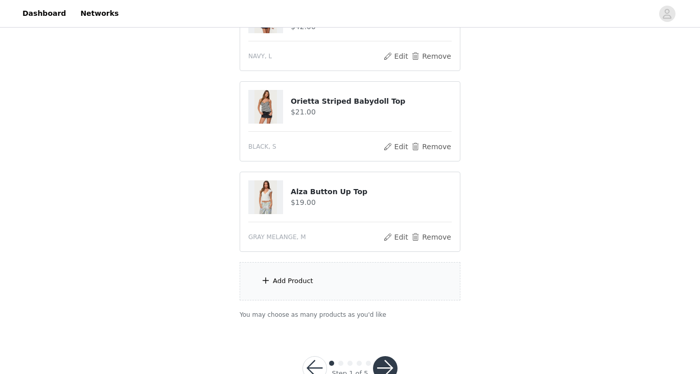
scroll to position [996, 0]
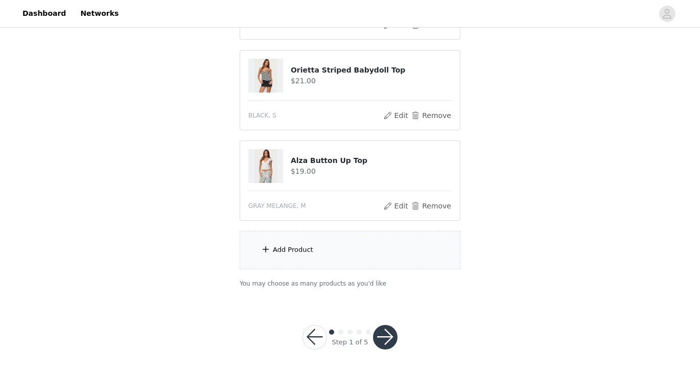
click at [370, 249] on div "Add Product" at bounding box center [350, 250] width 221 height 38
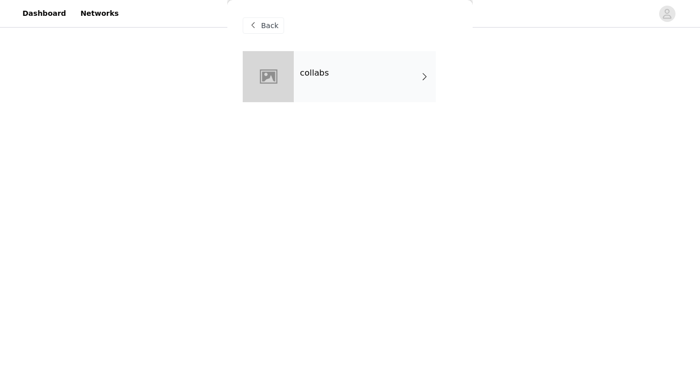
click at [320, 52] on div "collabs" at bounding box center [365, 76] width 142 height 51
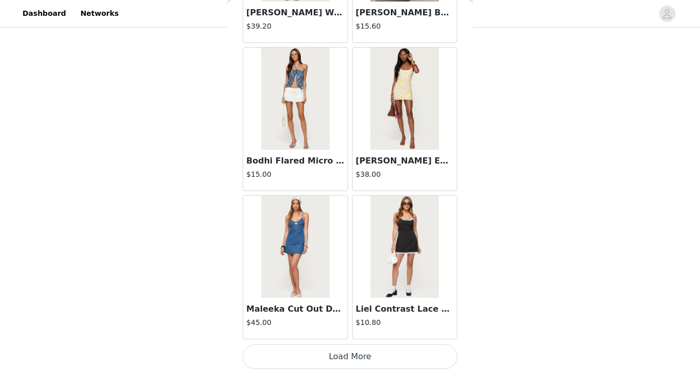
click at [366, 352] on button "Load More" at bounding box center [350, 357] width 215 height 25
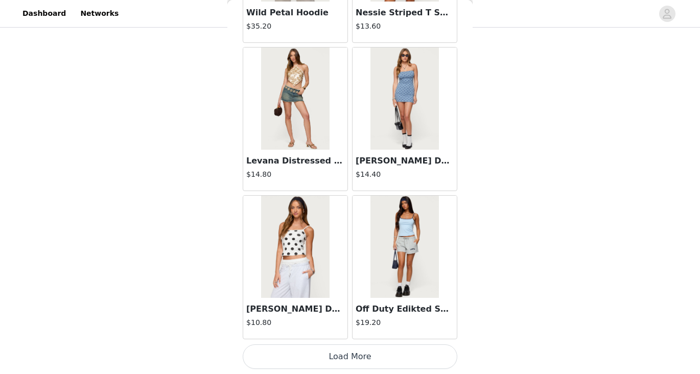
click at [366, 352] on button "Load More" at bounding box center [350, 357] width 215 height 25
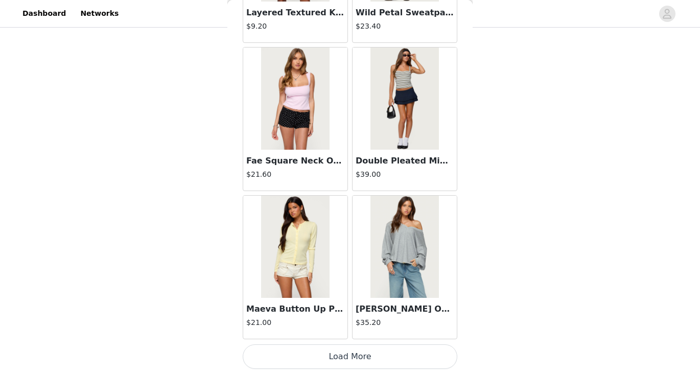
click at [366, 352] on button "Load More" at bounding box center [350, 357] width 215 height 25
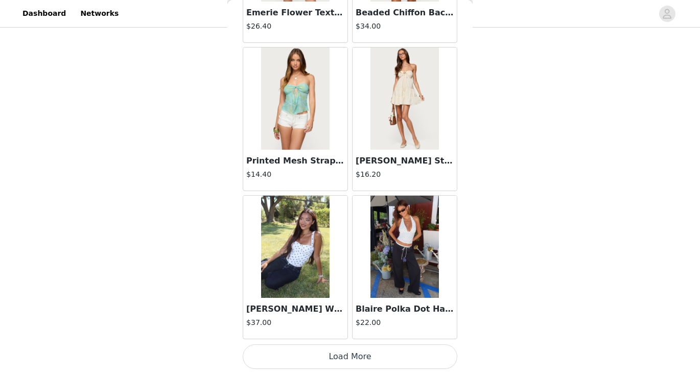
click at [366, 354] on button "Load More" at bounding box center [350, 357] width 215 height 25
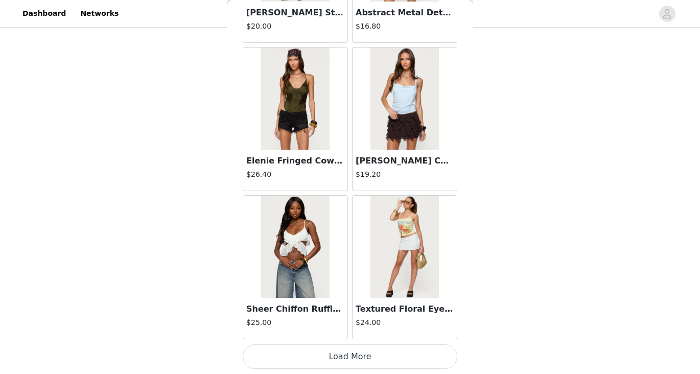
click at [366, 354] on button "Load More" at bounding box center [350, 357] width 215 height 25
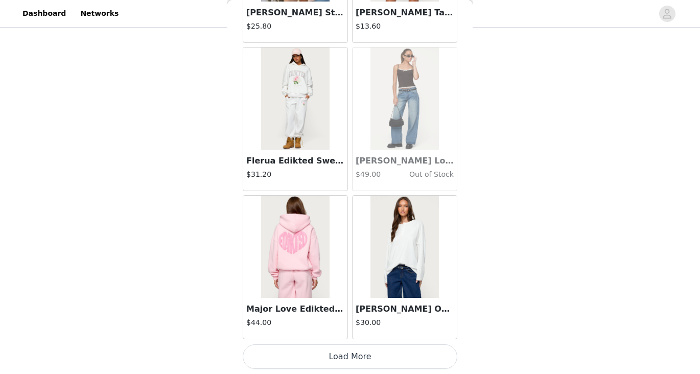
click at [366, 354] on button "Load More" at bounding box center [350, 357] width 215 height 25
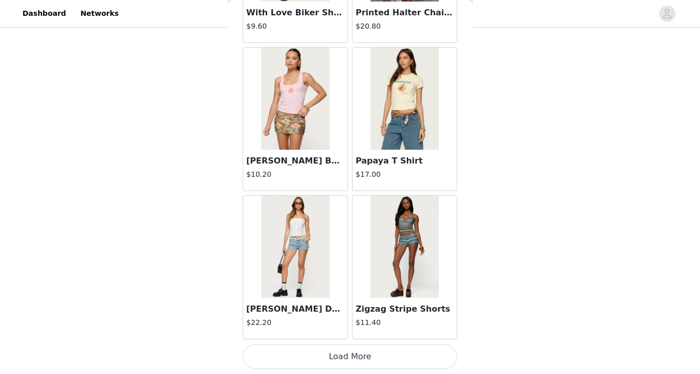
click at [366, 354] on button "Load More" at bounding box center [350, 357] width 215 height 25
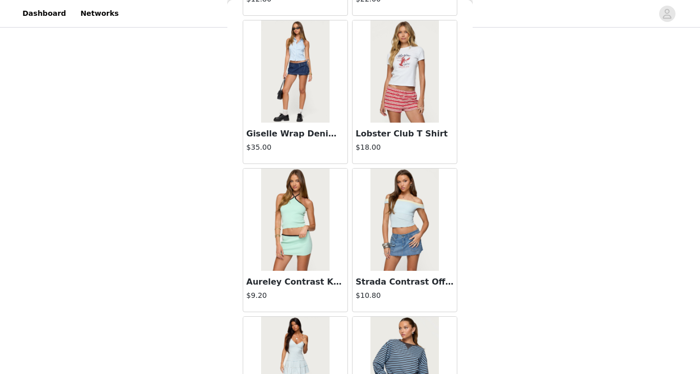
scroll to position [11568, 0]
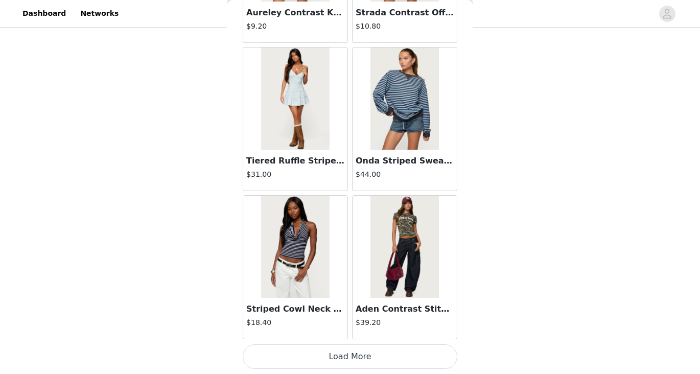
click at [364, 354] on button "Load More" at bounding box center [350, 357] width 215 height 25
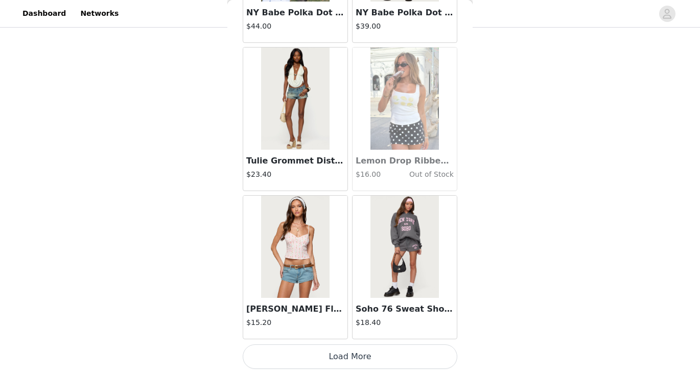
click at [364, 354] on button "Load More" at bounding box center [350, 357] width 215 height 25
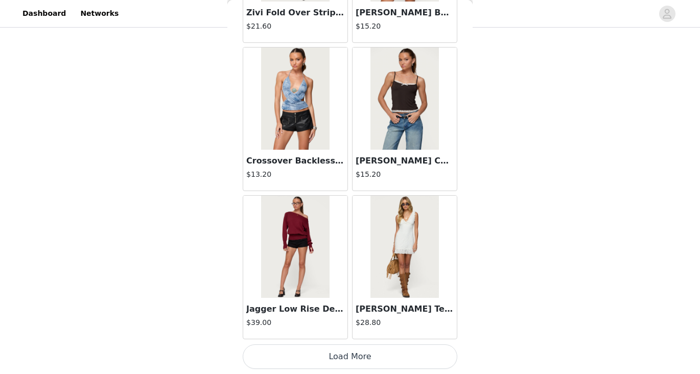
click at [364, 354] on button "Load More" at bounding box center [350, 357] width 215 height 25
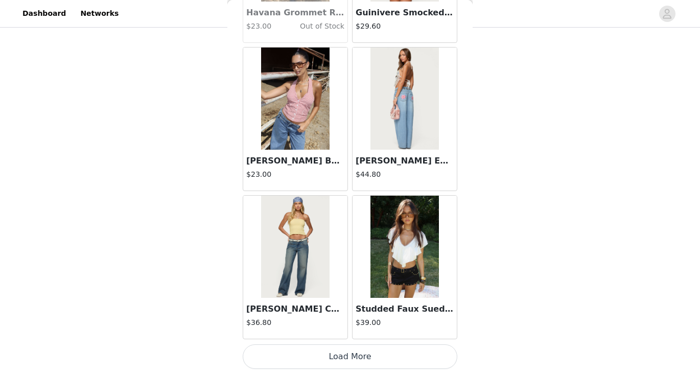
click at [364, 354] on button "Load More" at bounding box center [350, 357] width 215 height 25
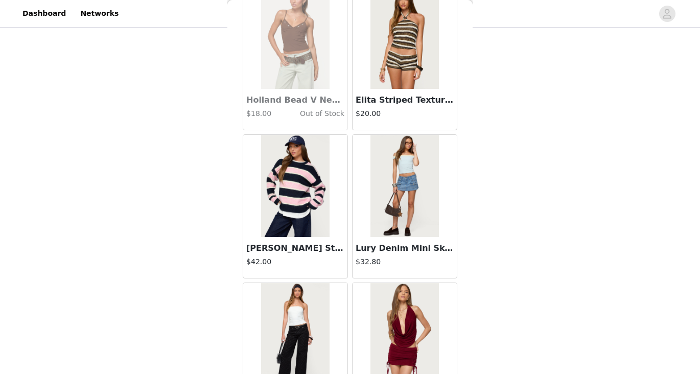
scroll to position [17498, 0]
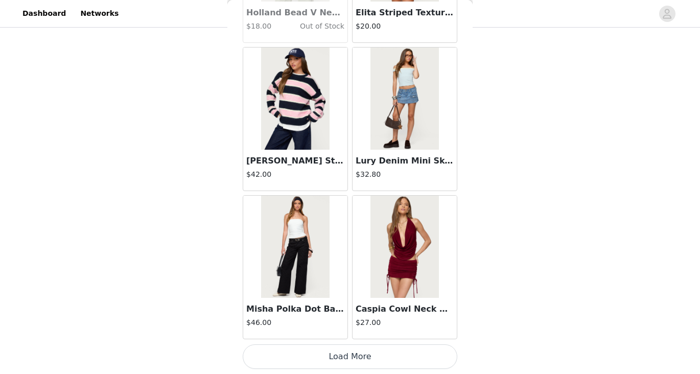
click at [371, 357] on button "Load More" at bounding box center [350, 357] width 215 height 25
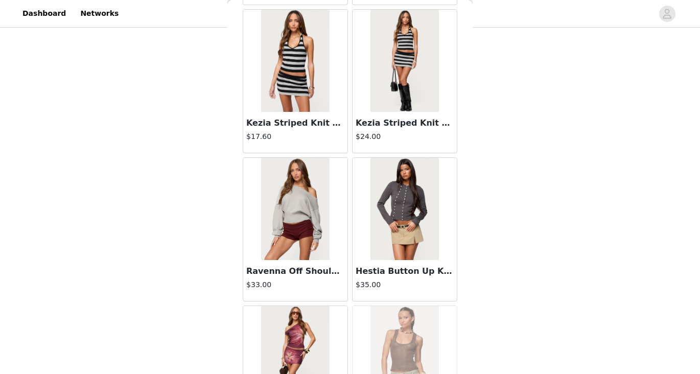
scroll to position [18590, 0]
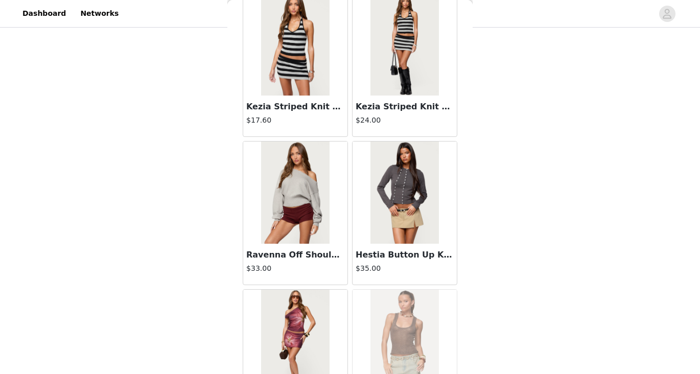
click at [283, 212] on img at bounding box center [295, 193] width 68 height 102
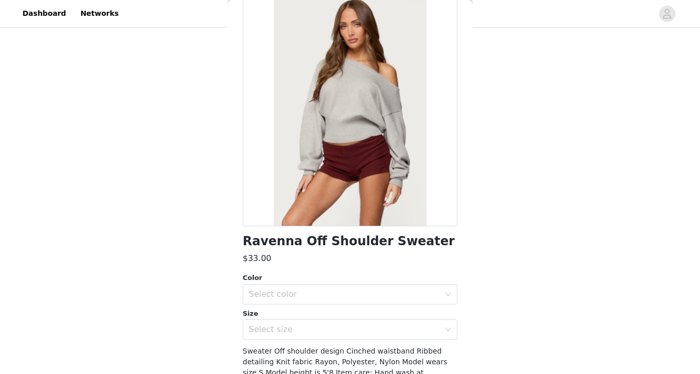
scroll to position [79, 0]
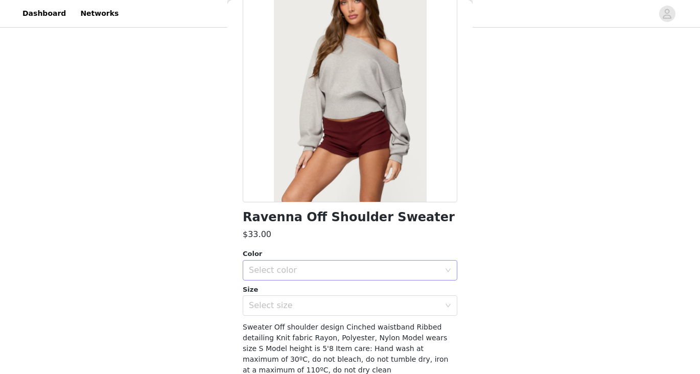
click at [312, 267] on div "Select color" at bounding box center [344, 270] width 191 height 10
click at [309, 289] on li "LIGHT GRAY MELANGE" at bounding box center [350, 293] width 215 height 16
click at [327, 312] on div "Select size" at bounding box center [347, 305] width 196 height 19
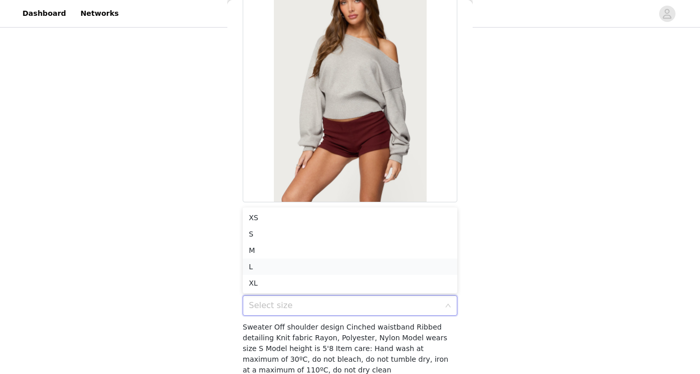
click at [314, 268] on li "L" at bounding box center [350, 267] width 215 height 16
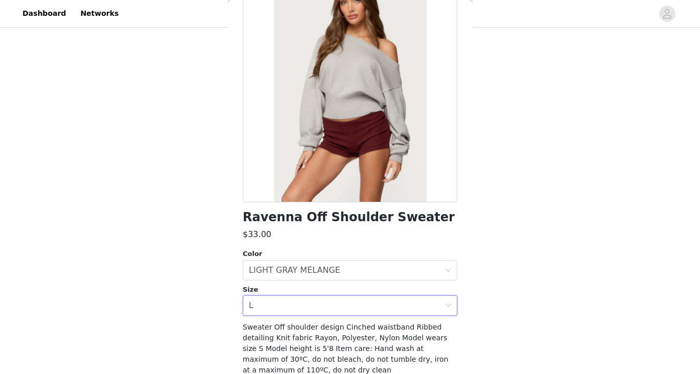
scroll to position [123, 0]
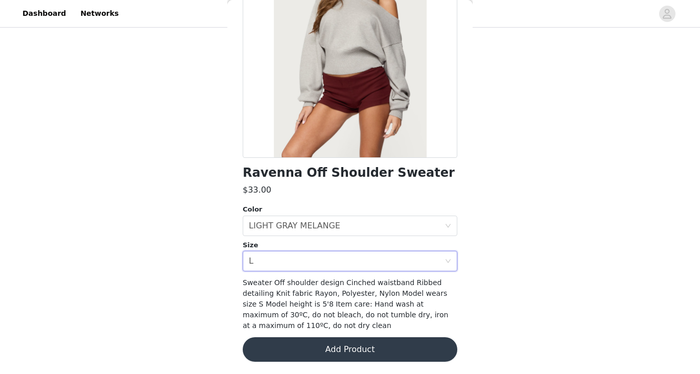
click at [339, 350] on button "Add Product" at bounding box center [350, 349] width 215 height 25
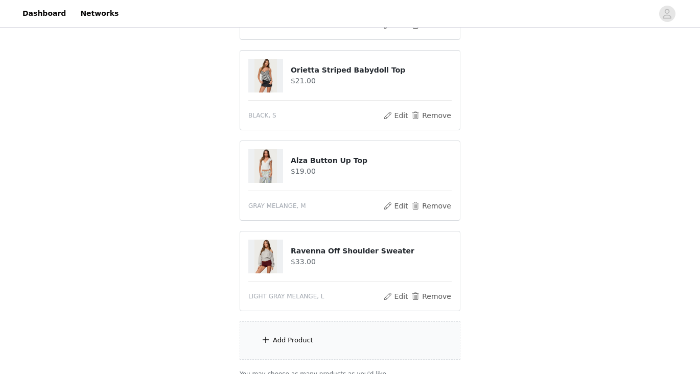
click at [332, 326] on div "Add Product" at bounding box center [350, 341] width 221 height 38
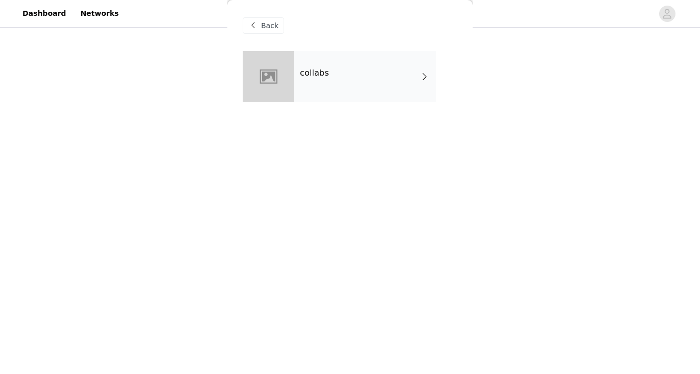
click at [323, 103] on div "collabs" at bounding box center [350, 84] width 215 height 66
click at [324, 88] on div "collabs" at bounding box center [365, 76] width 142 height 51
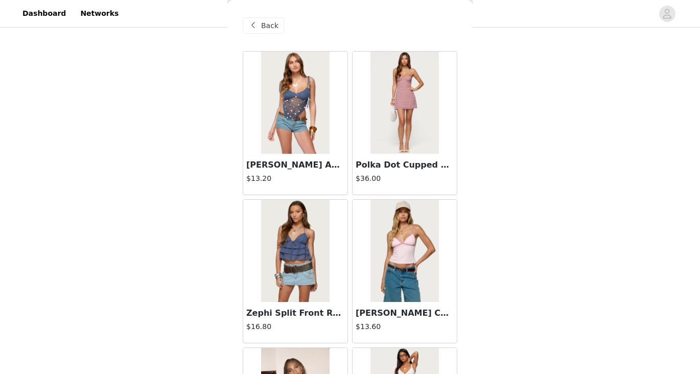
scroll to position [1190, 0]
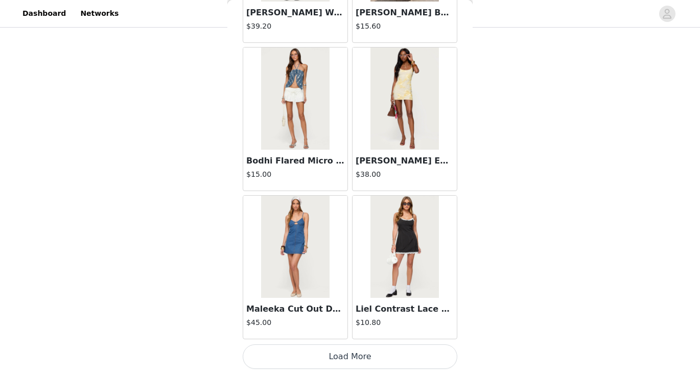
click at [355, 360] on button "Load More" at bounding box center [350, 357] width 215 height 25
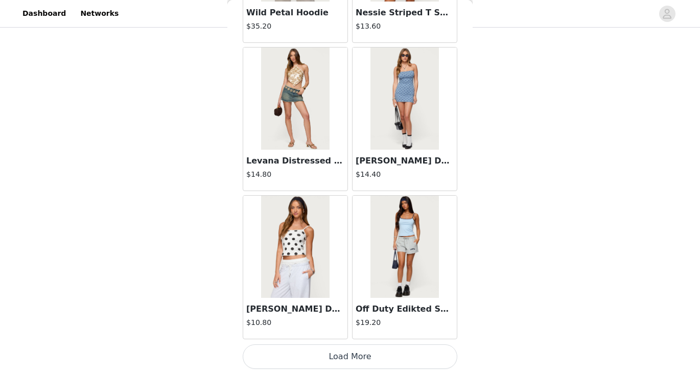
click at [355, 360] on button "Load More" at bounding box center [350, 357] width 215 height 25
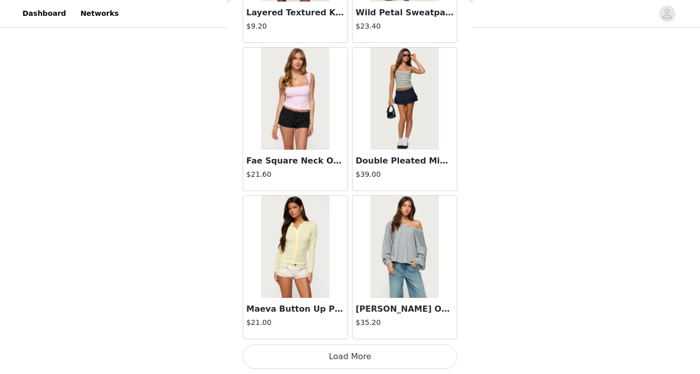
click at [355, 360] on button "Load More" at bounding box center [350, 357] width 215 height 25
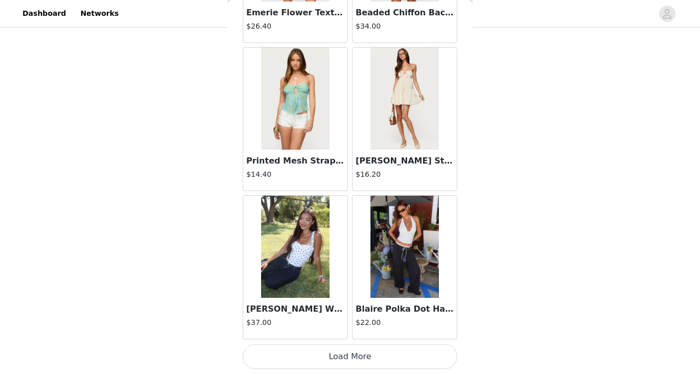
click at [355, 360] on button "Load More" at bounding box center [350, 357] width 215 height 25
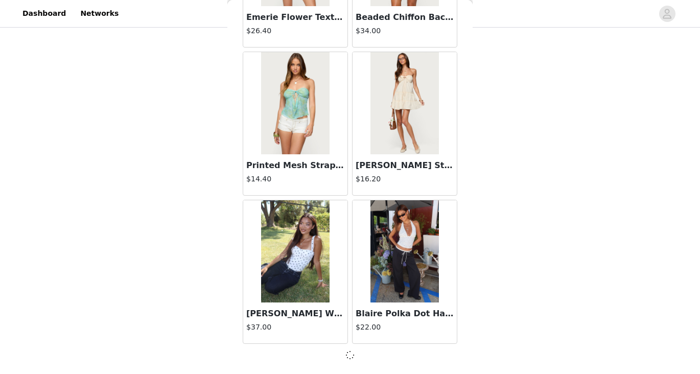
scroll to position [5633, 0]
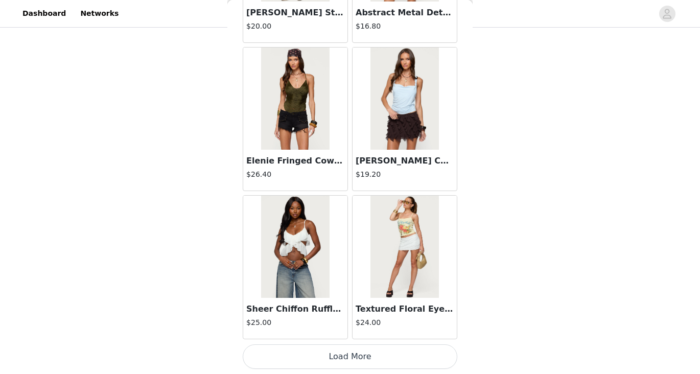
click at [355, 360] on button "Load More" at bounding box center [350, 357] width 215 height 25
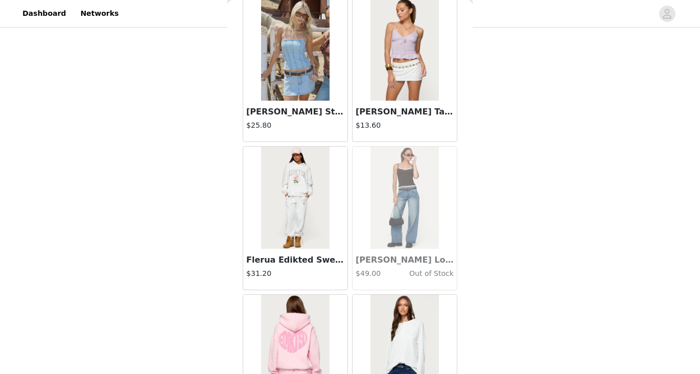
click at [355, 360] on div at bounding box center [405, 346] width 104 height 102
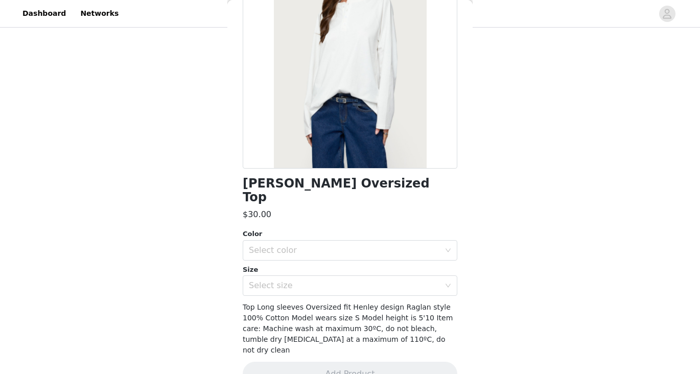
scroll to position [0, 0]
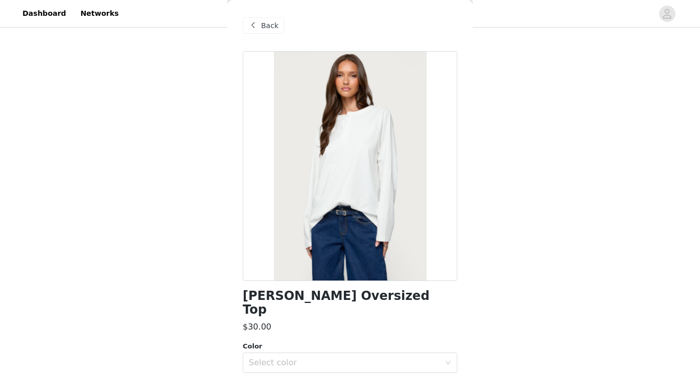
click at [254, 23] on span at bounding box center [253, 25] width 12 height 12
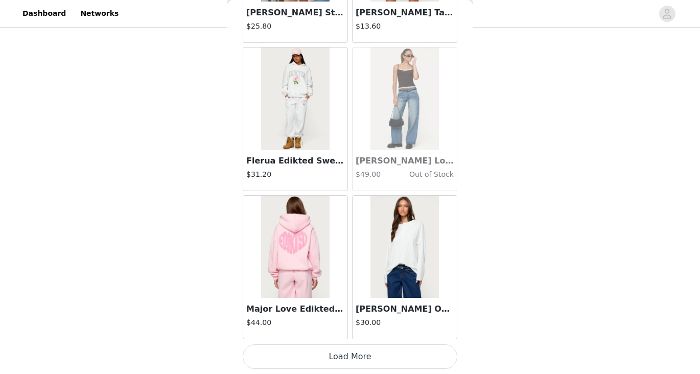
click at [380, 364] on button "Load More" at bounding box center [350, 357] width 215 height 25
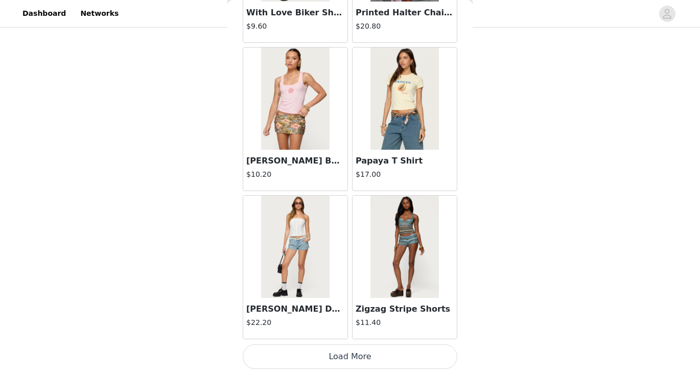
click at [367, 356] on button "Load More" at bounding box center [350, 357] width 215 height 25
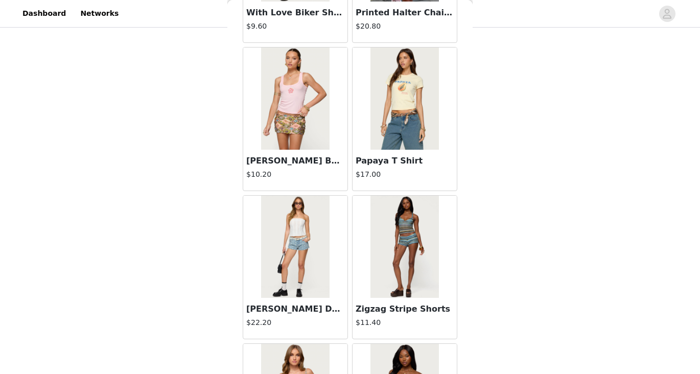
scroll to position [1086, 0]
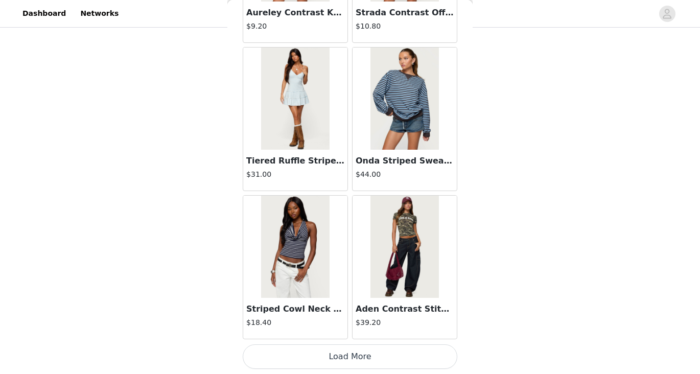
click at [367, 362] on button "Load More" at bounding box center [350, 357] width 215 height 25
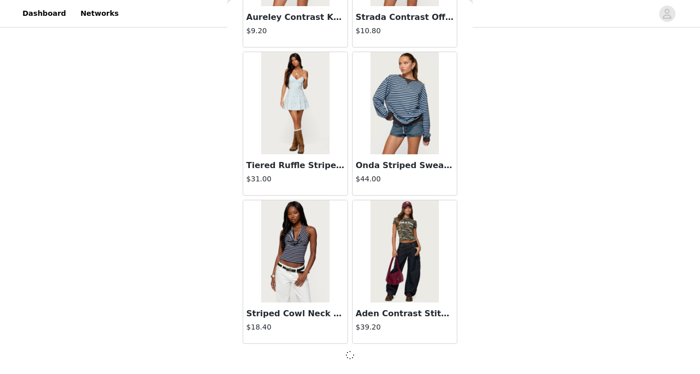
scroll to position [11563, 0]
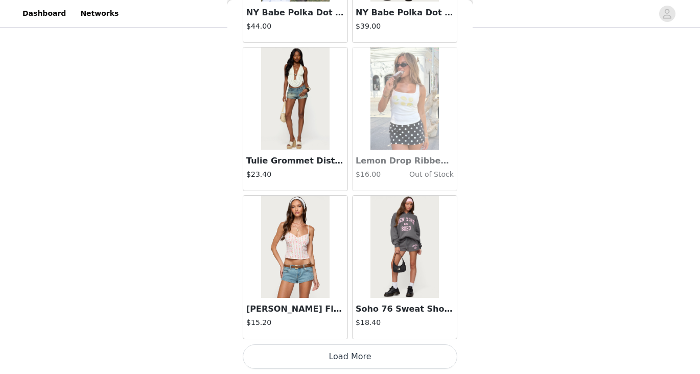
click at [367, 356] on button "Load More" at bounding box center [350, 357] width 215 height 25
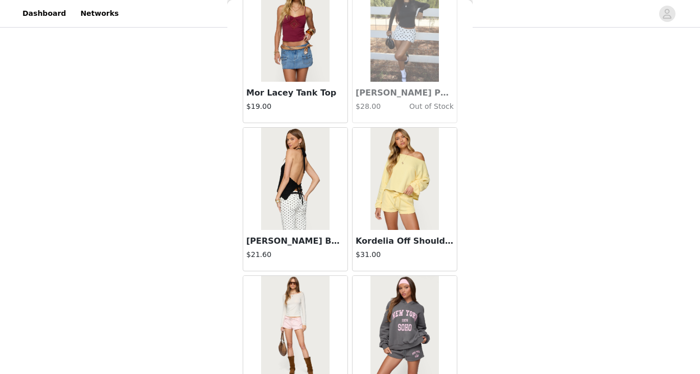
scroll to position [14533, 0]
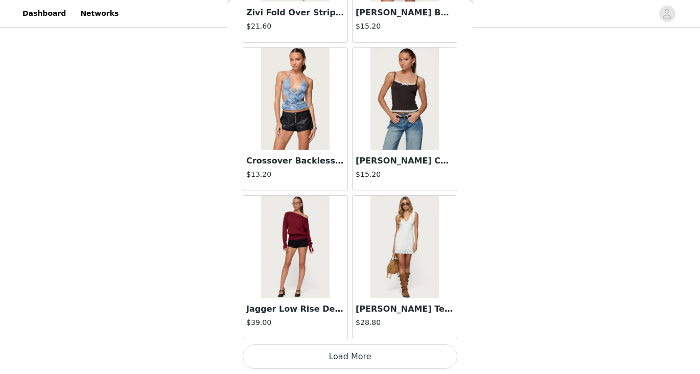
click at [339, 361] on button "Load More" at bounding box center [350, 357] width 215 height 25
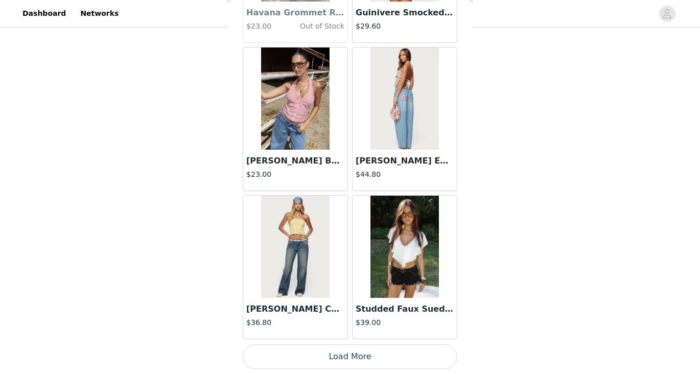
click at [339, 361] on button "Load More" at bounding box center [350, 357] width 215 height 25
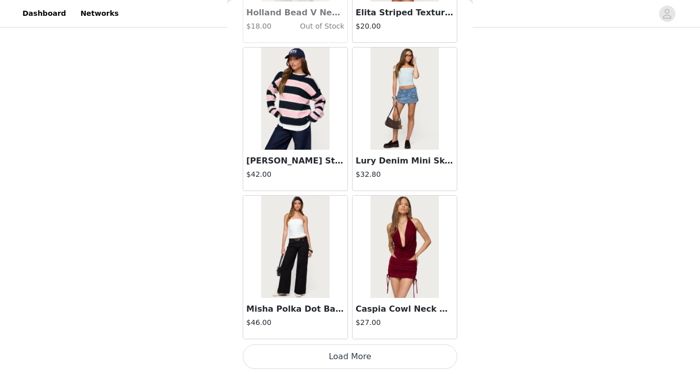
click at [339, 361] on button "Load More" at bounding box center [350, 357] width 215 height 25
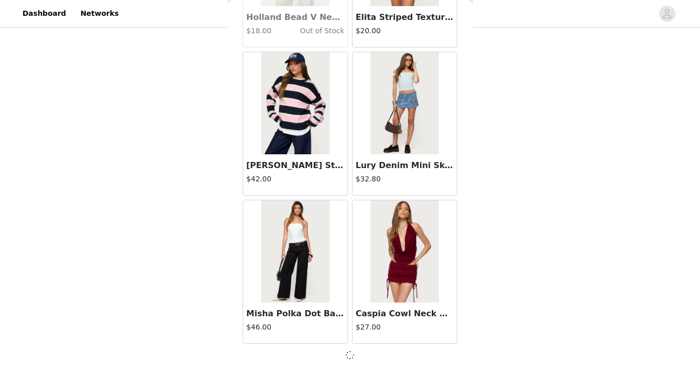
scroll to position [17493, 0]
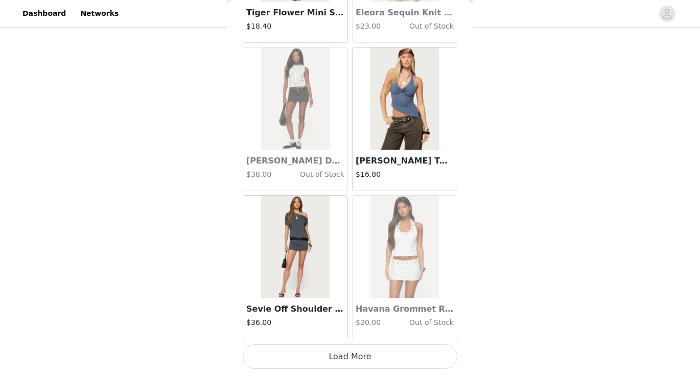
click at [339, 361] on button "Load More" at bounding box center [350, 357] width 215 height 25
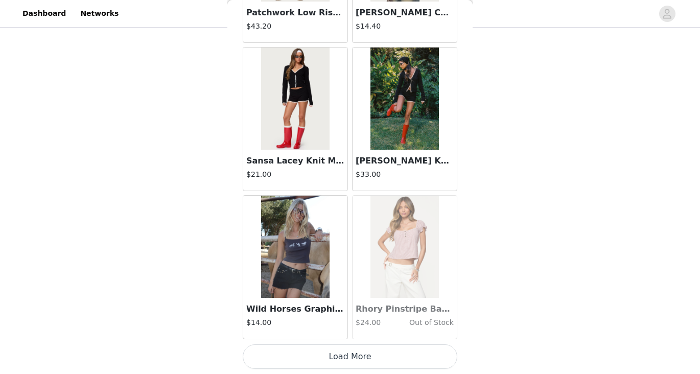
click at [339, 354] on button "Load More" at bounding box center [350, 357] width 215 height 25
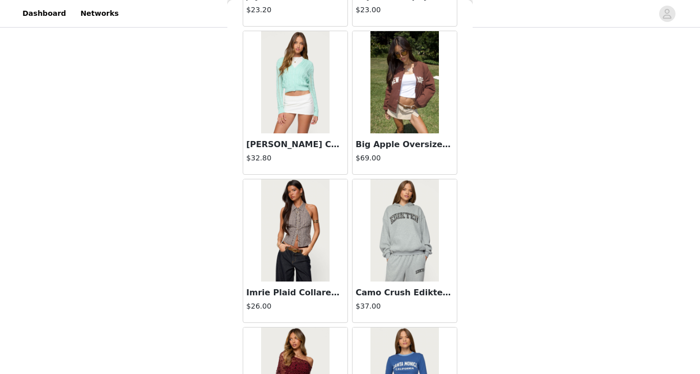
scroll to position [21750, 0]
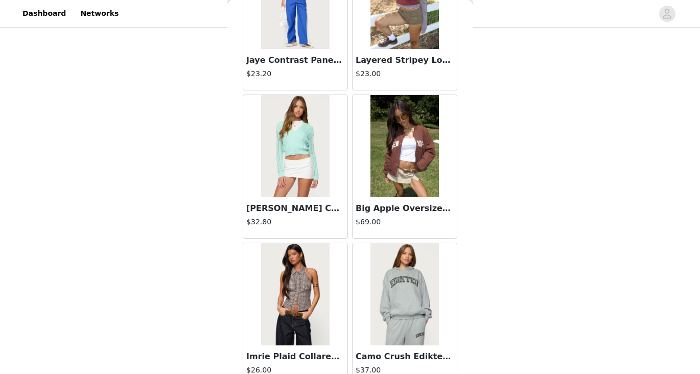
click at [408, 147] on img at bounding box center [405, 146] width 68 height 102
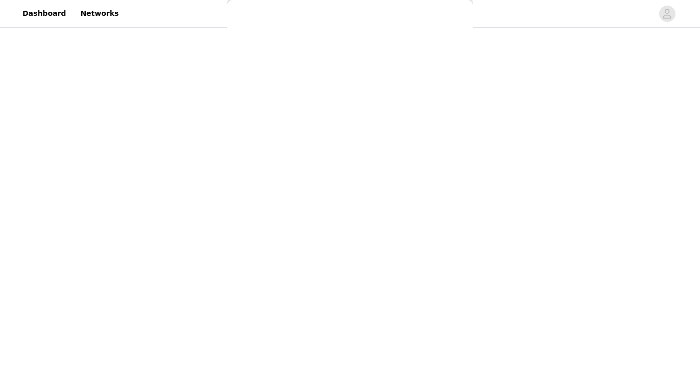
scroll to position [123, 0]
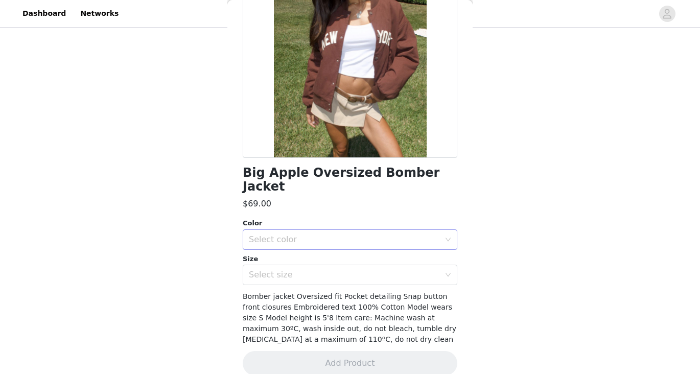
click at [347, 235] on div "Select color" at bounding box center [344, 240] width 191 height 10
click at [340, 242] on li "BROWN" at bounding box center [350, 248] width 215 height 16
click at [347, 270] on div "Select size" at bounding box center [344, 275] width 191 height 10
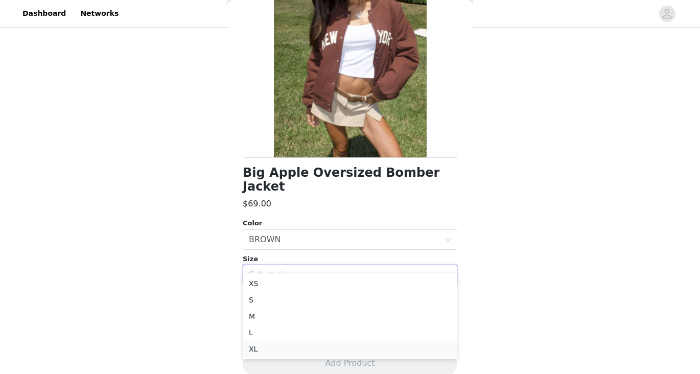
click at [316, 351] on li "XL" at bounding box center [350, 349] width 215 height 16
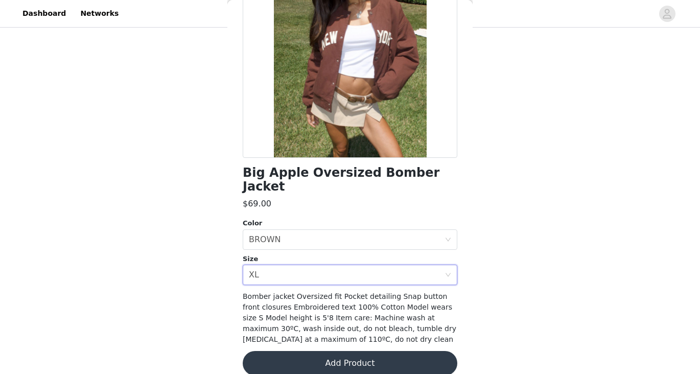
click at [314, 351] on button "Add Product" at bounding box center [350, 363] width 215 height 25
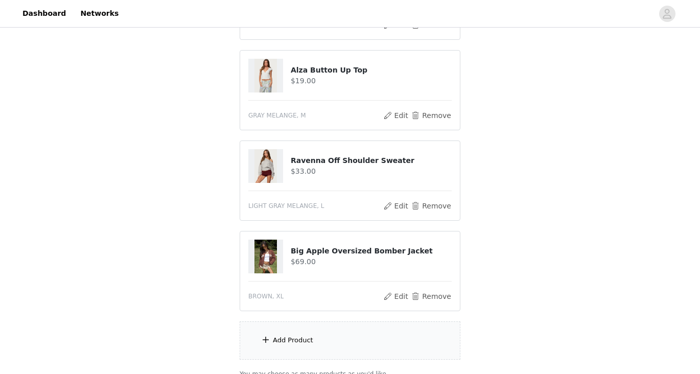
click at [328, 334] on div "Add Product" at bounding box center [350, 341] width 221 height 38
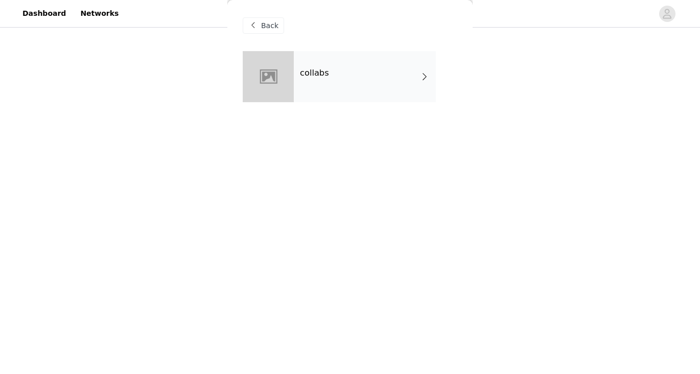
click at [335, 85] on div "collabs" at bounding box center [365, 76] width 142 height 51
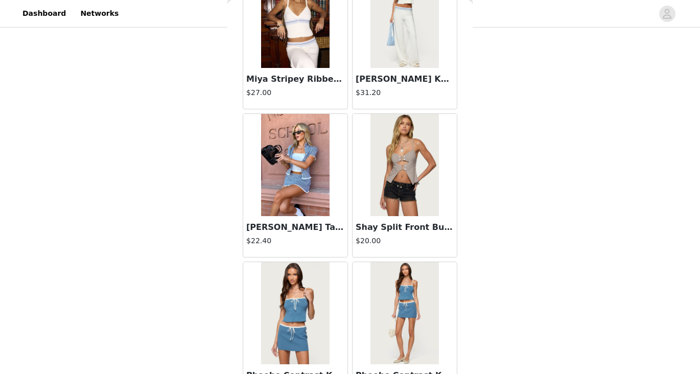
scroll to position [1190, 0]
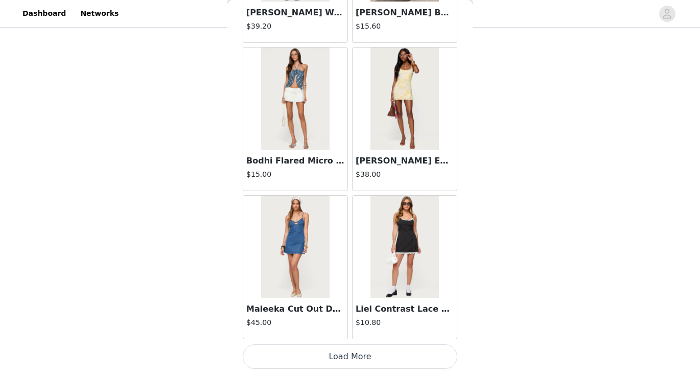
click at [395, 349] on button "Load More" at bounding box center [350, 357] width 215 height 25
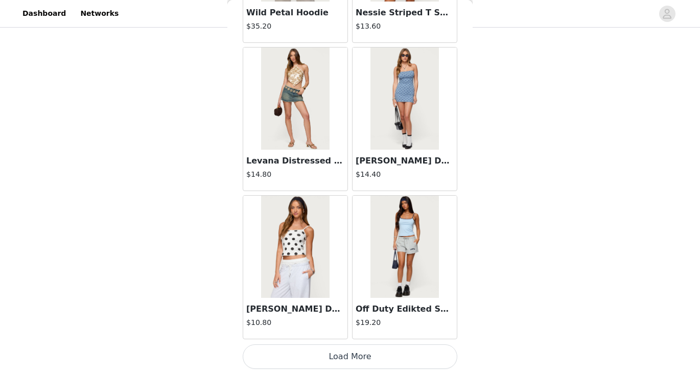
click at [367, 359] on button "Load More" at bounding box center [350, 357] width 215 height 25
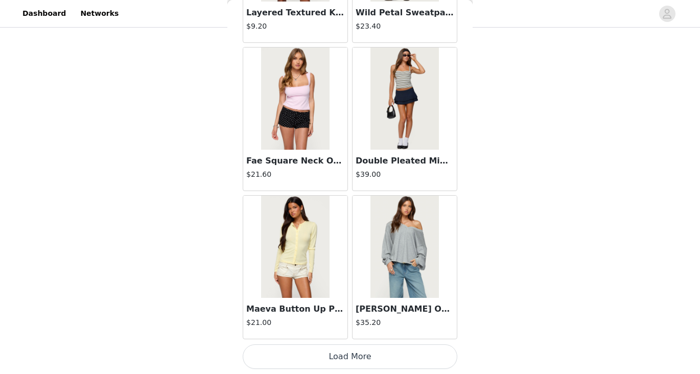
click at [368, 360] on button "Load More" at bounding box center [350, 357] width 215 height 25
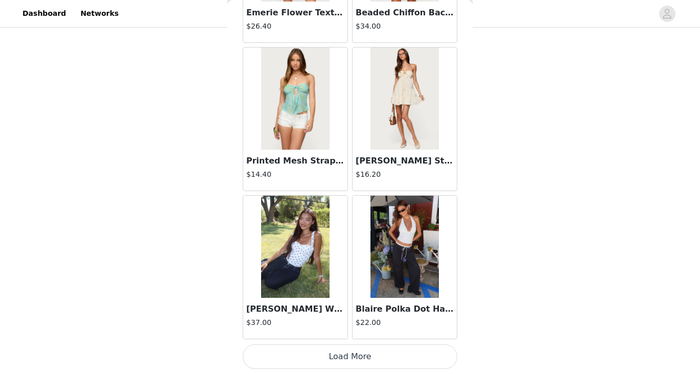
click at [368, 360] on button "Load More" at bounding box center [350, 357] width 215 height 25
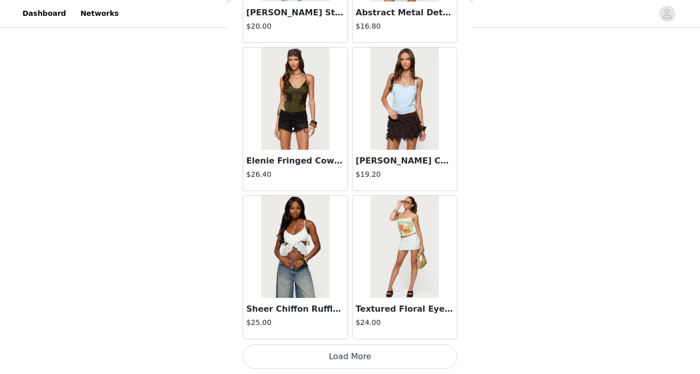
click at [368, 360] on button "Load More" at bounding box center [350, 357] width 215 height 25
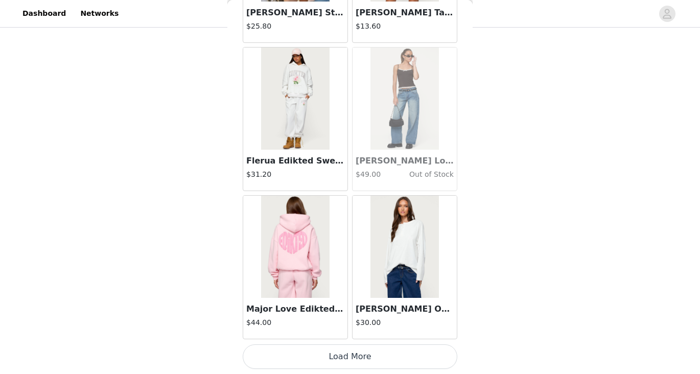
click at [368, 360] on button "Load More" at bounding box center [350, 357] width 215 height 25
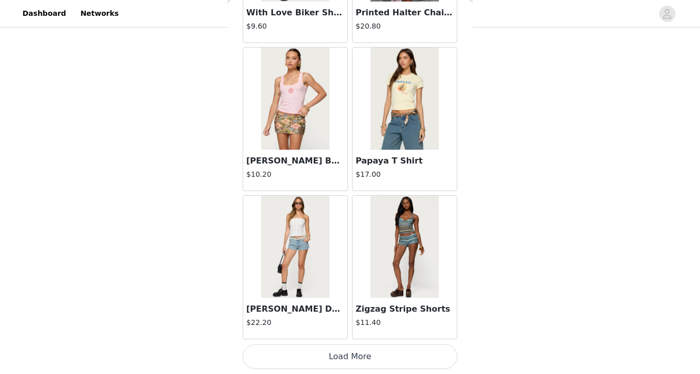
click at [368, 360] on button "Load More" at bounding box center [350, 357] width 215 height 25
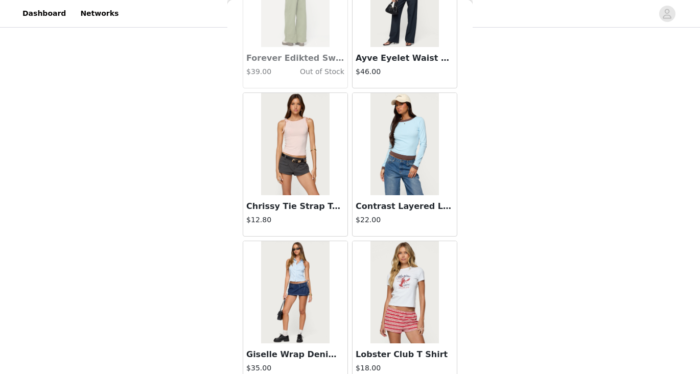
scroll to position [11568, 0]
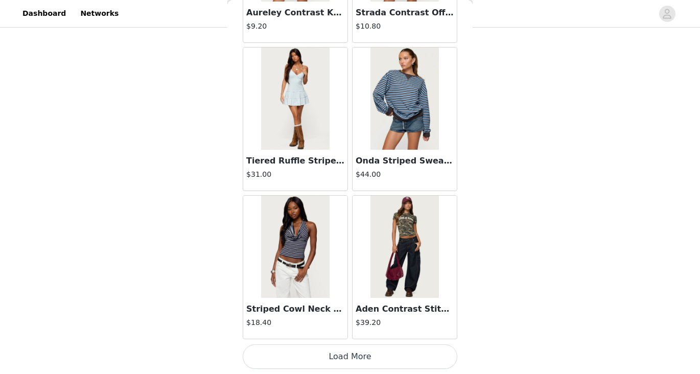
click at [351, 354] on button "Load More" at bounding box center [350, 357] width 215 height 25
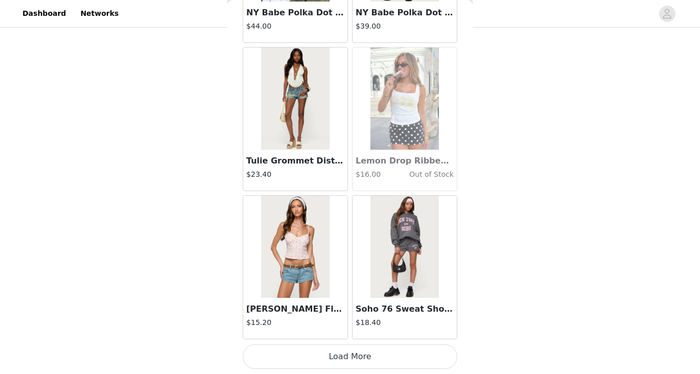
click at [351, 354] on button "Load More" at bounding box center [350, 357] width 215 height 25
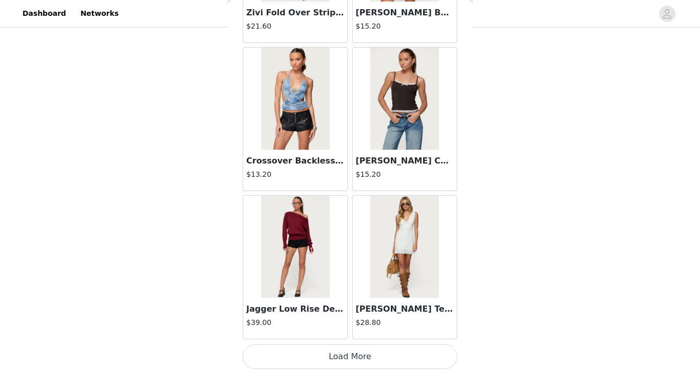
click at [351, 354] on button "Load More" at bounding box center [350, 357] width 215 height 25
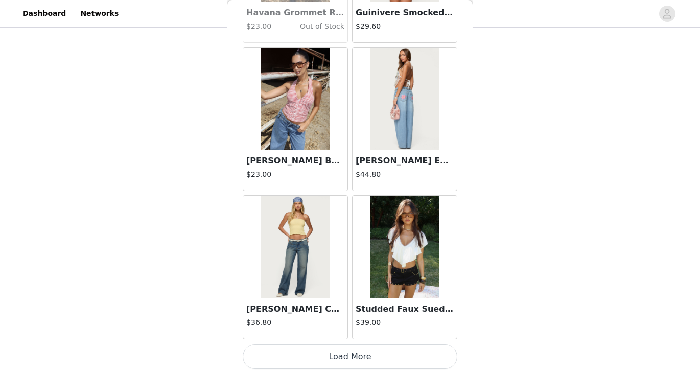
click at [351, 354] on button "Load More" at bounding box center [350, 357] width 215 height 25
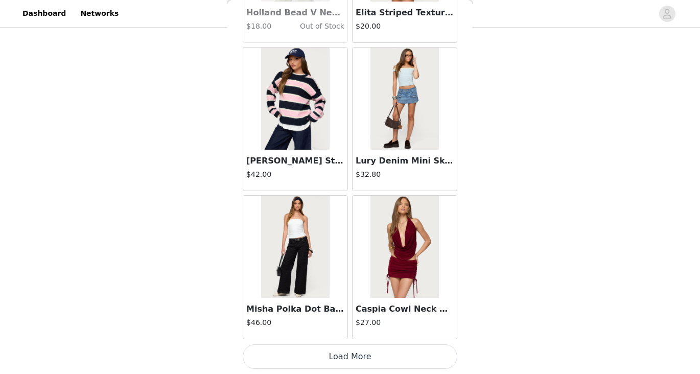
click at [351, 354] on button "Load More" at bounding box center [350, 357] width 215 height 25
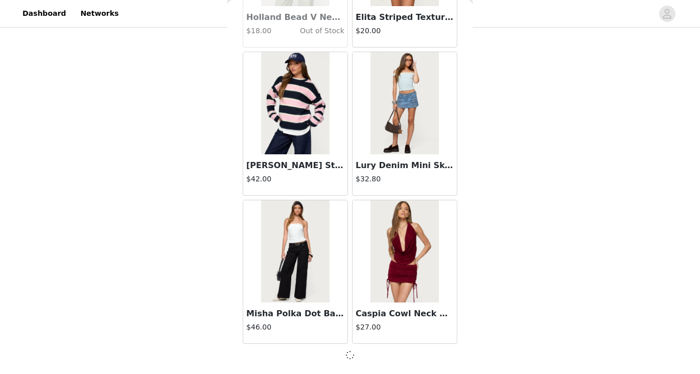
scroll to position [17493, 0]
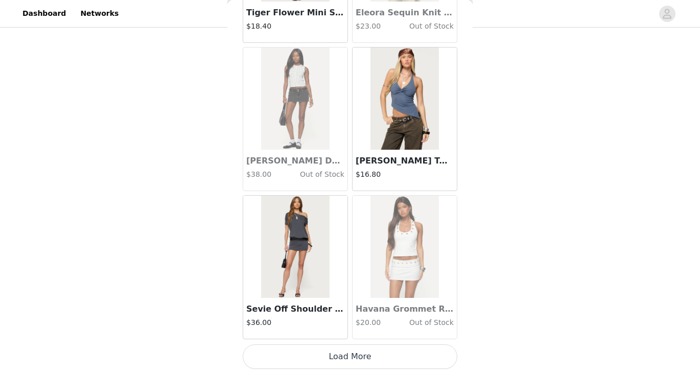
click at [351, 354] on button "Load More" at bounding box center [350, 357] width 215 height 25
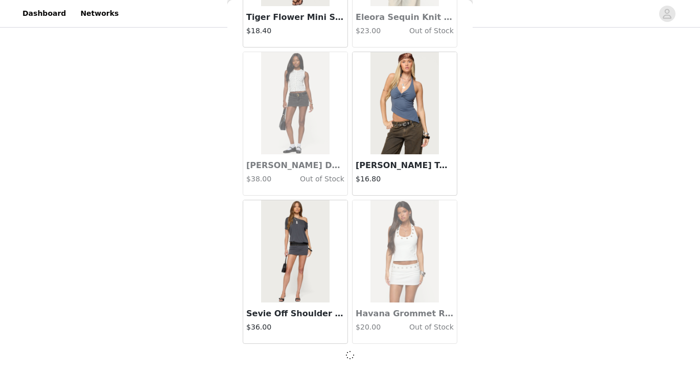
scroll to position [18976, 0]
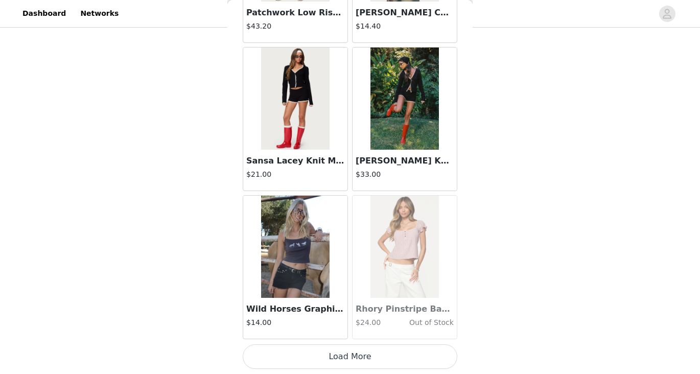
click at [351, 354] on button "Load More" at bounding box center [350, 357] width 215 height 25
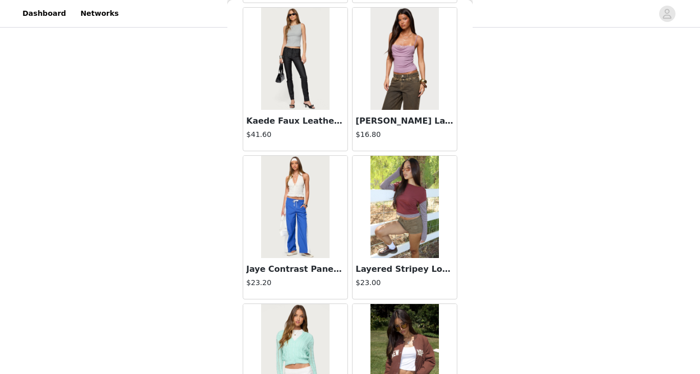
scroll to position [21945, 0]
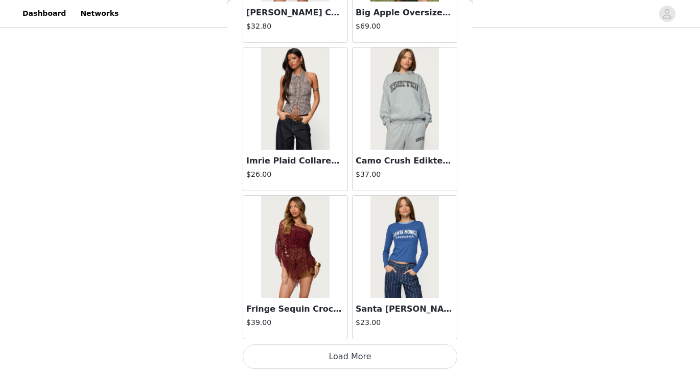
click at [351, 354] on button "Load More" at bounding box center [350, 357] width 215 height 25
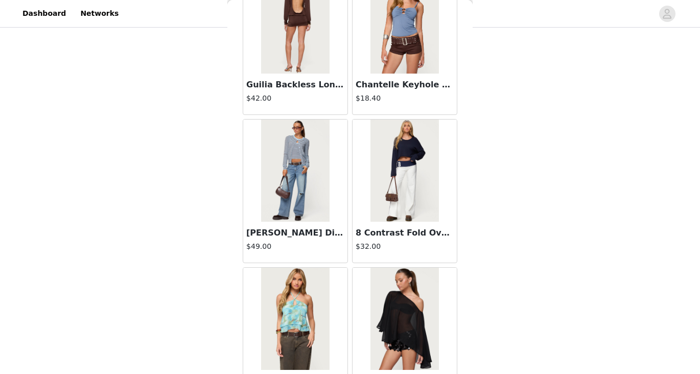
scroll to position [22797, 0]
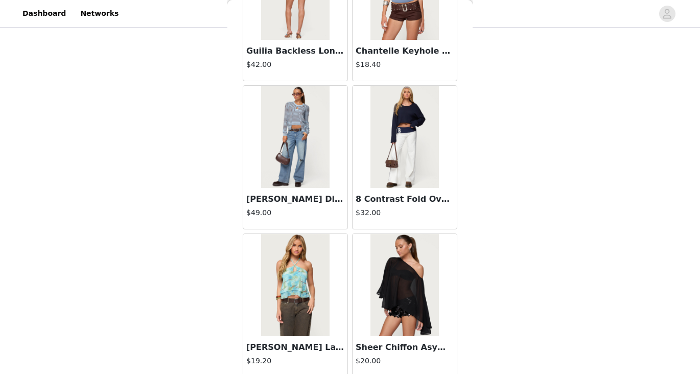
click at [297, 151] on img at bounding box center [295, 137] width 68 height 102
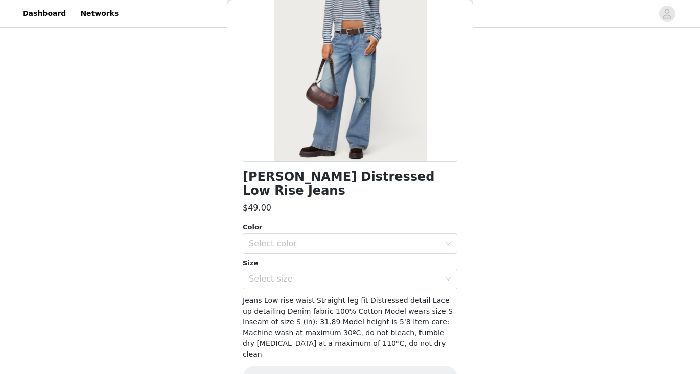
scroll to position [123, 0]
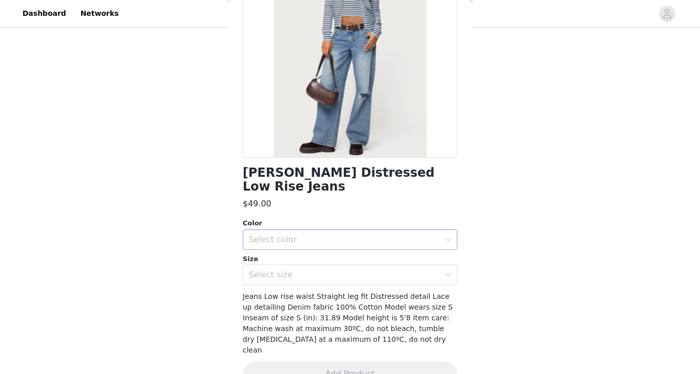
click at [374, 235] on div "Select color" at bounding box center [344, 240] width 191 height 10
click at [361, 246] on li "LIGHT BLUE" at bounding box center [350, 248] width 215 height 16
click at [360, 270] on div "Select size" at bounding box center [344, 275] width 191 height 10
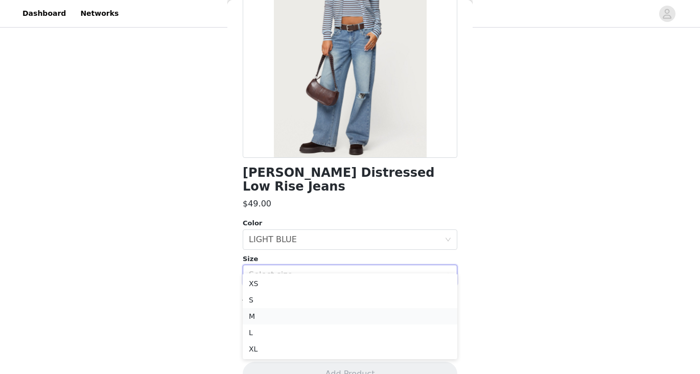
click at [330, 315] on li "M" at bounding box center [350, 316] width 215 height 16
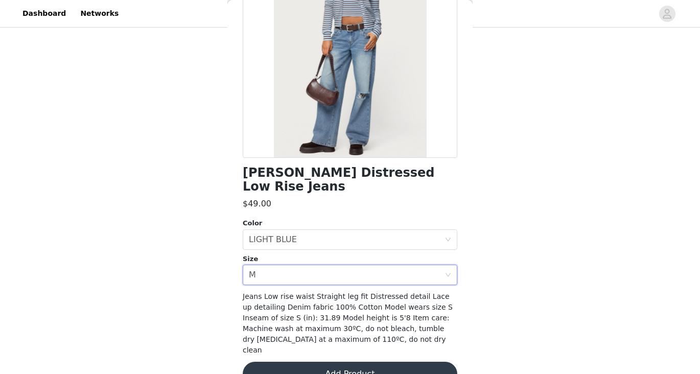
click at [334, 362] on button "Add Product" at bounding box center [350, 374] width 215 height 25
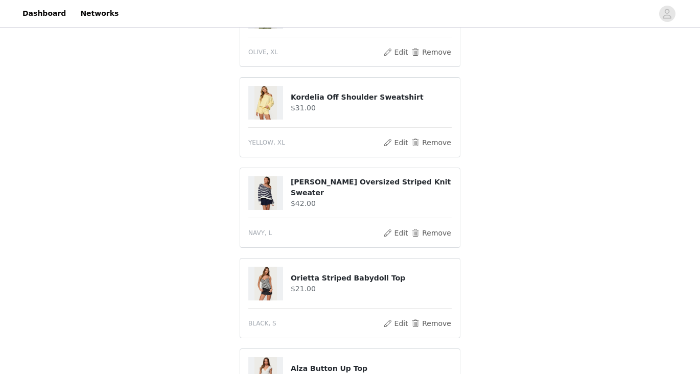
scroll to position [1267, 0]
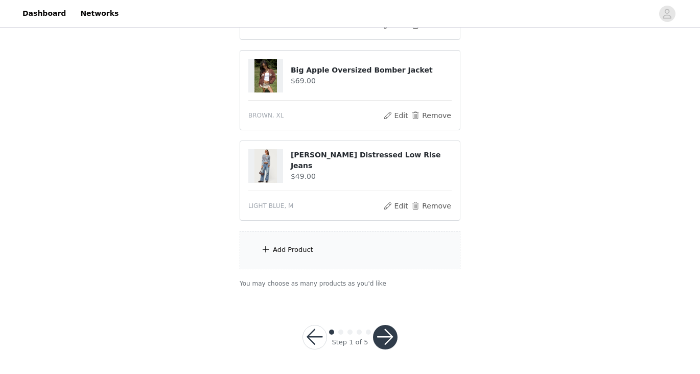
click at [364, 250] on div "Add Product" at bounding box center [350, 250] width 221 height 38
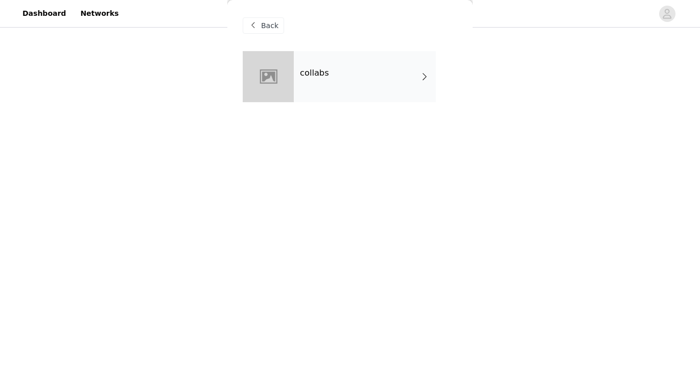
click at [340, 76] on div "collabs" at bounding box center [365, 76] width 142 height 51
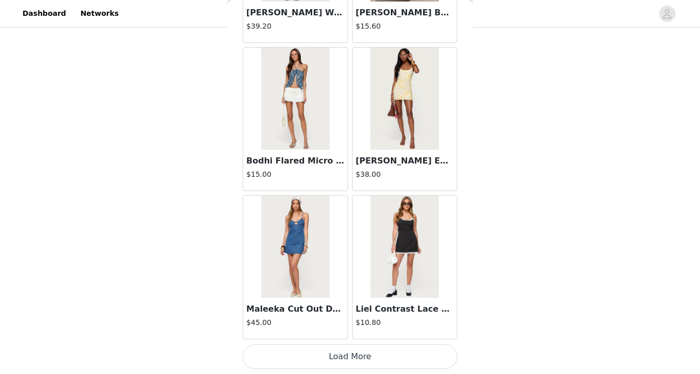
click at [359, 352] on button "Load More" at bounding box center [350, 357] width 215 height 25
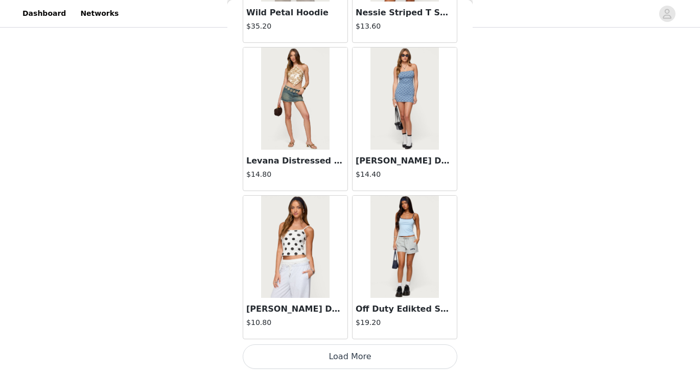
click at [359, 357] on button "Load More" at bounding box center [350, 357] width 215 height 25
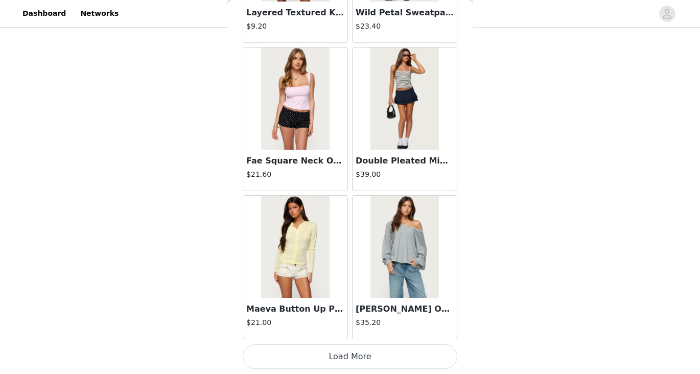
click at [359, 352] on button "Load More" at bounding box center [350, 357] width 215 height 25
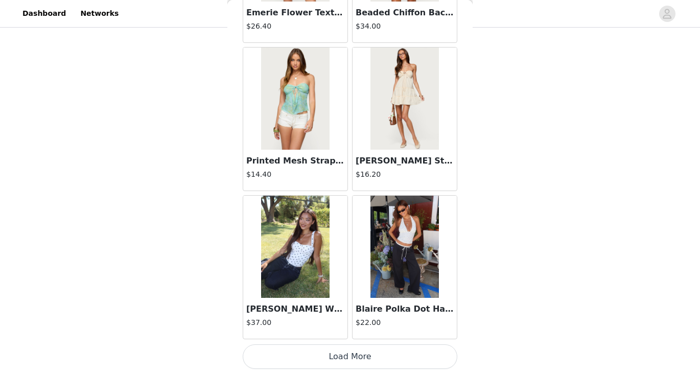
click at [359, 352] on button "Load More" at bounding box center [350, 357] width 215 height 25
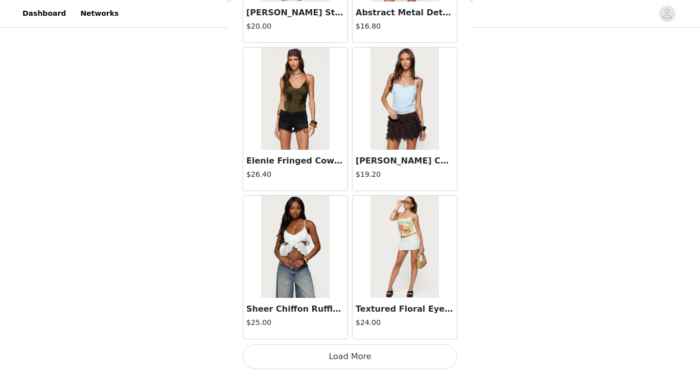
click at [359, 352] on button "Load More" at bounding box center [350, 357] width 215 height 25
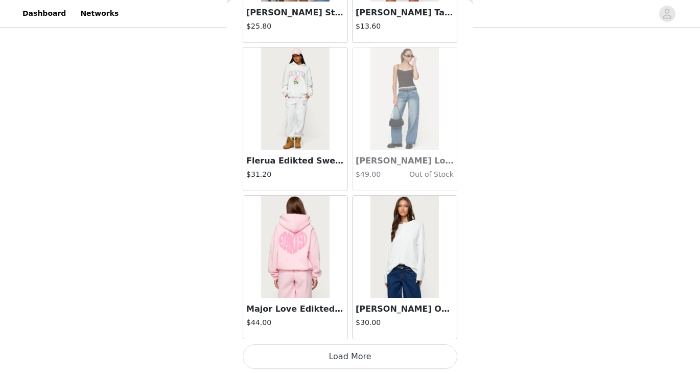
click at [359, 352] on button "Load More" at bounding box center [350, 357] width 215 height 25
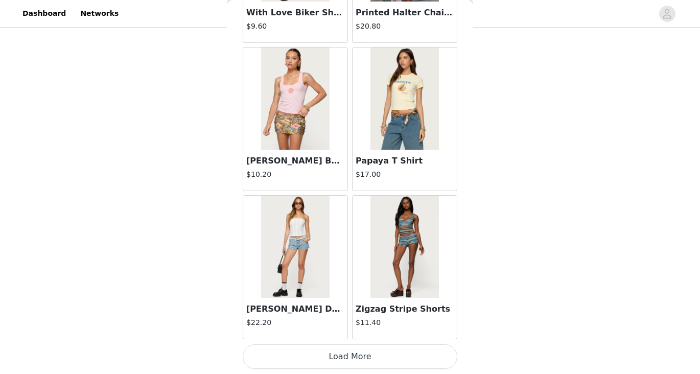
click at [359, 353] on button "Load More" at bounding box center [350, 357] width 215 height 25
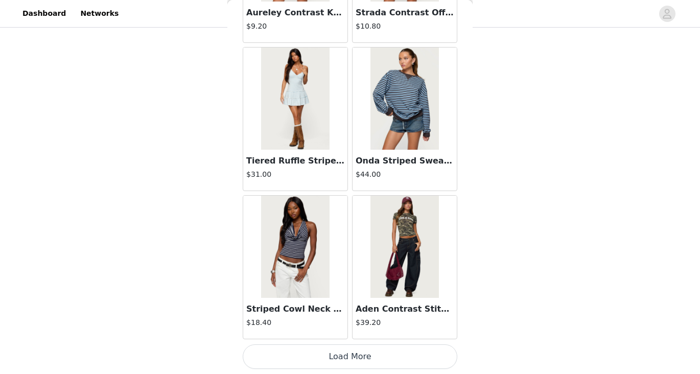
click at [359, 353] on button "Load More" at bounding box center [350, 357] width 215 height 25
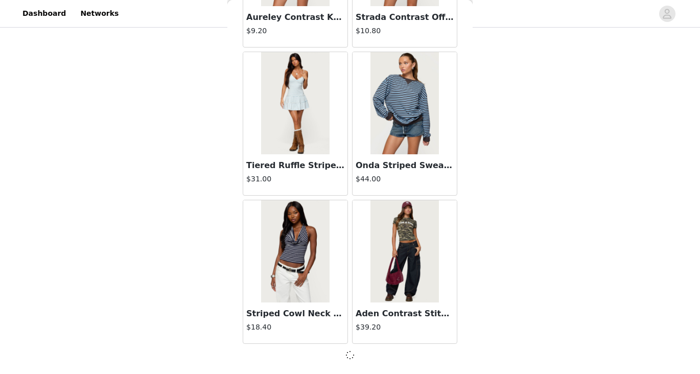
scroll to position [11563, 0]
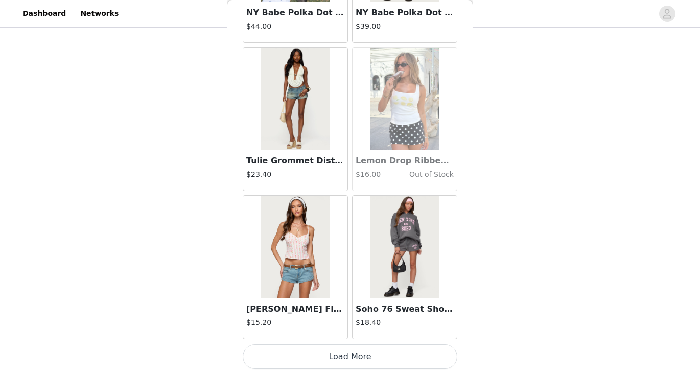
click at [359, 358] on button "Load More" at bounding box center [350, 357] width 215 height 25
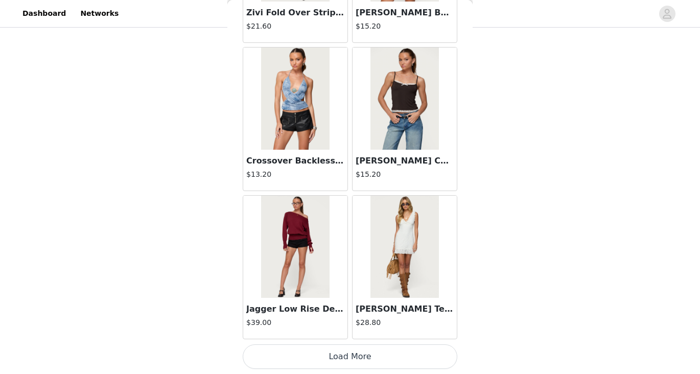
click at [359, 353] on button "Load More" at bounding box center [350, 357] width 215 height 25
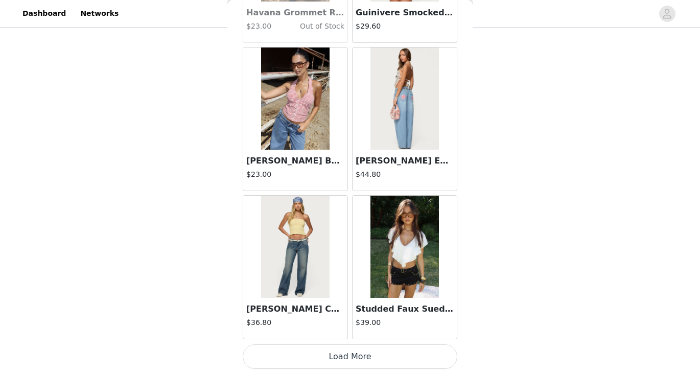
click at [359, 353] on button "Load More" at bounding box center [350, 357] width 215 height 25
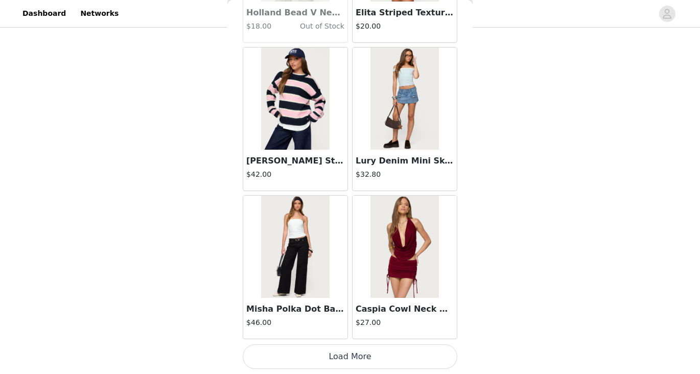
click at [359, 346] on button "Load More" at bounding box center [350, 357] width 215 height 25
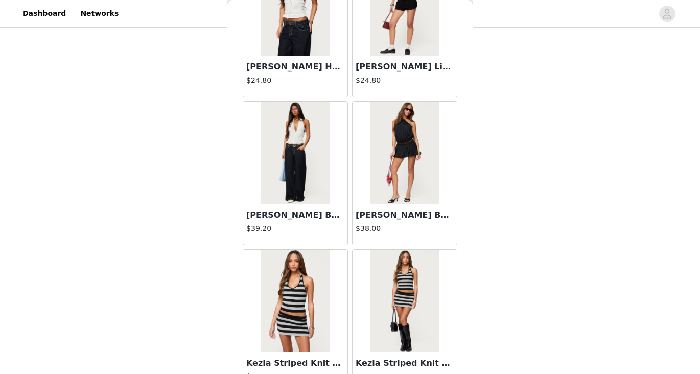
scroll to position [18980, 0]
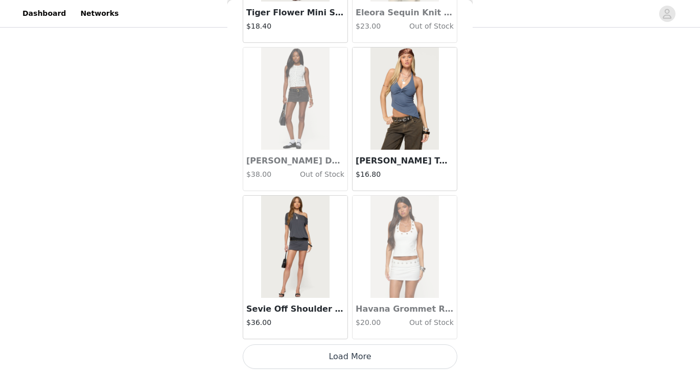
click at [345, 360] on button "Load More" at bounding box center [350, 357] width 215 height 25
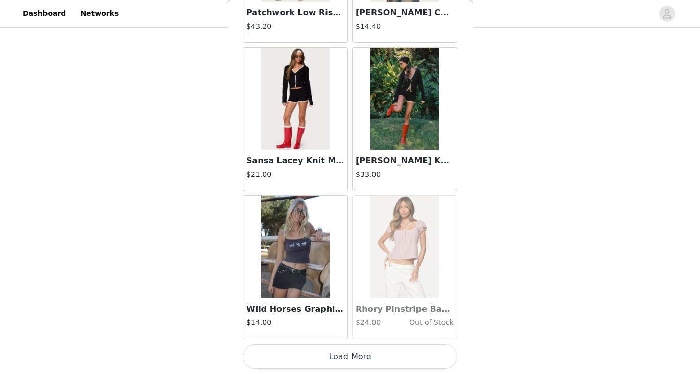
click at [345, 360] on button "Load More" at bounding box center [350, 357] width 215 height 25
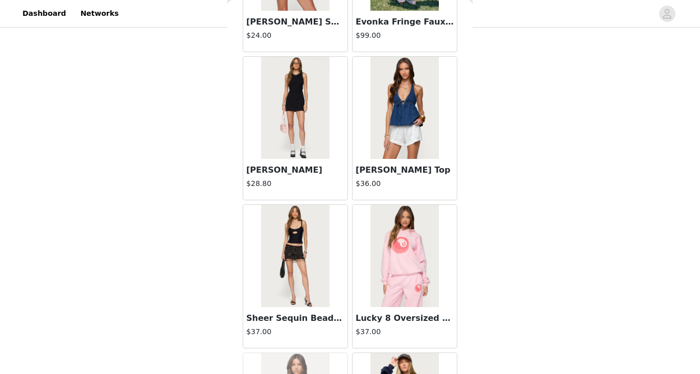
scroll to position [20894, 0]
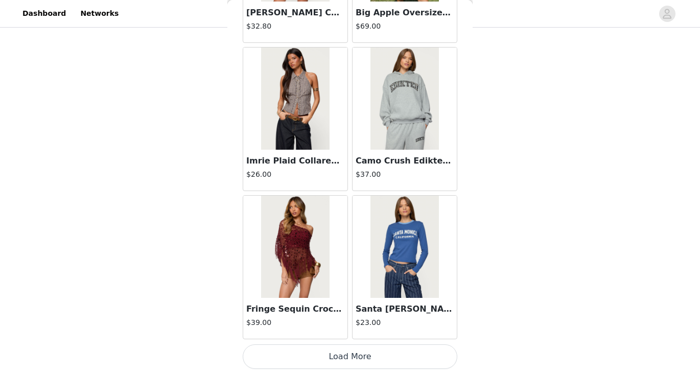
click at [345, 360] on button "Load More" at bounding box center [350, 357] width 215 height 25
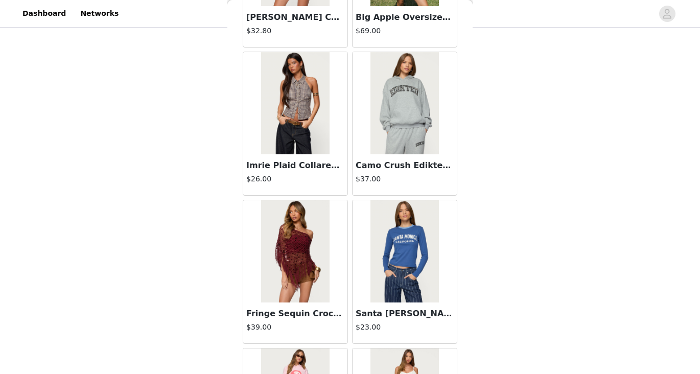
scroll to position [21945, 0]
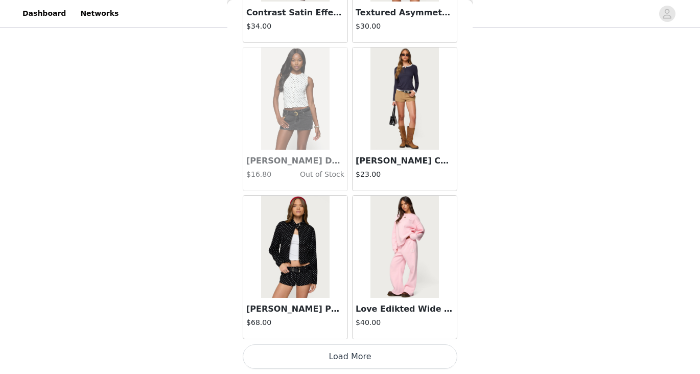
click at [345, 360] on button "Load More" at bounding box center [350, 357] width 215 height 25
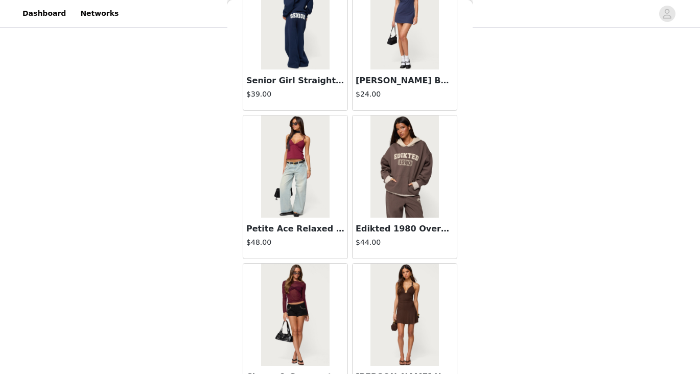
scroll to position [24911, 0]
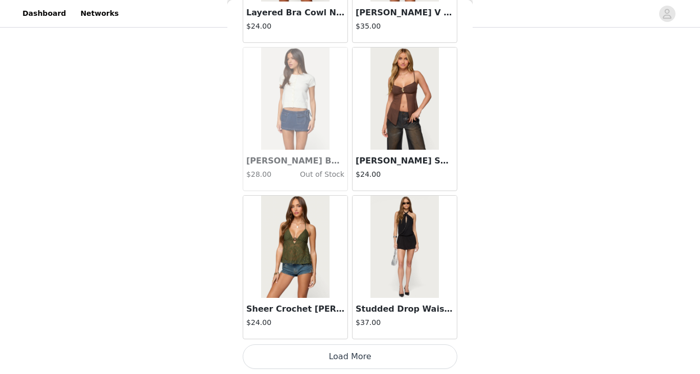
click at [345, 360] on button "Load More" at bounding box center [350, 357] width 215 height 25
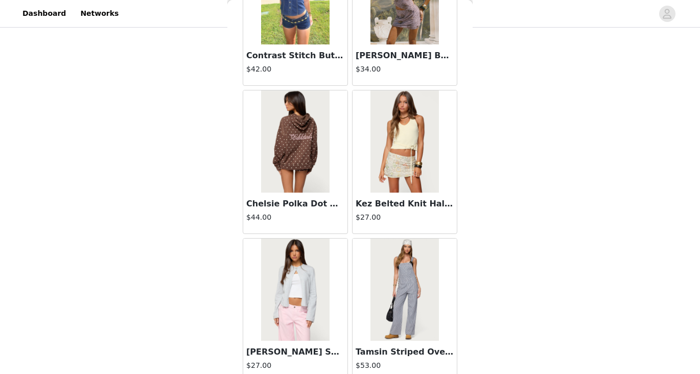
scroll to position [26376, 0]
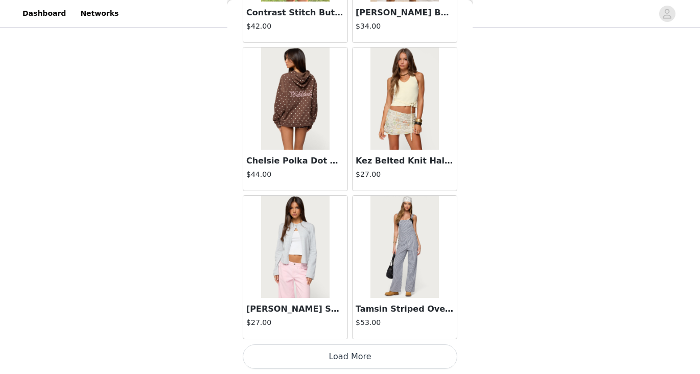
click at [409, 353] on button "Load More" at bounding box center [350, 357] width 215 height 25
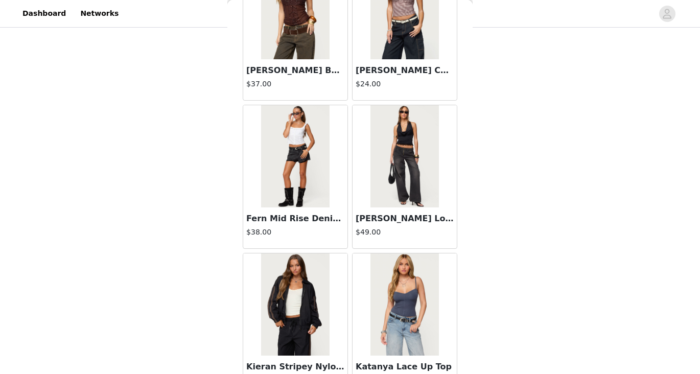
scroll to position [27876, 0]
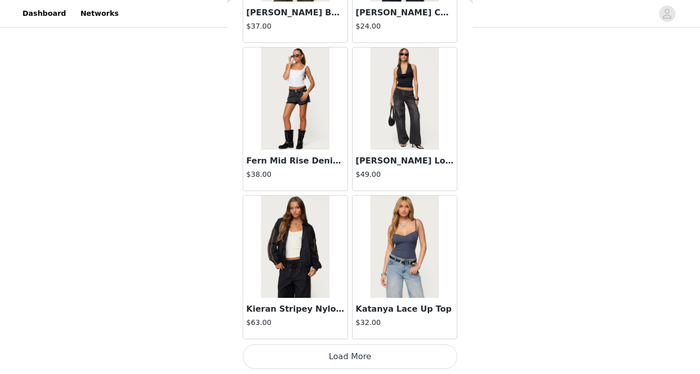
click at [355, 360] on button "Load More" at bounding box center [350, 357] width 215 height 25
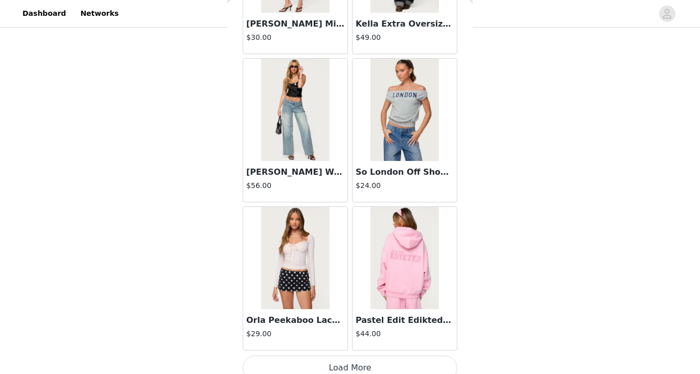
scroll to position [29358, 0]
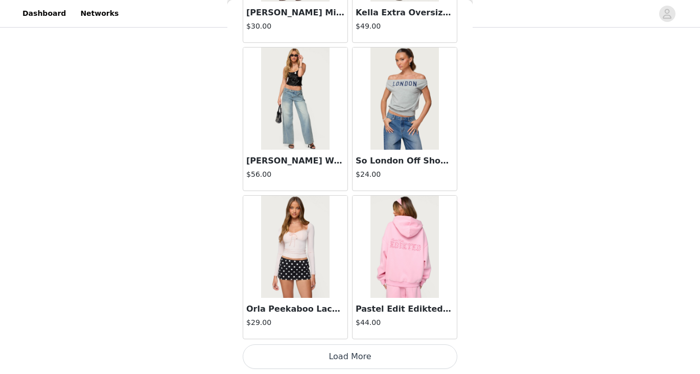
click at [338, 355] on button "Load More" at bounding box center [350, 357] width 215 height 25
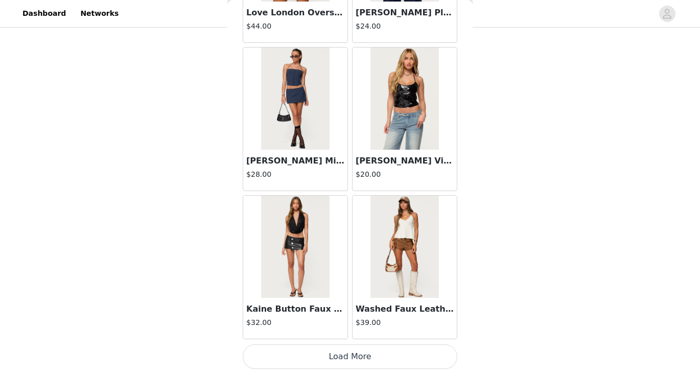
scroll to position [1267, 0]
click at [390, 357] on button "Load More" at bounding box center [350, 357] width 215 height 25
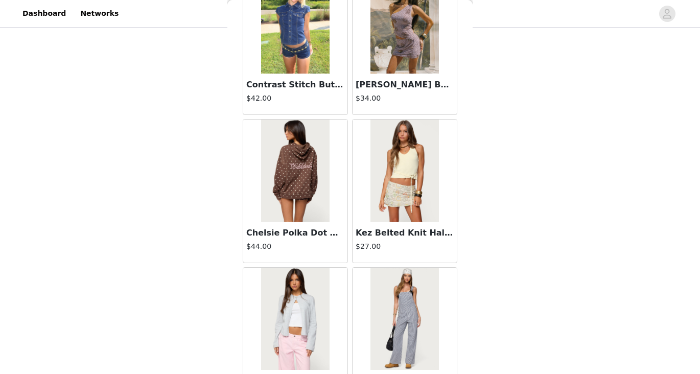
scroll to position [26318, 0]
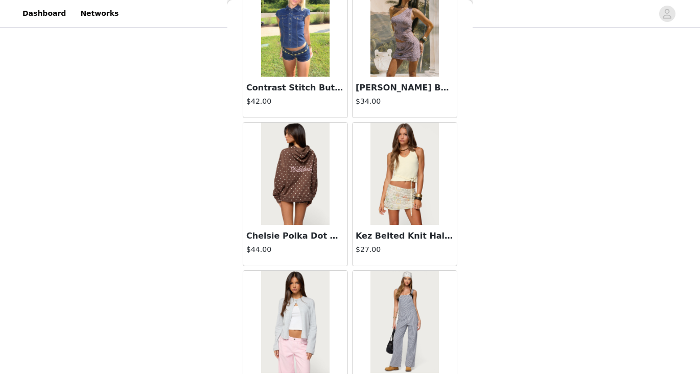
click at [280, 302] on img at bounding box center [295, 322] width 68 height 102
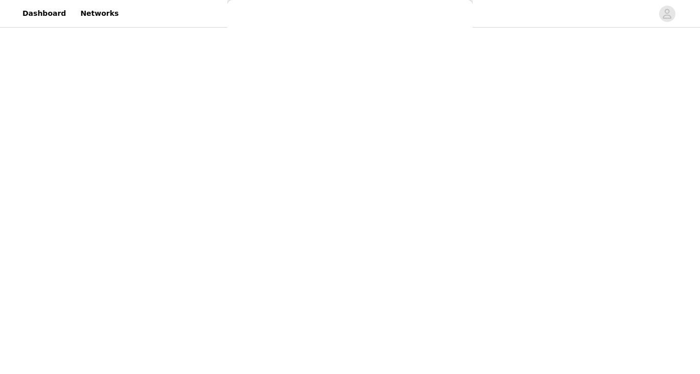
scroll to position [123, 0]
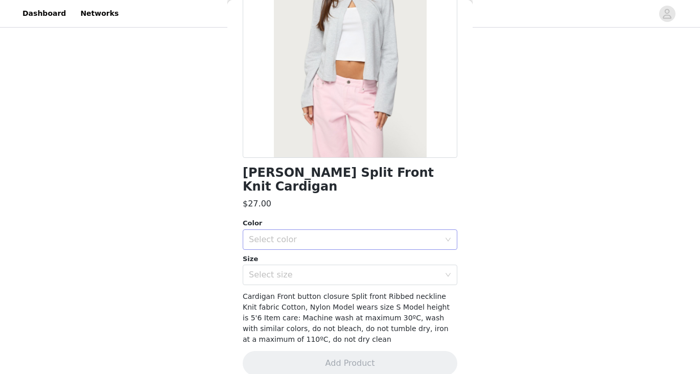
click at [320, 232] on div "Select color" at bounding box center [347, 239] width 196 height 19
click at [323, 249] on li "GRAY MELANGE" at bounding box center [350, 248] width 215 height 16
click at [325, 265] on div "Select size" at bounding box center [347, 274] width 196 height 19
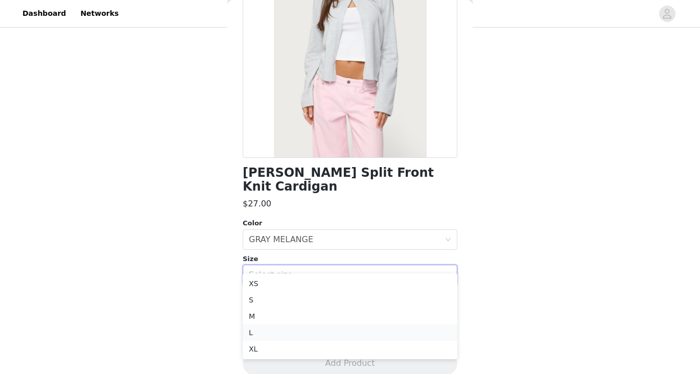
click at [327, 337] on li "L" at bounding box center [350, 333] width 215 height 16
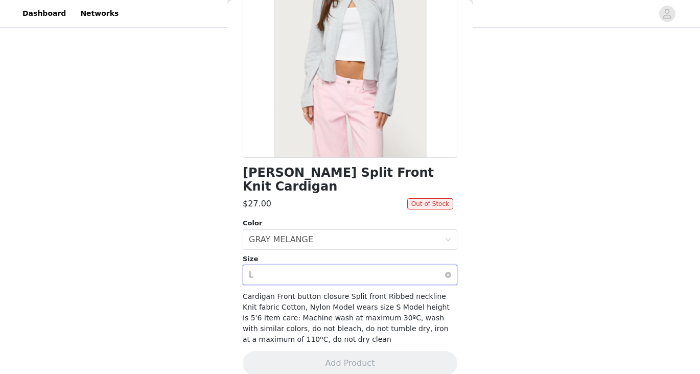
click at [319, 269] on div "Select size L" at bounding box center [347, 274] width 196 height 19
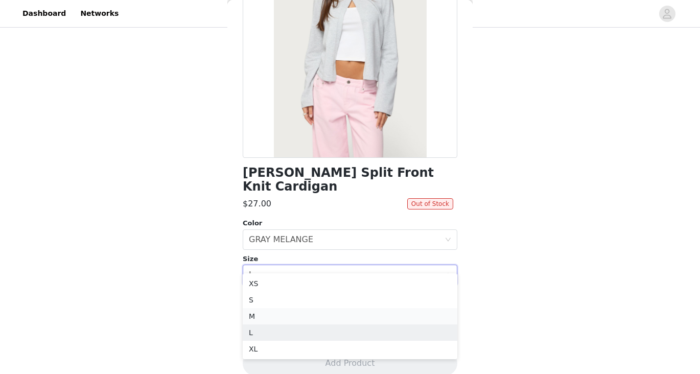
click at [289, 317] on li "M" at bounding box center [350, 316] width 215 height 16
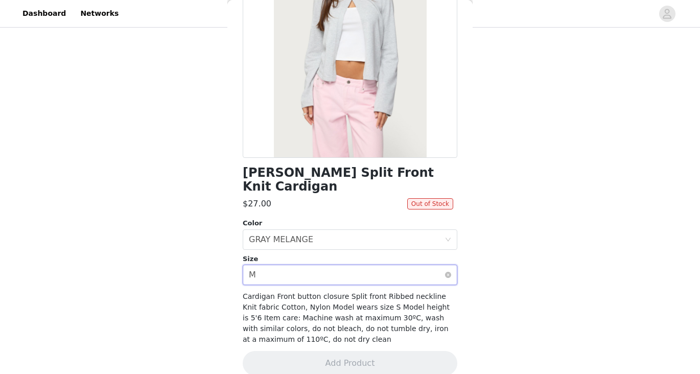
click at [303, 265] on div "Select size M" at bounding box center [347, 274] width 196 height 19
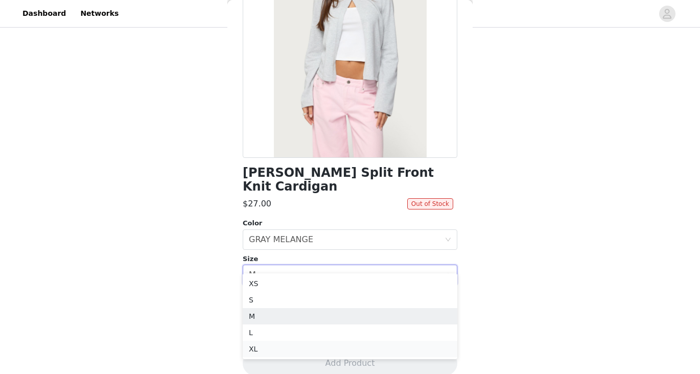
click at [275, 346] on li "XL" at bounding box center [350, 349] width 215 height 16
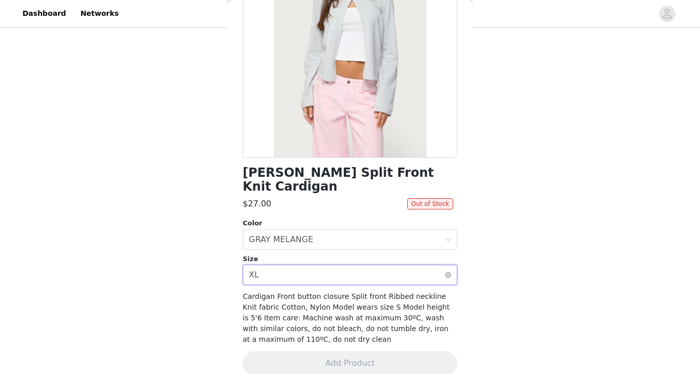
click at [322, 265] on div "Select size XL" at bounding box center [347, 274] width 196 height 19
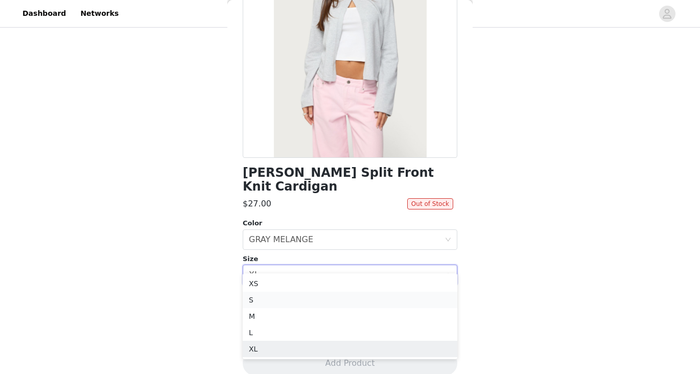
click at [321, 301] on li "S" at bounding box center [350, 300] width 215 height 16
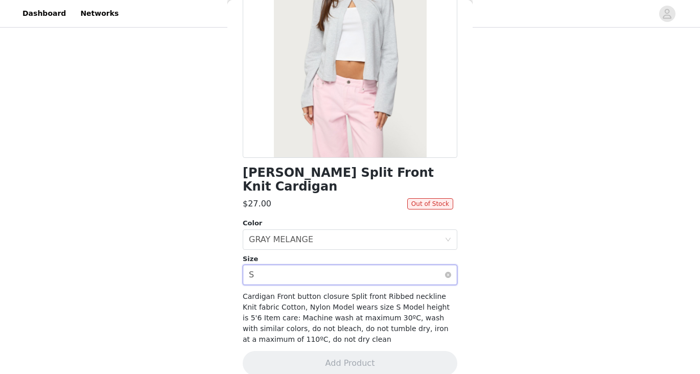
click at [309, 265] on div "Select size S" at bounding box center [347, 274] width 196 height 19
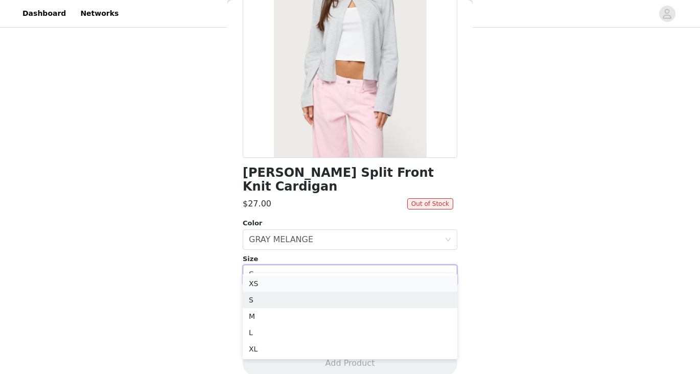
click at [307, 280] on li "XS" at bounding box center [350, 284] width 215 height 16
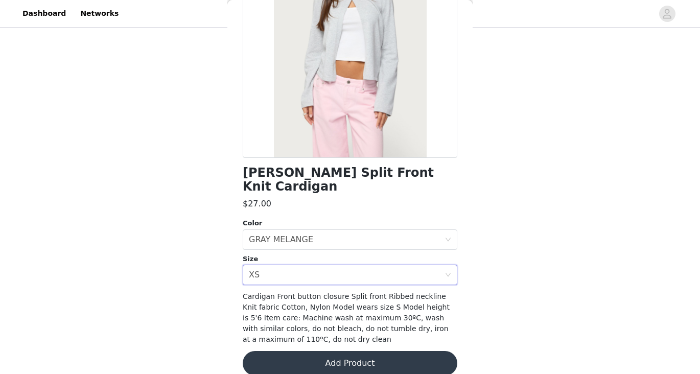
click at [348, 351] on button "Add Product" at bounding box center [350, 363] width 215 height 25
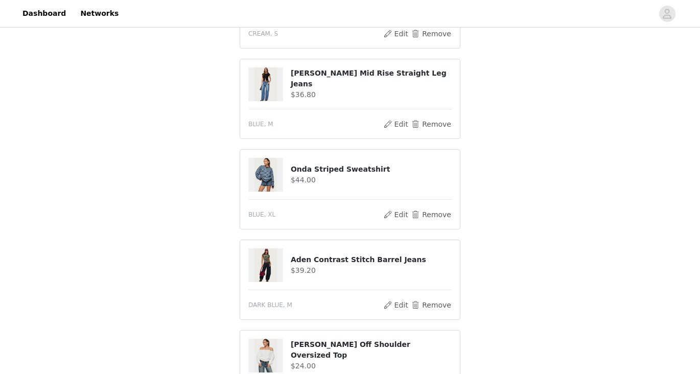
scroll to position [265, 0]
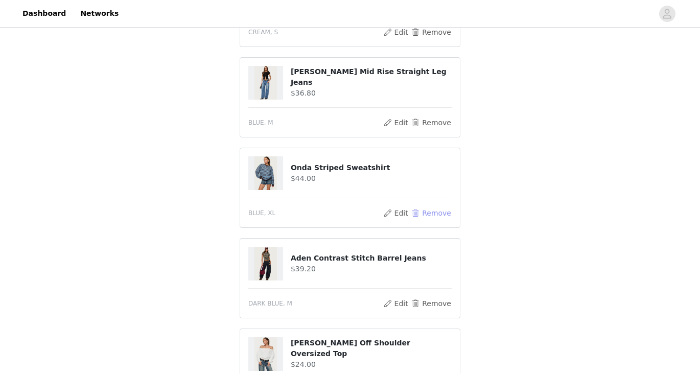
click at [430, 210] on button "Remove" at bounding box center [431, 213] width 41 height 12
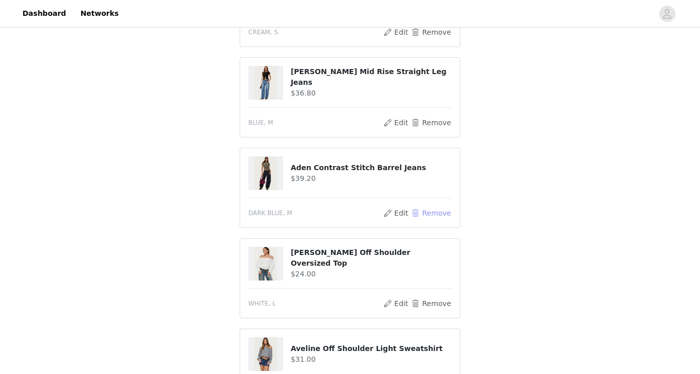
click at [430, 210] on button "Remove" at bounding box center [431, 213] width 41 height 12
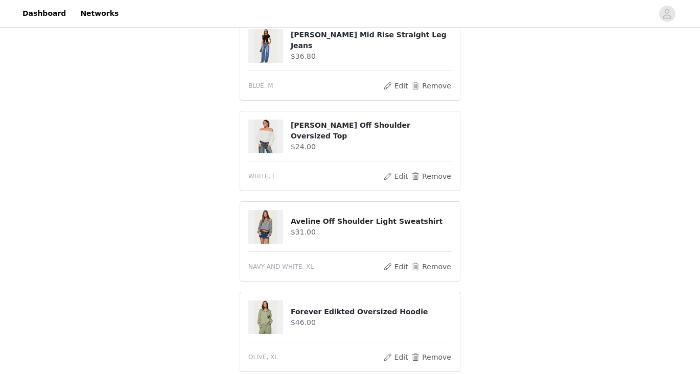
scroll to position [389, 0]
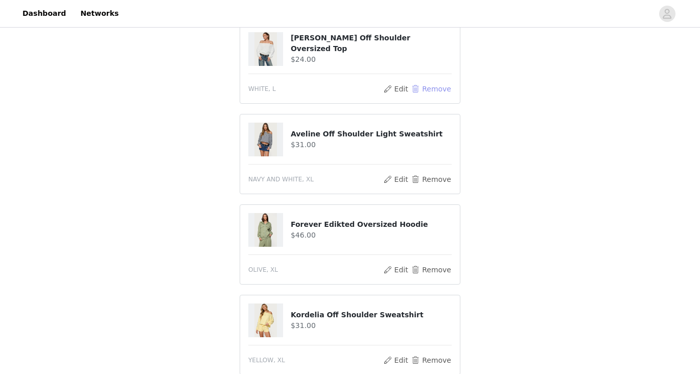
click at [427, 87] on button "Remove" at bounding box center [431, 89] width 41 height 12
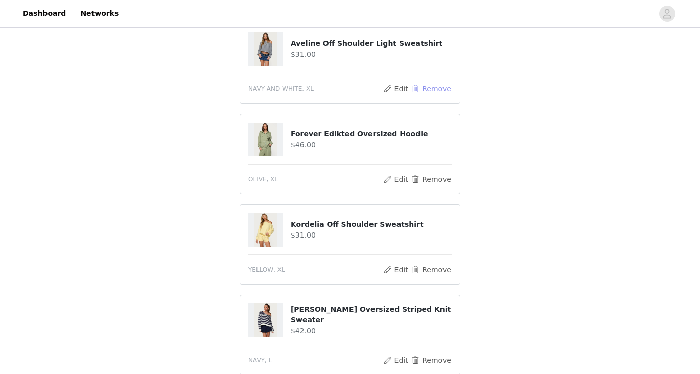
click at [427, 87] on button "Remove" at bounding box center [431, 89] width 41 height 12
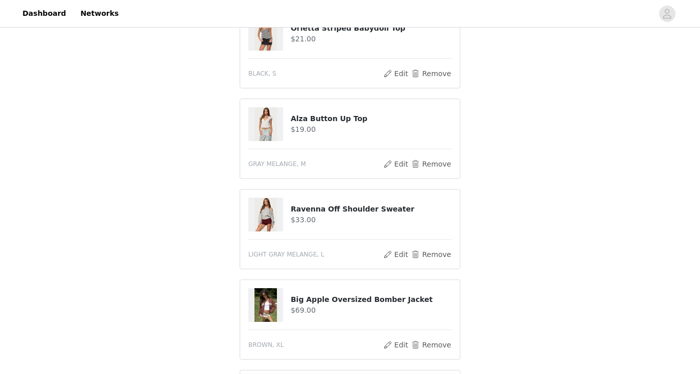
scroll to position [676, 0]
click at [395, 162] on button "Edit" at bounding box center [396, 163] width 26 height 12
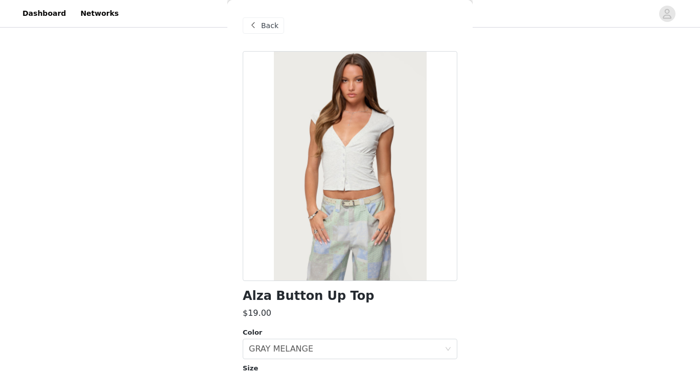
scroll to position [74, 0]
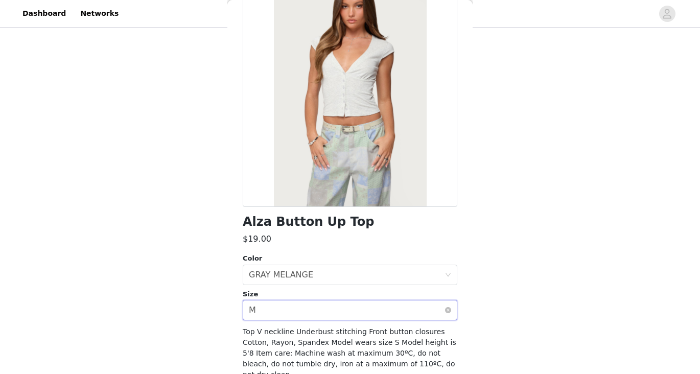
click at [320, 312] on div "Select size M" at bounding box center [347, 310] width 196 height 19
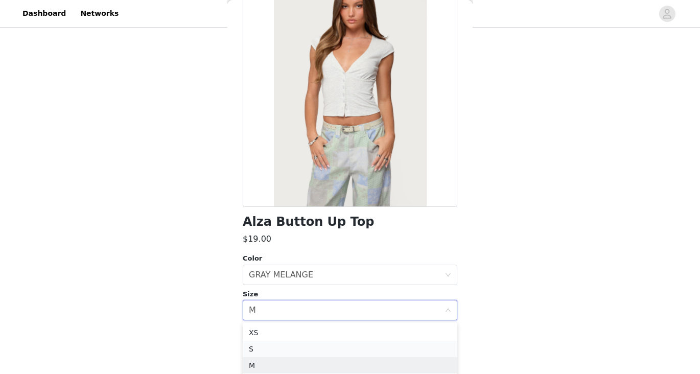
click at [310, 350] on li "S" at bounding box center [350, 349] width 215 height 16
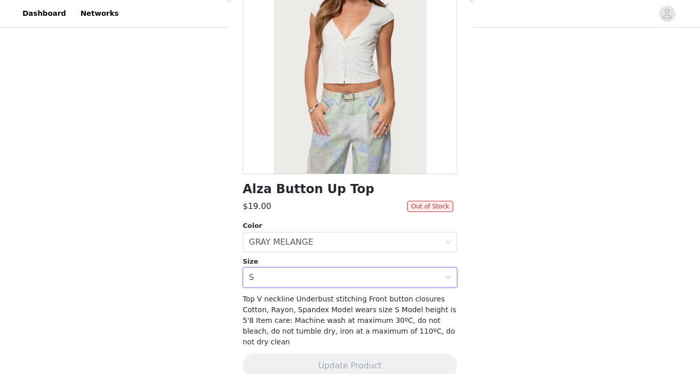
scroll to position [108, 0]
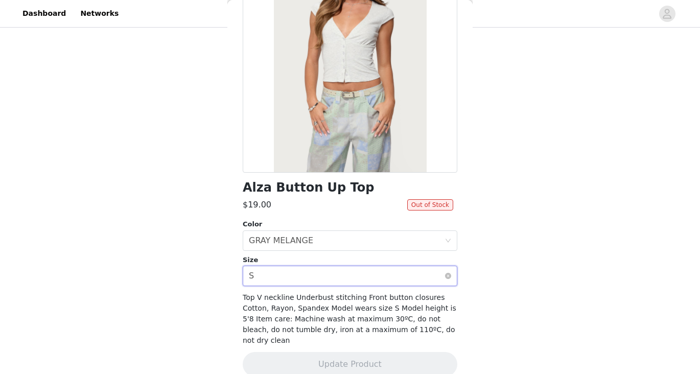
click at [305, 272] on div "Select size S" at bounding box center [347, 275] width 196 height 19
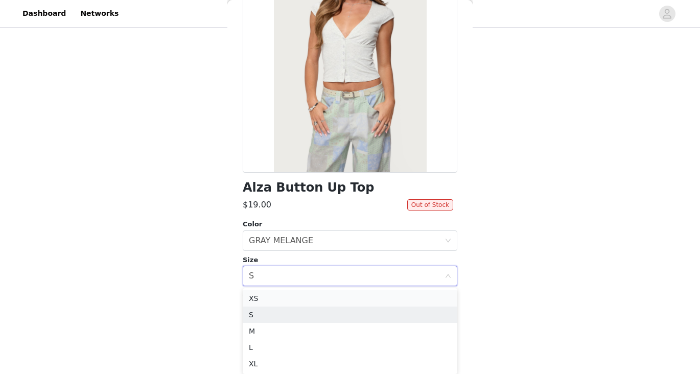
click at [301, 294] on li "XS" at bounding box center [350, 298] width 215 height 16
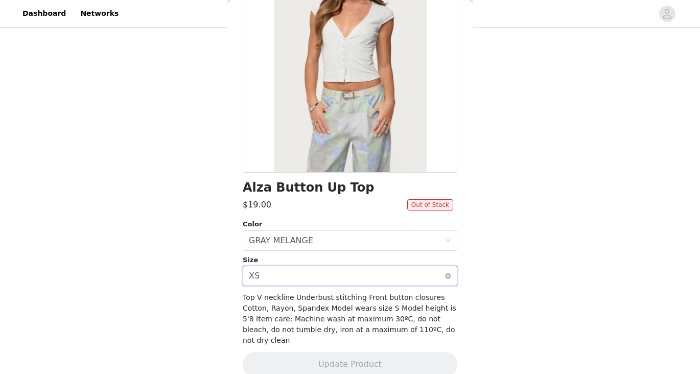
click at [306, 270] on div "Select size XS" at bounding box center [347, 275] width 196 height 19
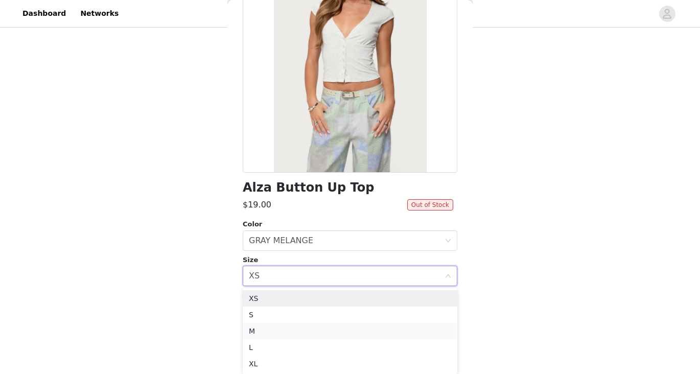
click at [290, 325] on li "M" at bounding box center [350, 331] width 215 height 16
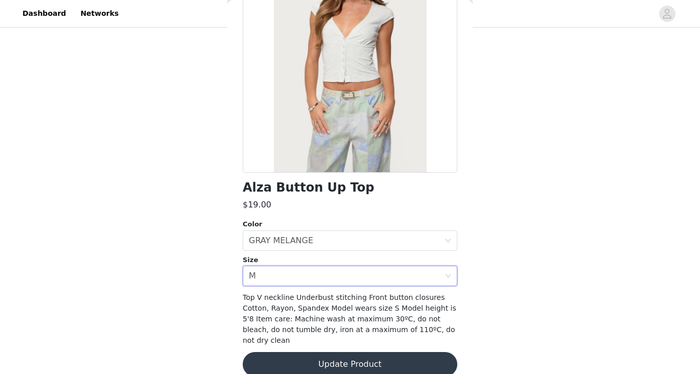
click at [328, 352] on button "Update Product" at bounding box center [350, 364] width 215 height 25
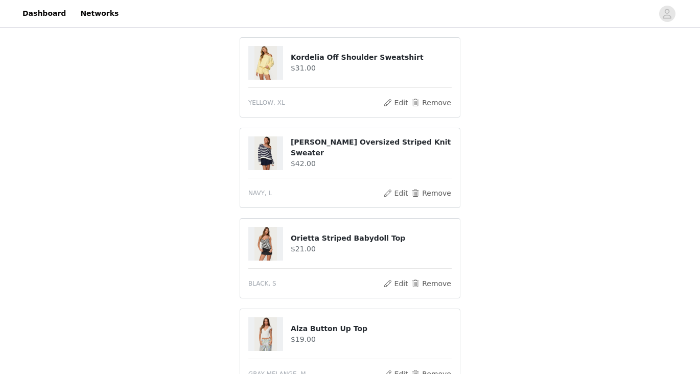
scroll to position [0, 0]
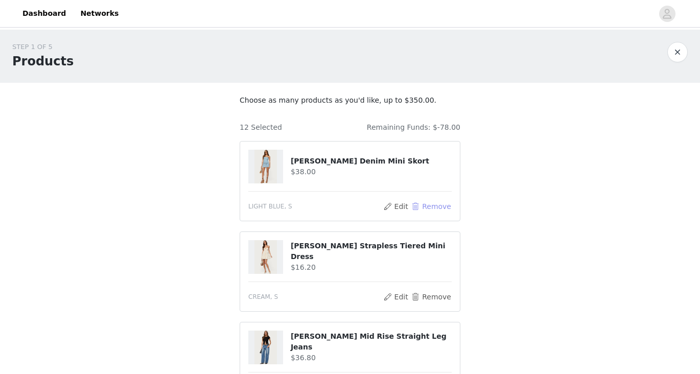
click at [430, 203] on button "Remove" at bounding box center [431, 206] width 41 height 12
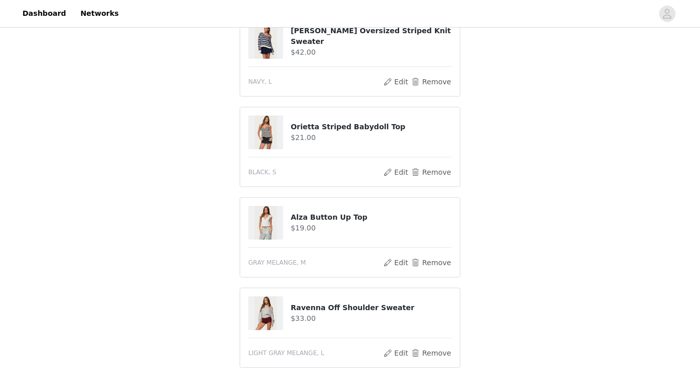
scroll to position [490, 0]
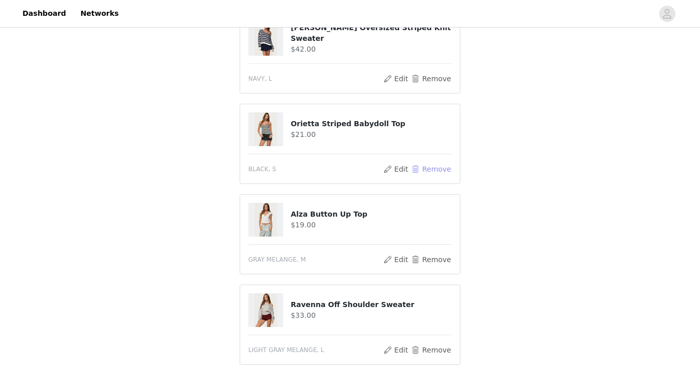
click at [431, 163] on button "Remove" at bounding box center [431, 169] width 41 height 12
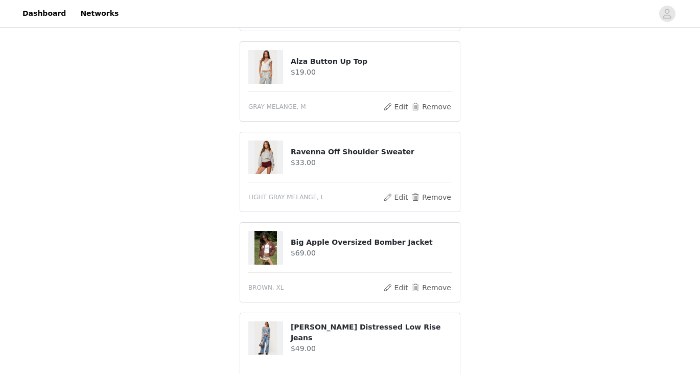
scroll to position [523, 0]
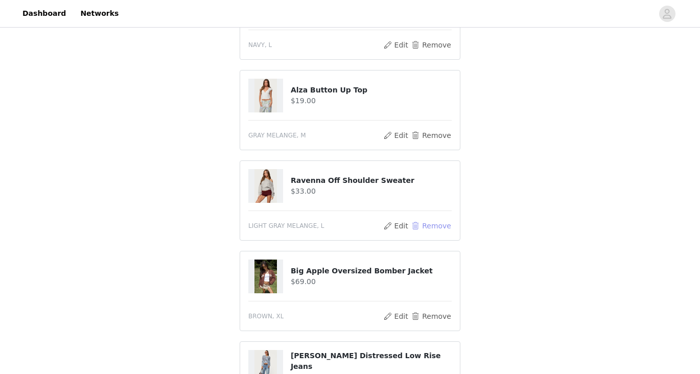
click at [425, 226] on button "Remove" at bounding box center [431, 226] width 41 height 12
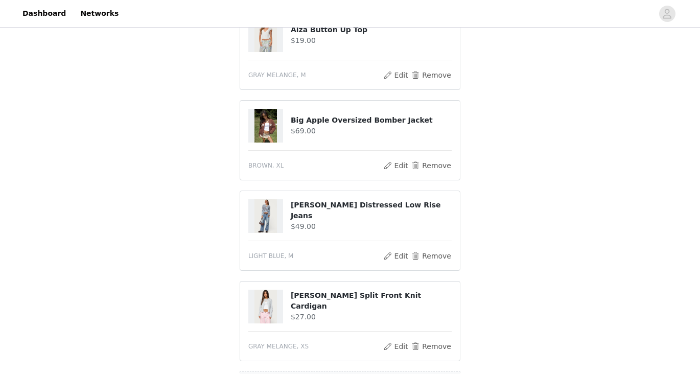
scroll to position [586, 0]
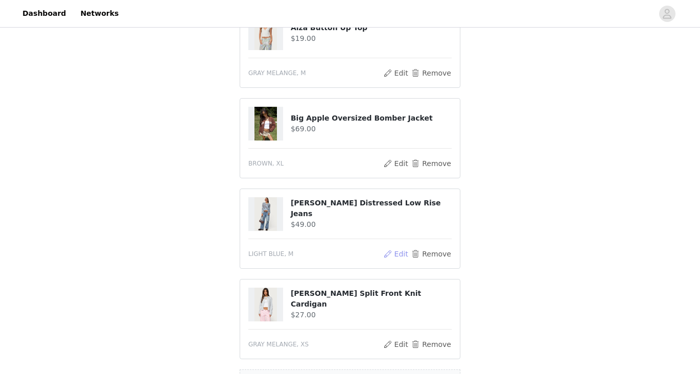
click at [398, 255] on button "Edit" at bounding box center [396, 254] width 26 height 12
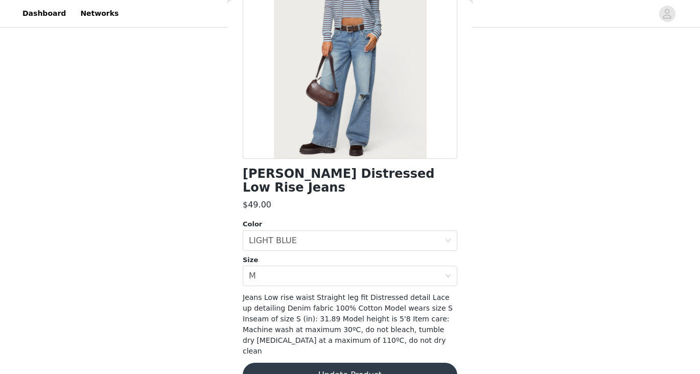
scroll to position [123, 0]
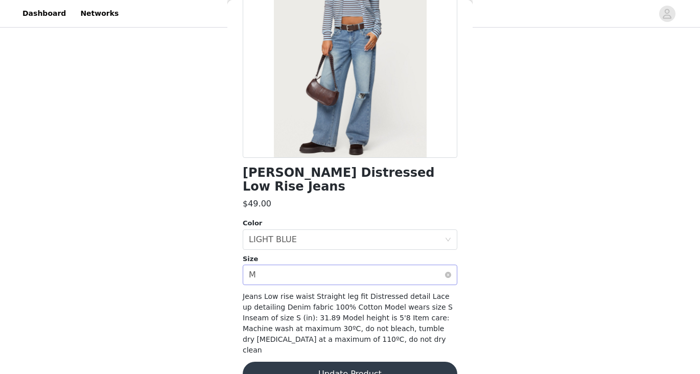
click at [313, 265] on div "Select size M" at bounding box center [347, 274] width 196 height 19
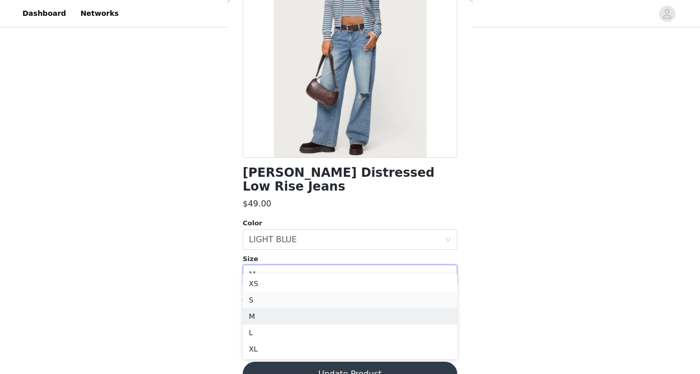
click at [310, 306] on li "S" at bounding box center [350, 300] width 215 height 16
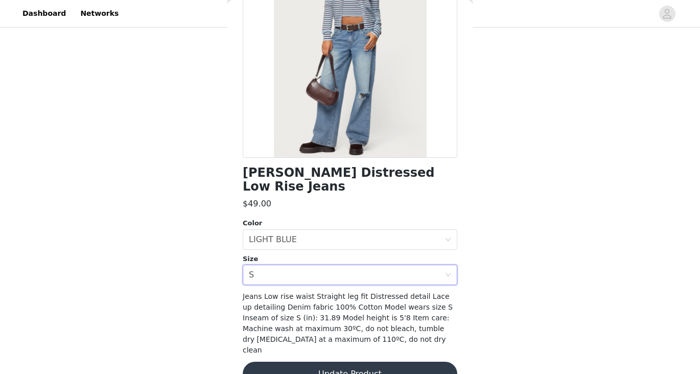
click at [338, 362] on button "Update Product" at bounding box center [350, 374] width 215 height 25
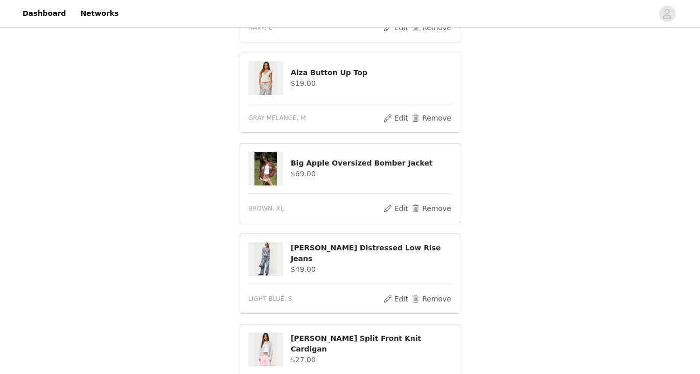
scroll to position [724, 0]
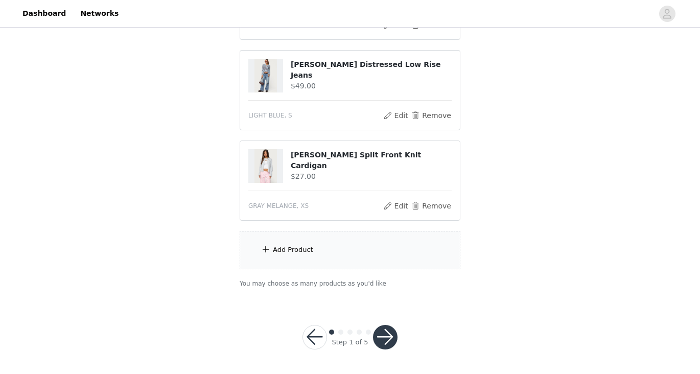
click at [381, 346] on button "button" at bounding box center [385, 337] width 25 height 25
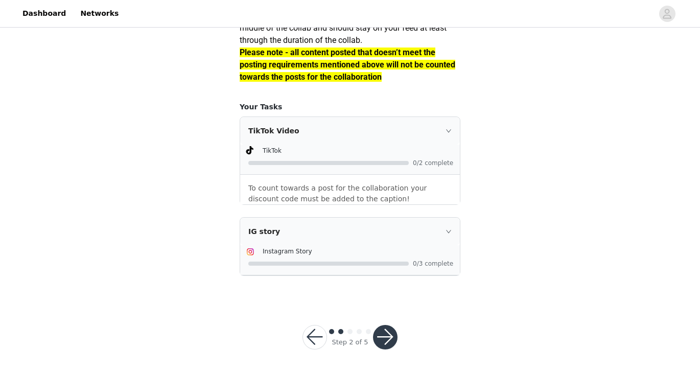
scroll to position [975, 0]
click at [390, 339] on button "button" at bounding box center [385, 337] width 25 height 25
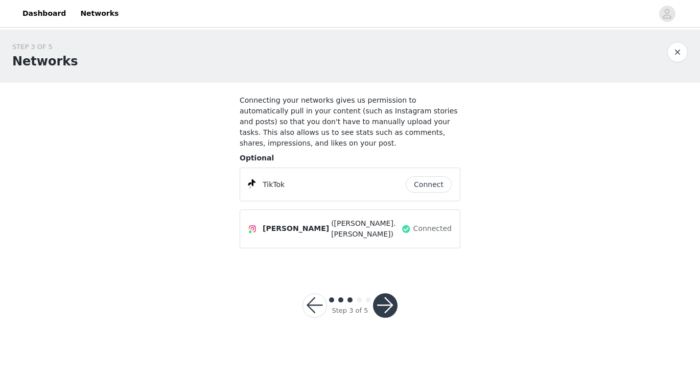
click at [382, 306] on button "button" at bounding box center [385, 305] width 25 height 25
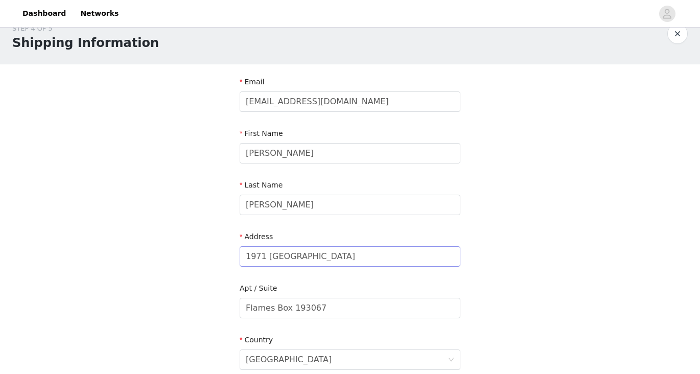
scroll to position [24, 0]
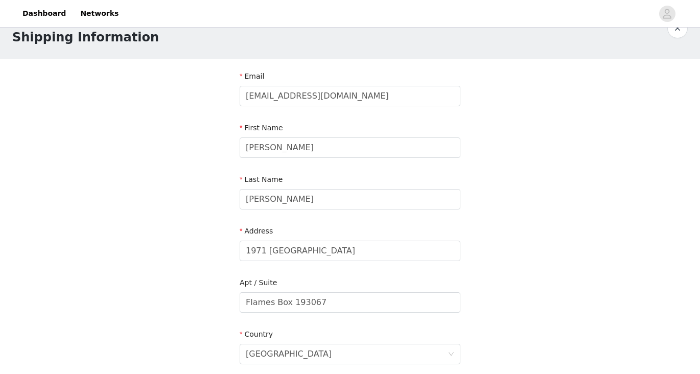
click at [333, 266] on form "Email [EMAIL_ADDRESS][DOMAIN_NAME] First Name [PERSON_NAME] Last Name [PERSON_N…" at bounding box center [350, 323] width 221 height 504
click at [326, 258] on input "1971 [GEOGRAPHIC_DATA]" at bounding box center [350, 251] width 221 height 20
type input "[STREET_ADDRESS]"
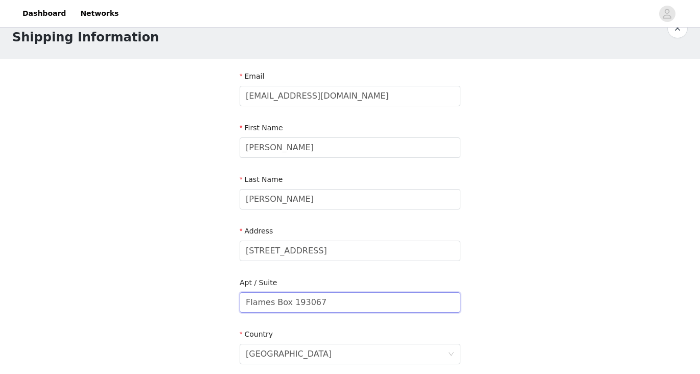
click at [323, 304] on input "Flames Box 193067" at bounding box center [350, 302] width 221 height 20
drag, startPoint x: 323, startPoint y: 304, endPoint x: 323, endPoint y: 298, distance: 6.1
click at [323, 303] on input "Flames Box 193067" at bounding box center [350, 302] width 221 height 20
click at [231, 288] on section "Email [EMAIL_ADDRESS][DOMAIN_NAME] First Name [PERSON_NAME] Last Name [PERSON_N…" at bounding box center [349, 329] width 245 height 541
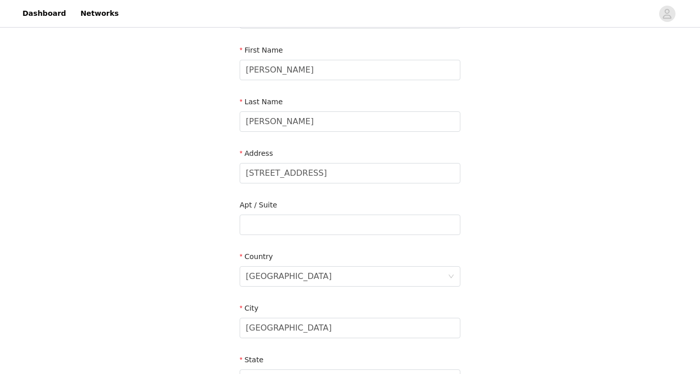
scroll to position [242, 0]
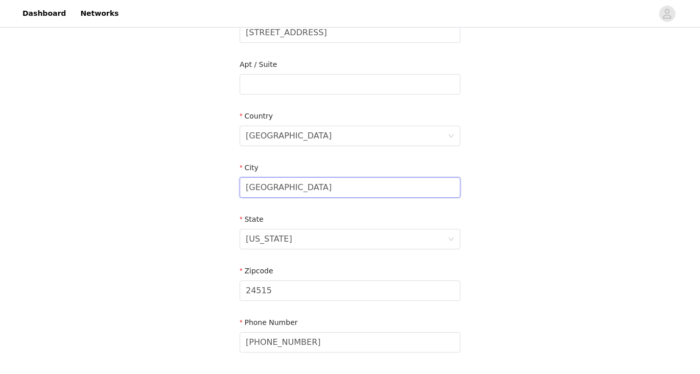
click at [264, 187] on input "[GEOGRAPHIC_DATA]" at bounding box center [350, 187] width 221 height 20
type input "medway"
click at [252, 235] on div "[US_STATE]" at bounding box center [269, 239] width 47 height 19
click at [0, 0] on input at bounding box center [0, 0] width 0 height 0
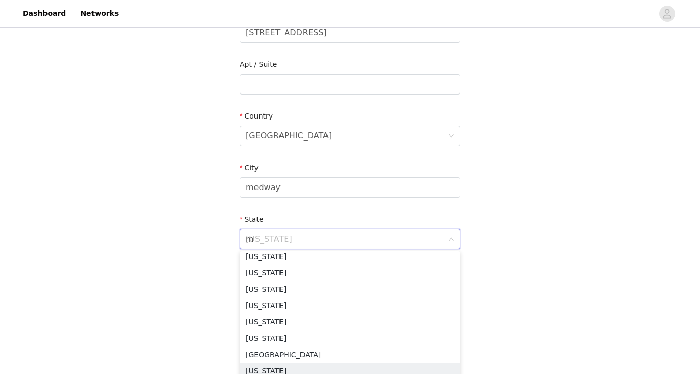
scroll to position [2, 0]
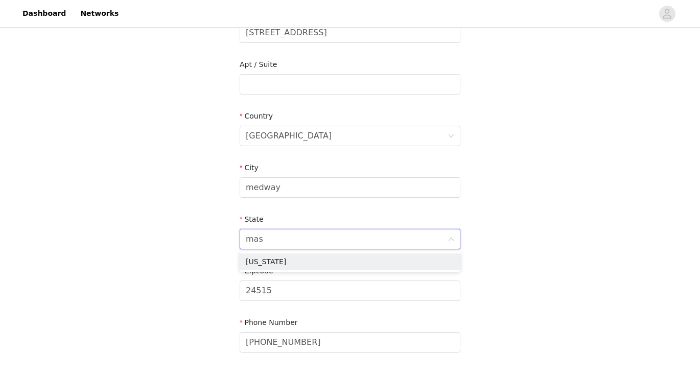
type input "mass"
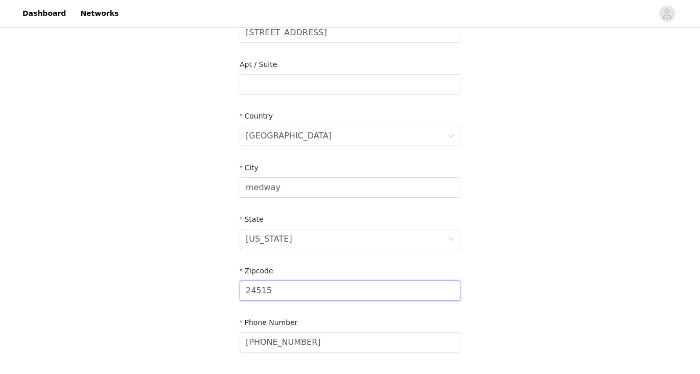
click at [279, 295] on input "24515" at bounding box center [350, 291] width 221 height 20
type input "02053"
click at [250, 195] on input "medway" at bounding box center [350, 187] width 221 height 20
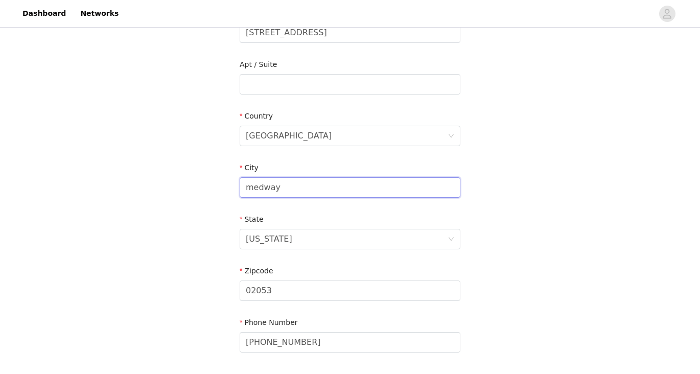
click at [253, 188] on input "medway" at bounding box center [350, 187] width 221 height 20
type input "Medway"
click at [213, 179] on div "STEP 4 OF 5 Shipping Information Email [EMAIL_ADDRESS][DOMAIN_NAME] First Name …" at bounding box center [350, 84] width 700 height 594
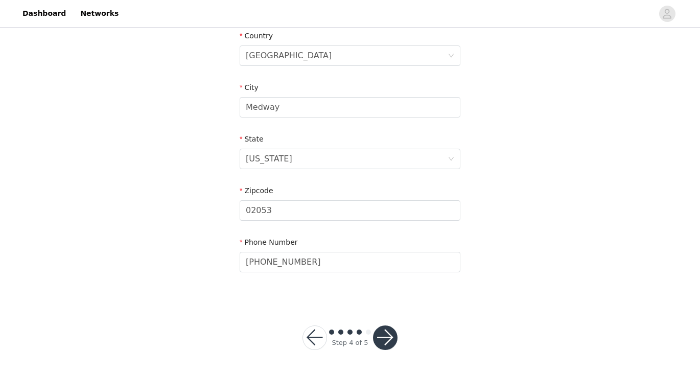
scroll to position [0, 0]
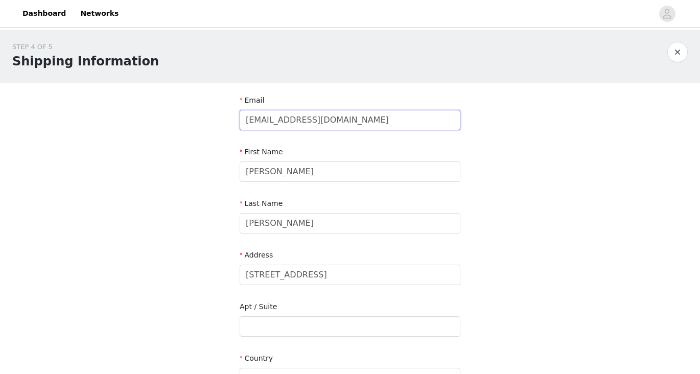
click at [342, 118] on input "[EMAIL_ADDRESS][DOMAIN_NAME]" at bounding box center [350, 120] width 221 height 20
type input "[EMAIL_ADDRESS][DOMAIN_NAME]"
click at [529, 146] on div "STEP 4 OF 5 Shipping Information Email [EMAIL_ADDRESS][DOMAIN_NAME] First Name …" at bounding box center [350, 327] width 700 height 594
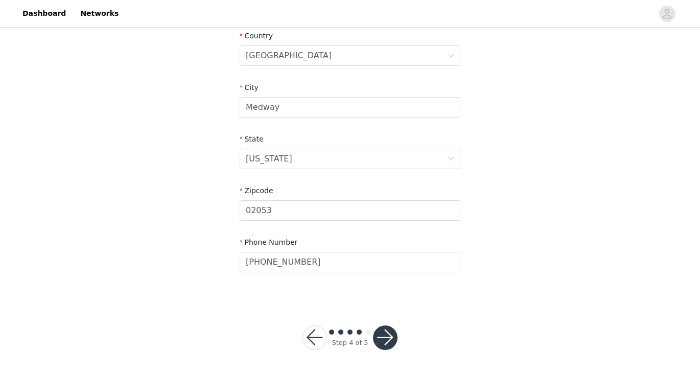
click at [388, 336] on button "button" at bounding box center [385, 338] width 25 height 25
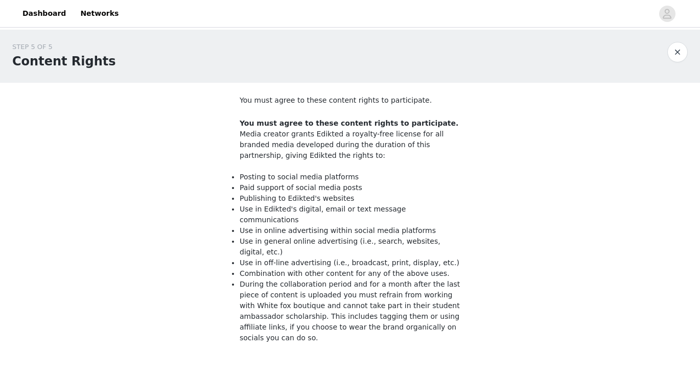
scroll to position [119, 0]
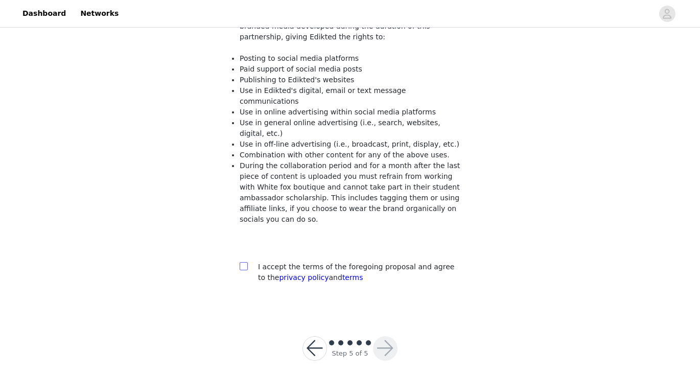
click at [242, 262] on span at bounding box center [244, 266] width 8 height 8
click at [242, 262] on input "checkbox" at bounding box center [243, 265] width 7 height 7
checkbox input "true"
click at [383, 338] on button "button" at bounding box center [385, 348] width 25 height 25
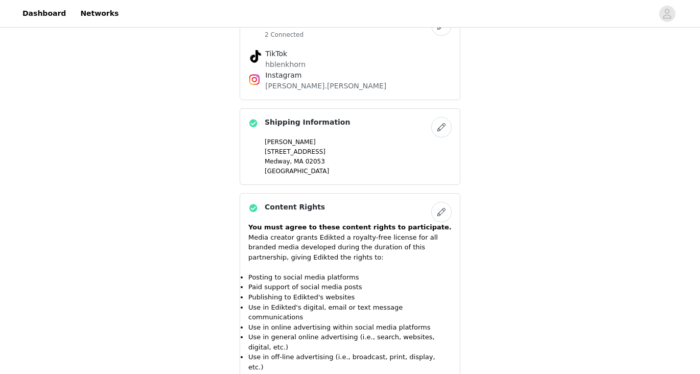
scroll to position [814, 0]
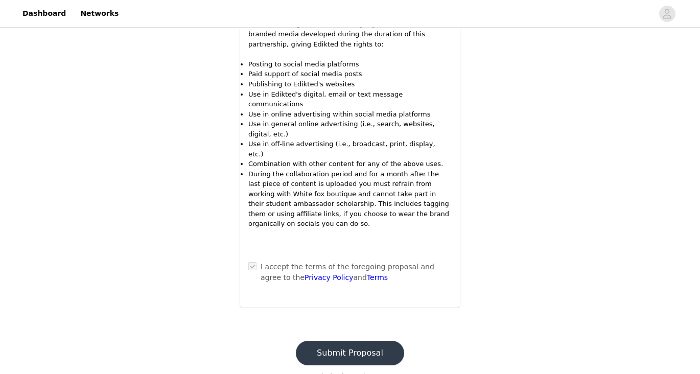
click at [358, 341] on button "Submit Proposal" at bounding box center [350, 353] width 108 height 25
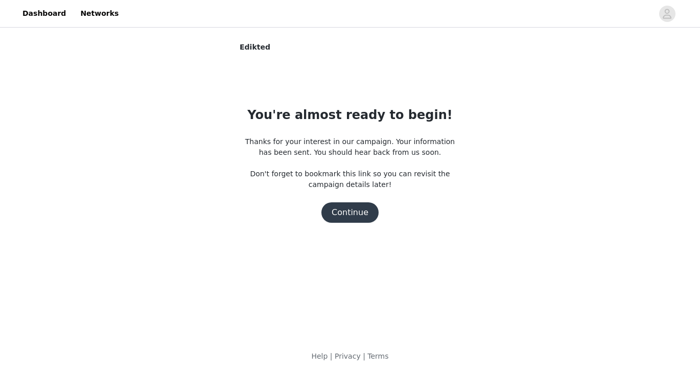
click at [350, 212] on button "Continue" at bounding box center [350, 212] width 57 height 20
